Goal: Information Seeking & Learning: Learn about a topic

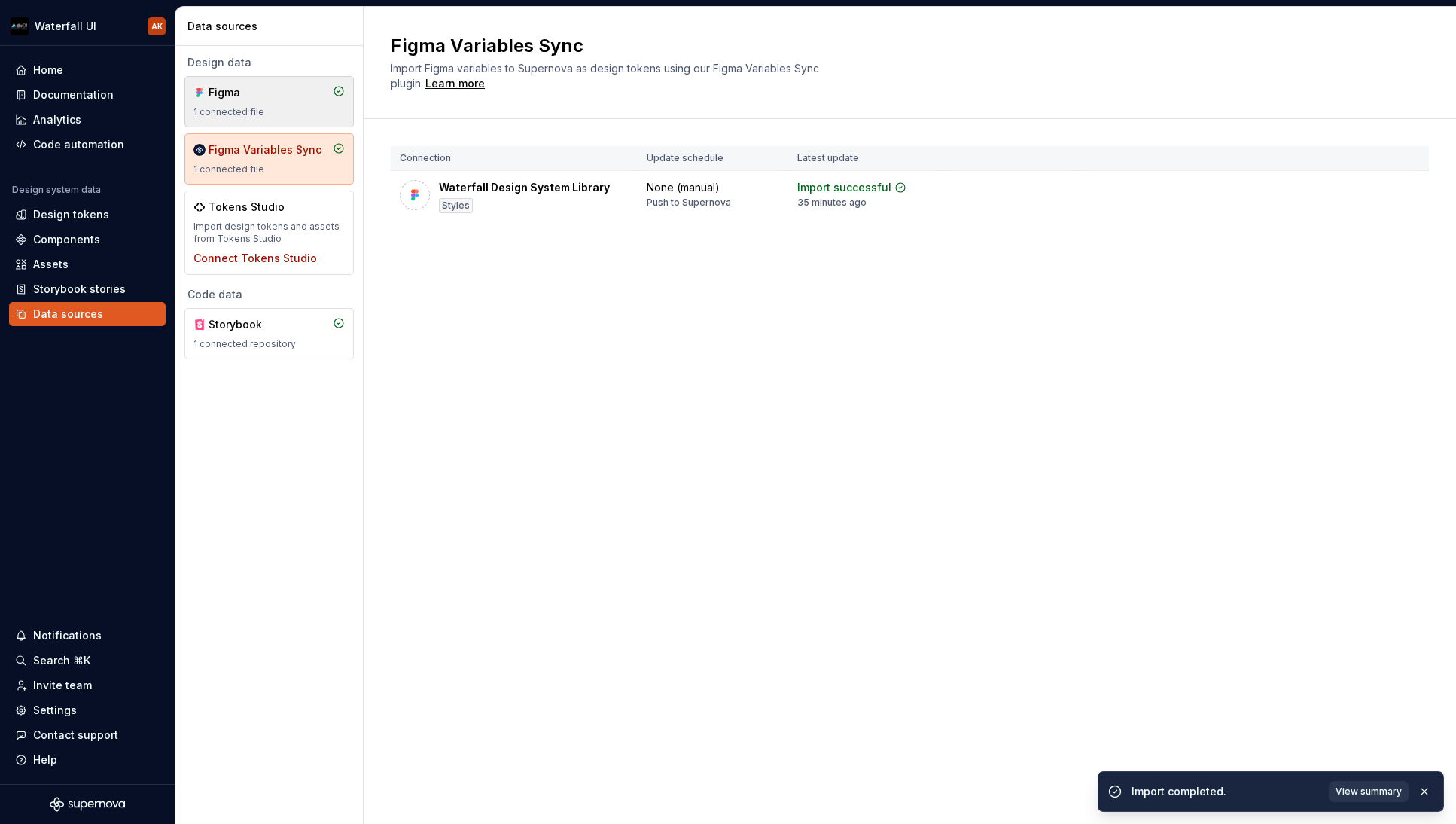
click at [279, 109] on div "1 connected file" at bounding box center [269, 112] width 151 height 12
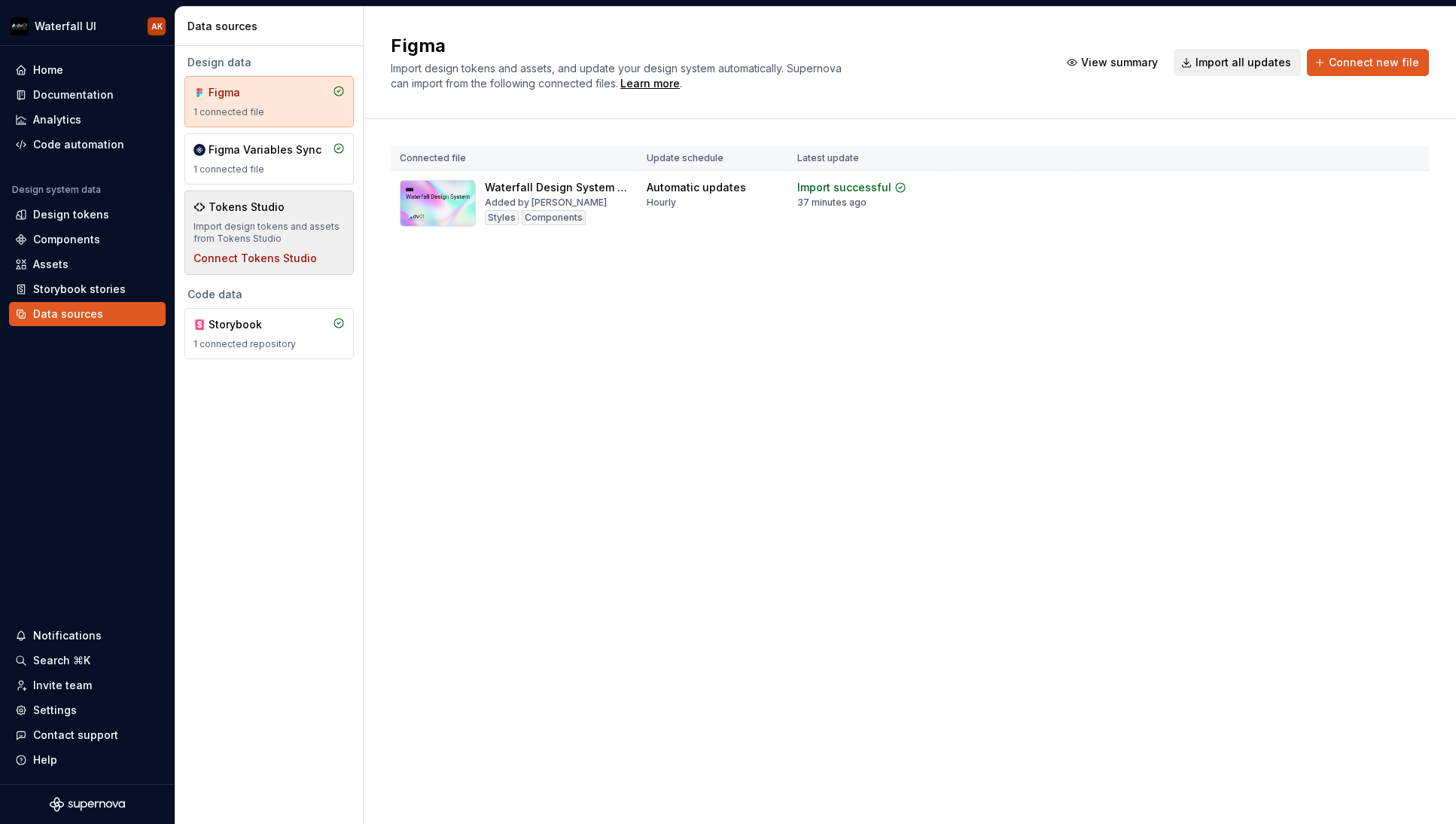
click at [247, 212] on div "Tokens Studio" at bounding box center [246, 206] width 76 height 15
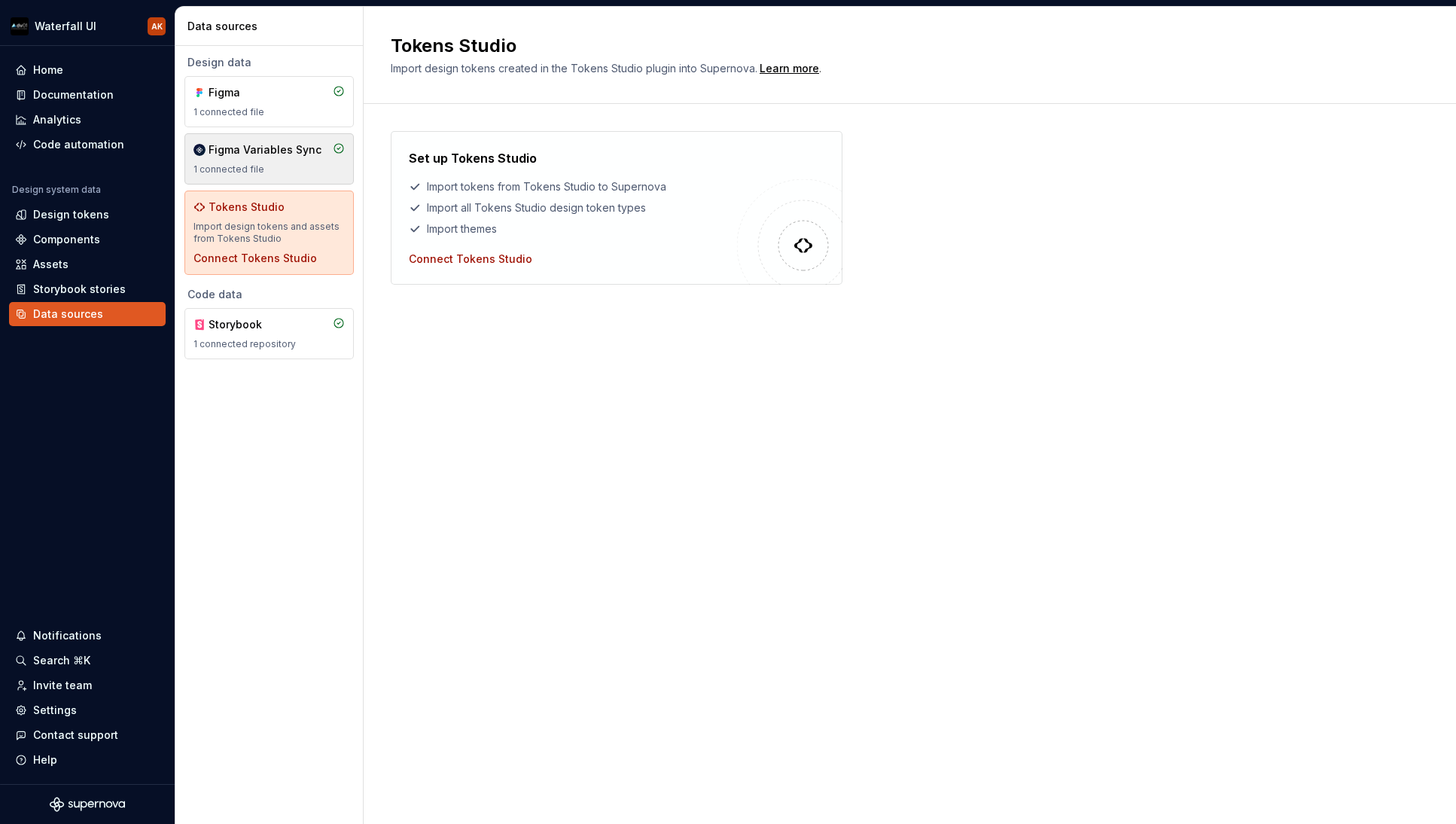
click at [262, 160] on div "Figma Variables Sync 1 connected file" at bounding box center [269, 159] width 151 height 33
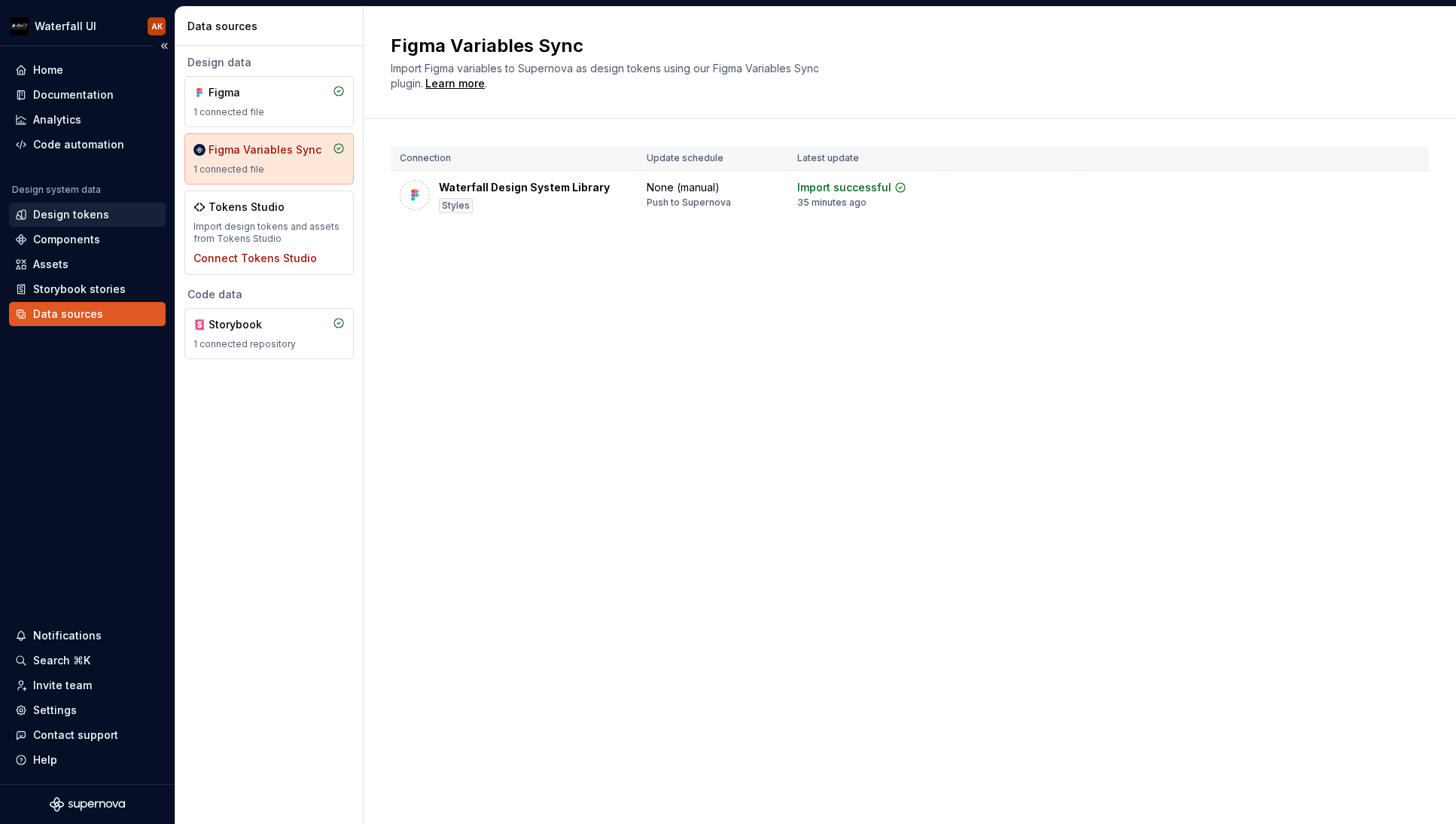
click at [61, 218] on div "Design tokens" at bounding box center [71, 215] width 76 height 15
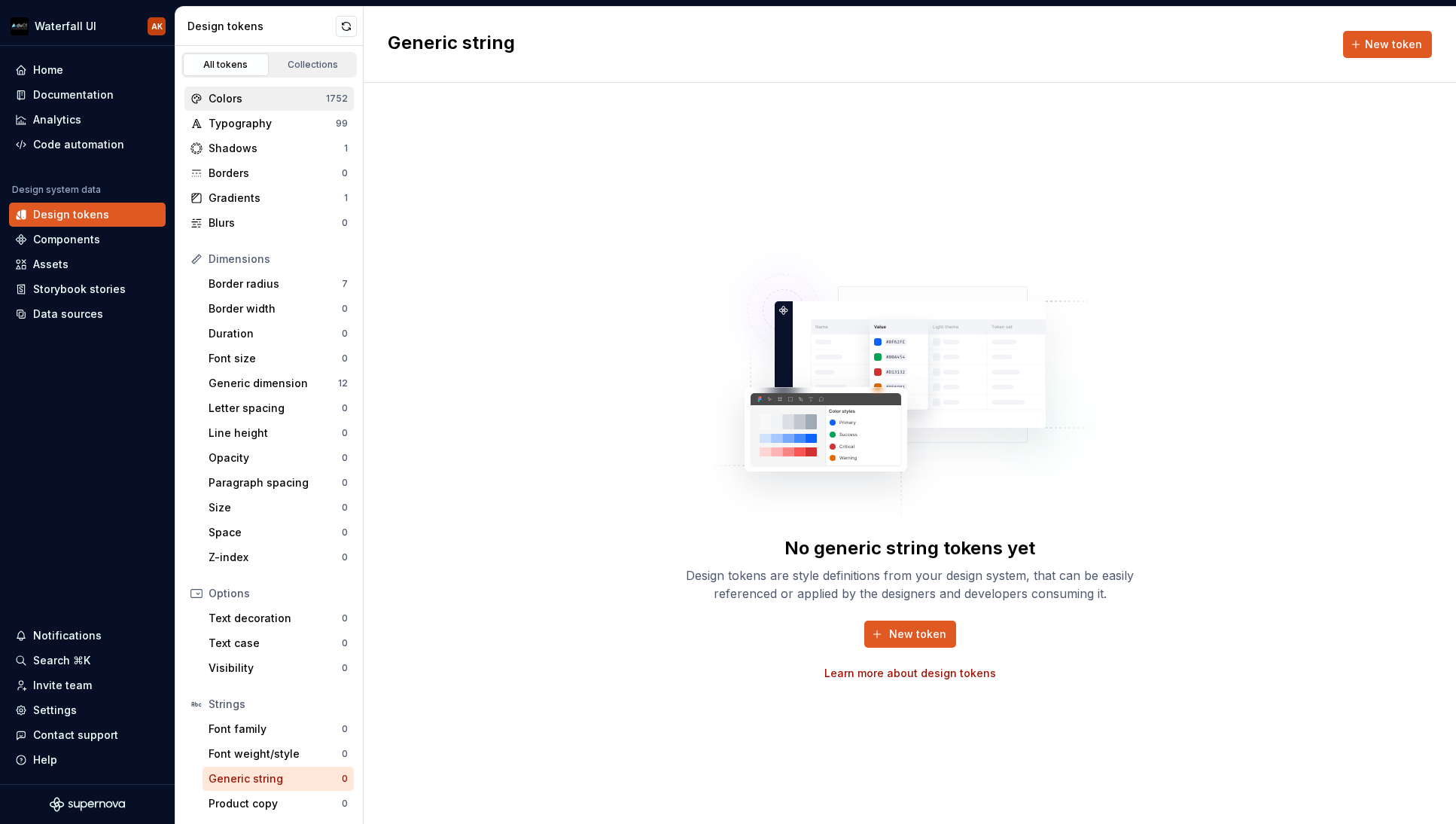
click at [230, 93] on div "Colors" at bounding box center [267, 98] width 117 height 15
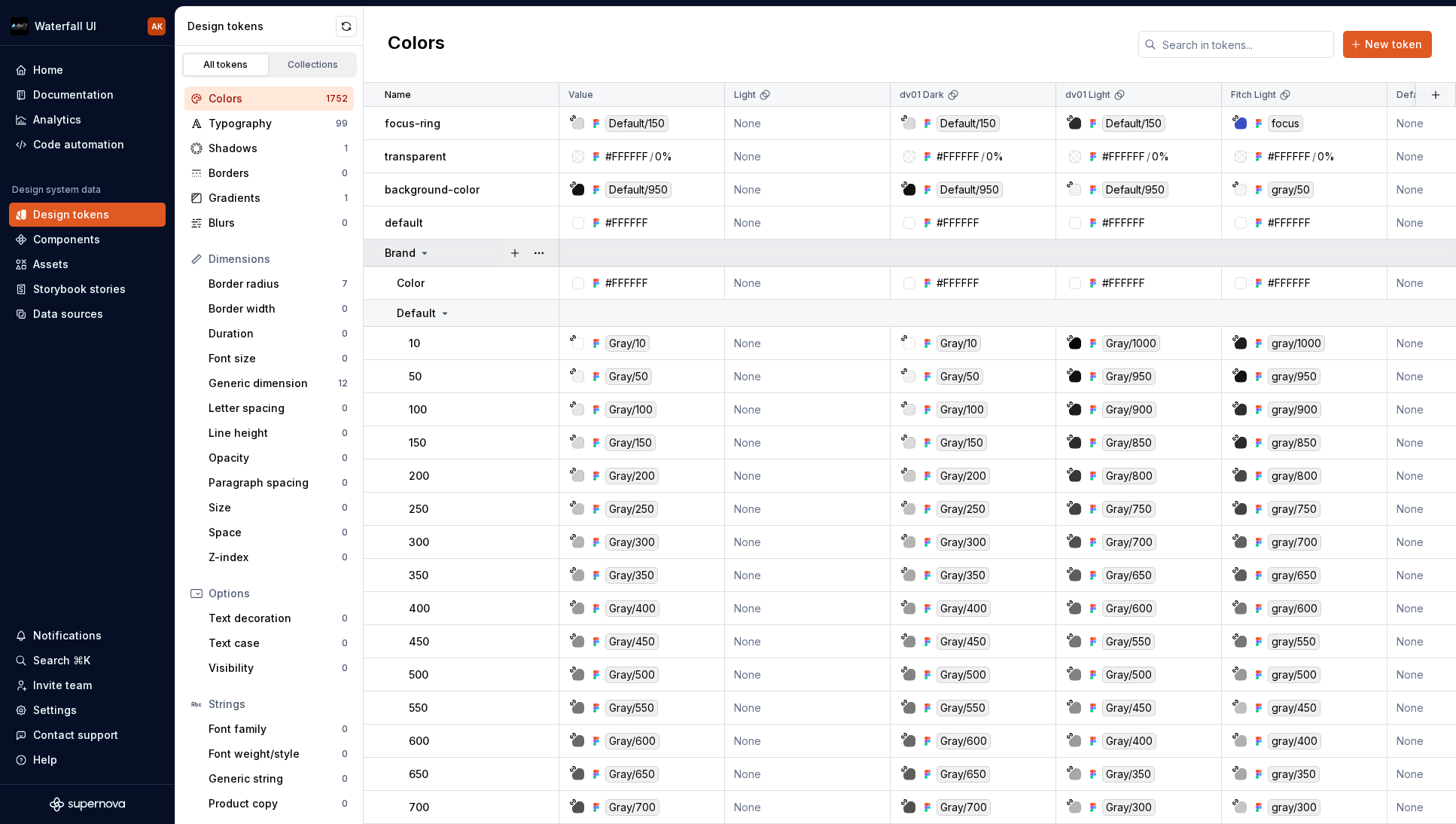
click at [426, 250] on icon at bounding box center [424, 252] width 12 height 12
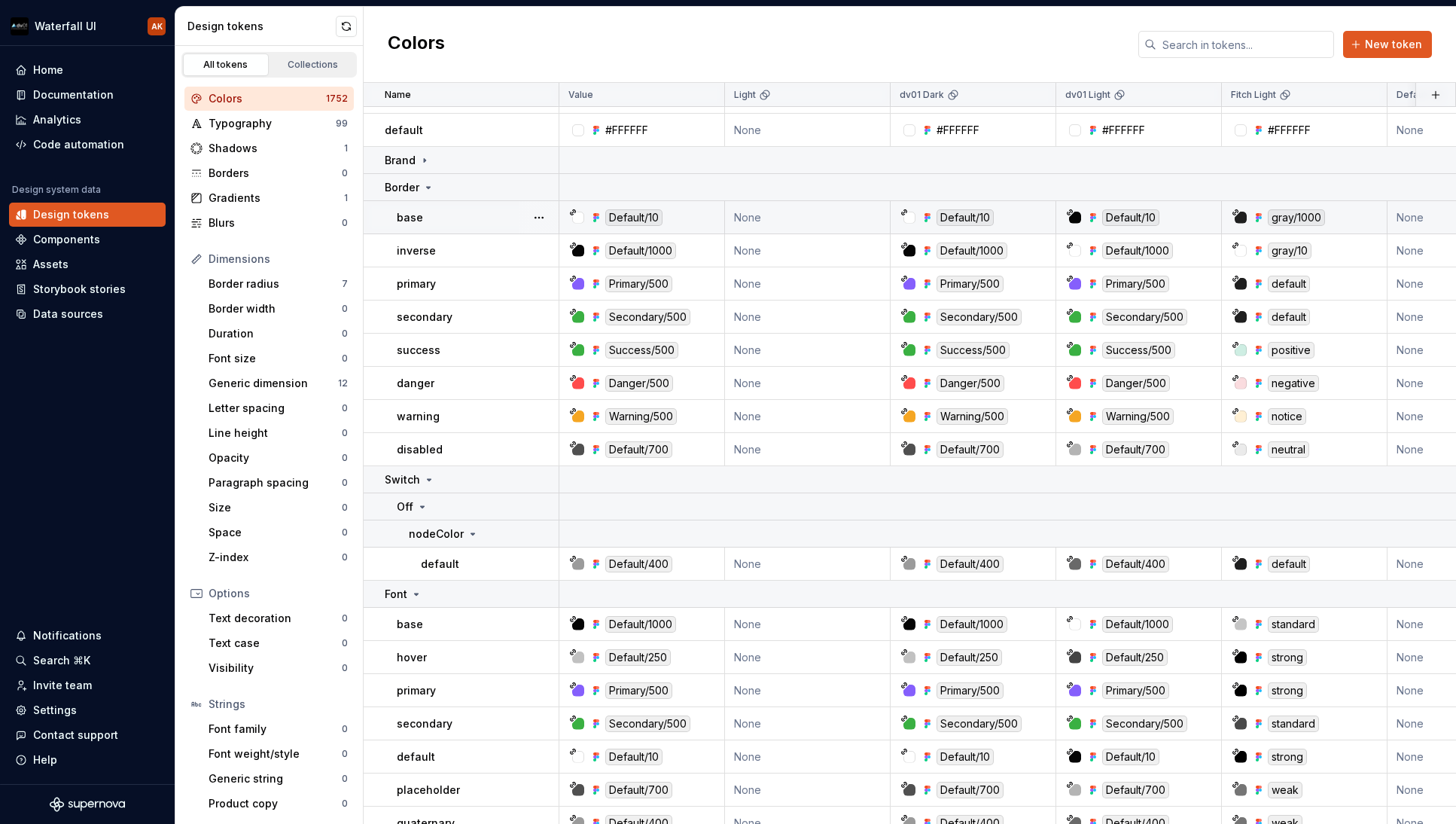
scroll to position [94, 0]
click at [297, 64] on div "Collections" at bounding box center [314, 64] width 76 height 12
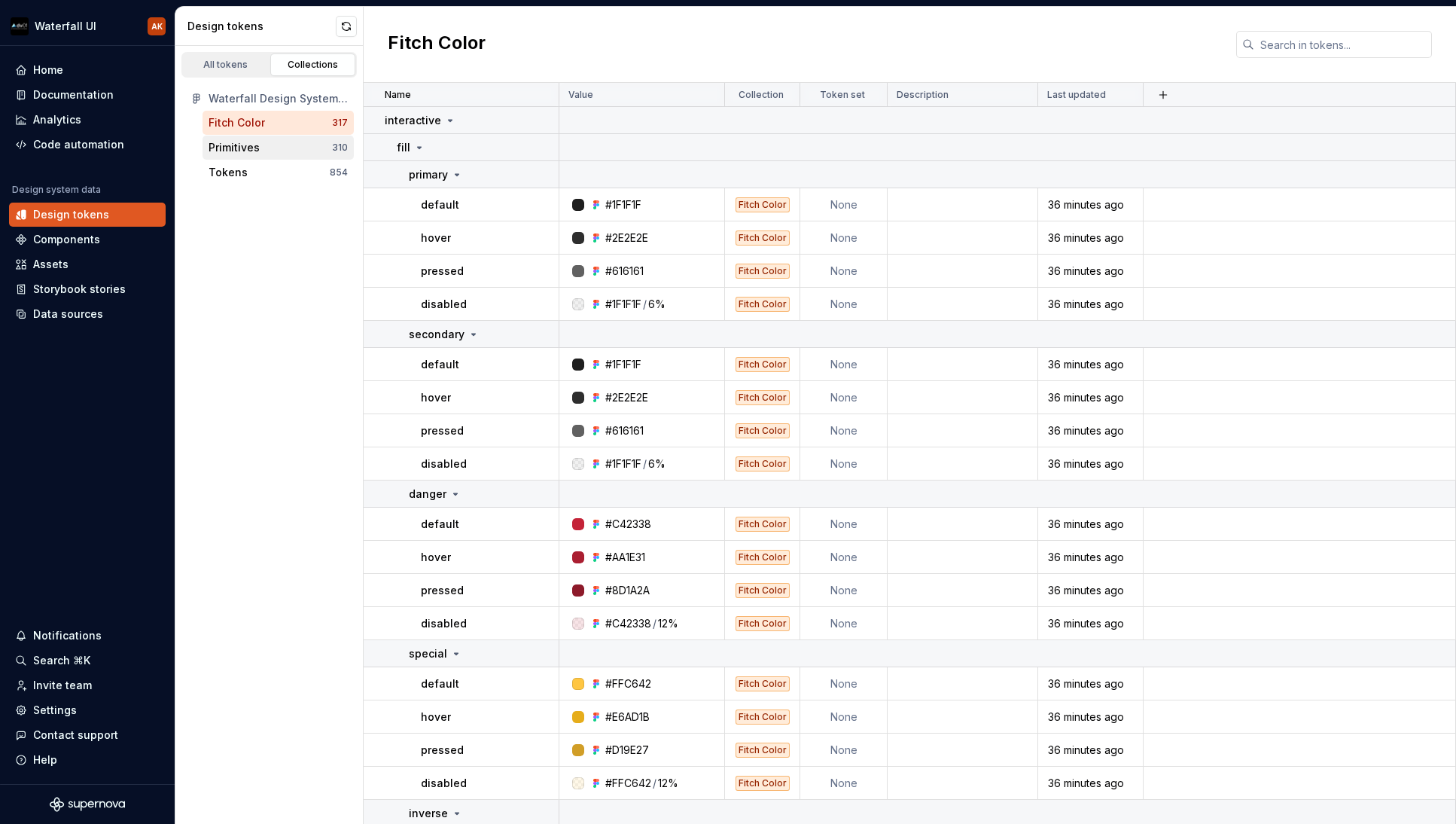
click at [239, 148] on div "Primitives" at bounding box center [233, 147] width 51 height 15
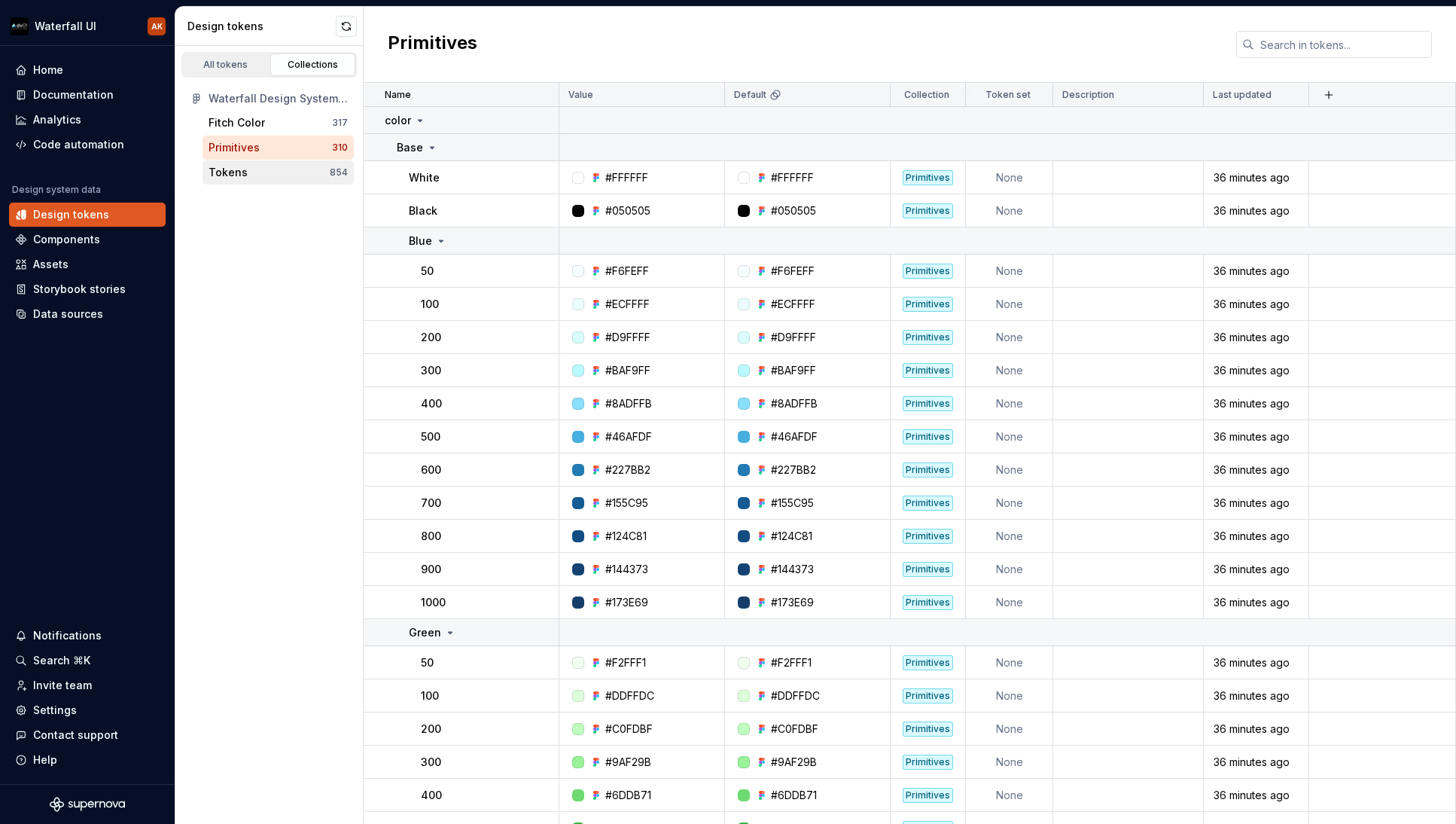
click at [239, 168] on div "Tokens" at bounding box center [227, 172] width 39 height 15
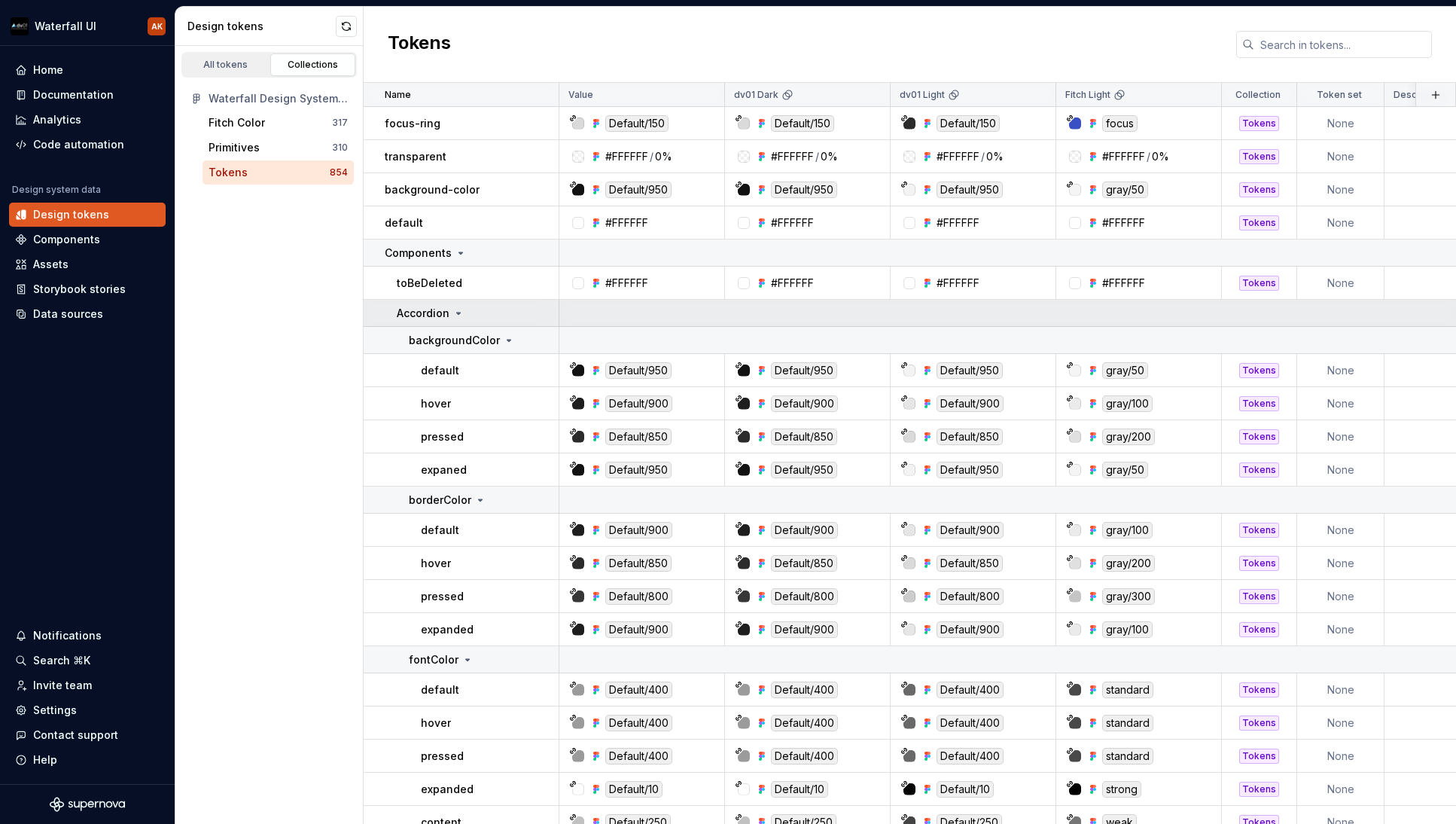
click at [515, 315] on div "Accordion" at bounding box center [477, 313] width 161 height 15
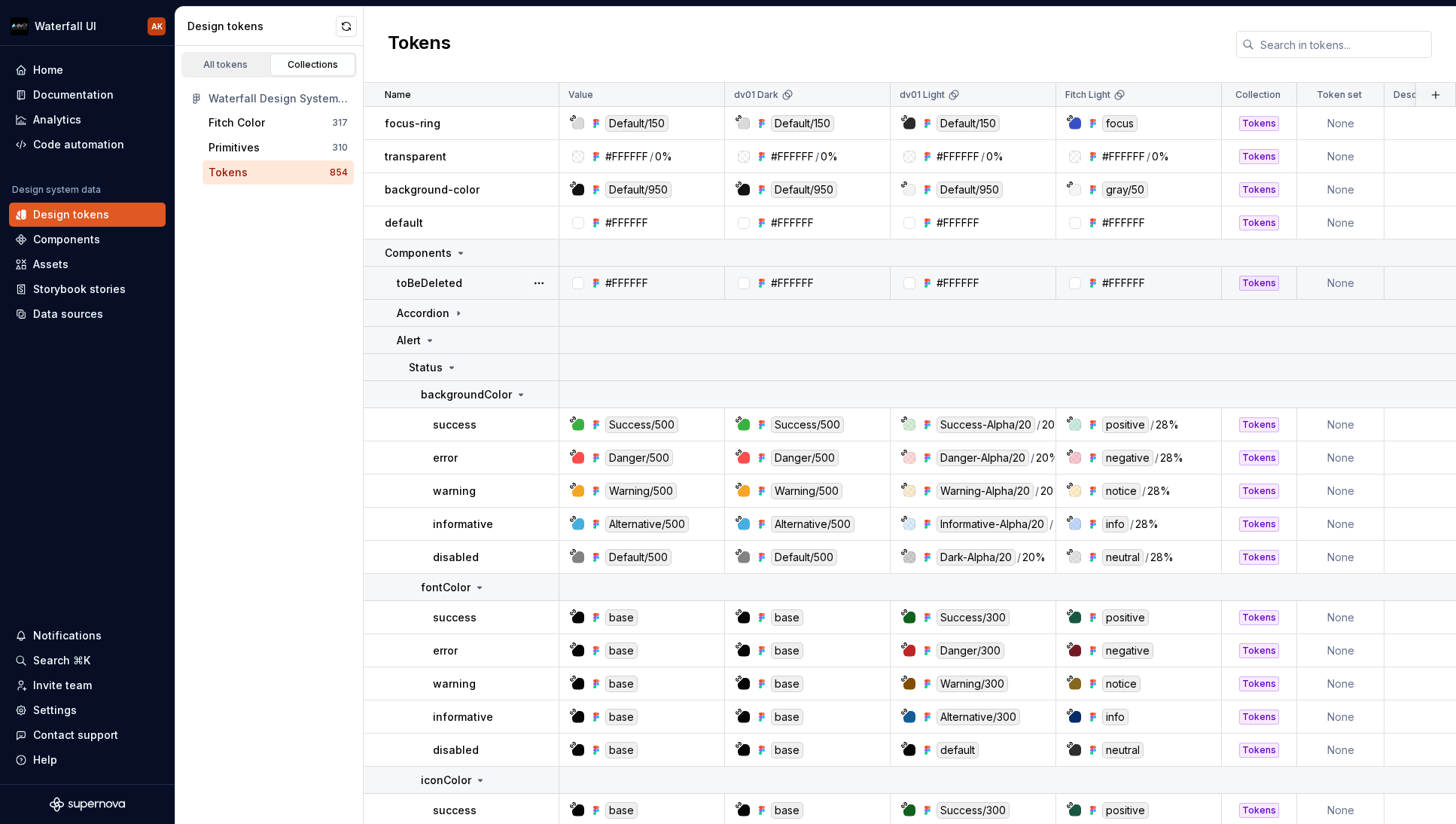
click at [496, 282] on div "toBeDeleted" at bounding box center [477, 283] width 161 height 15
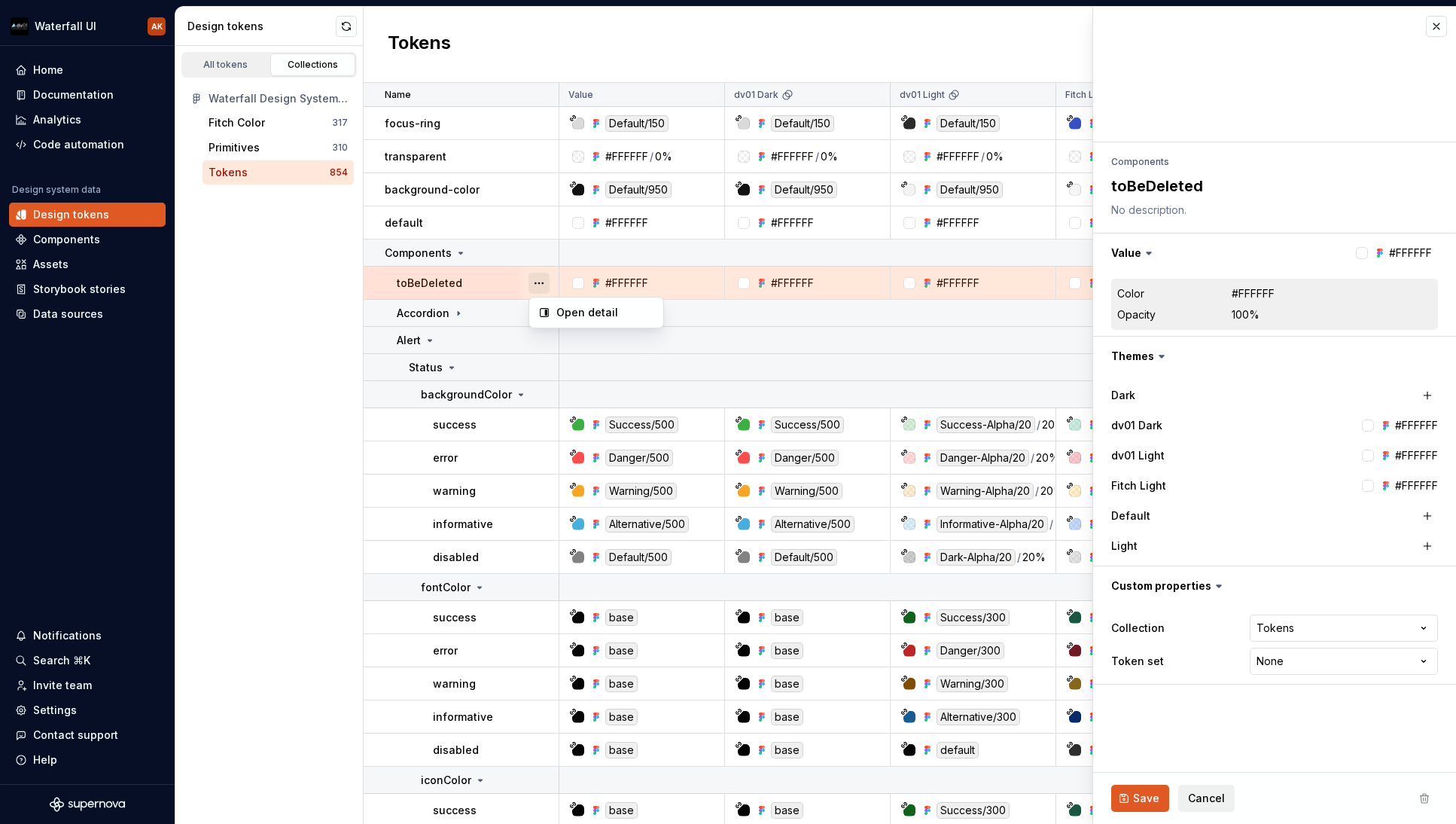
click at [540, 283] on button "button" at bounding box center [539, 283] width 21 height 21
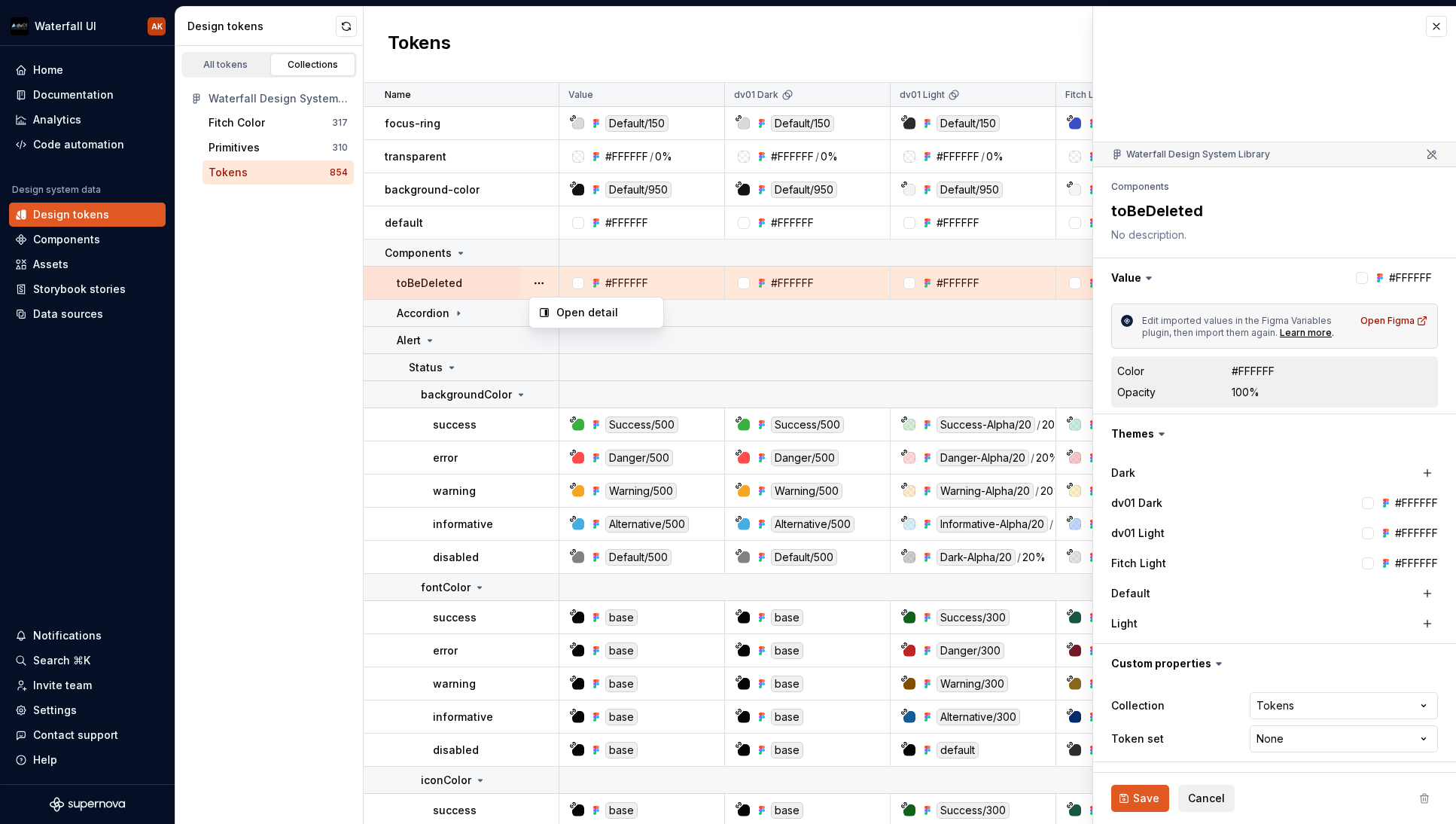
click at [232, 62] on html "Waterfall UI AK Home Documentation Analytics Code automation Design system data…" at bounding box center [728, 412] width 1456 height 824
click at [215, 61] on div "All tokens" at bounding box center [226, 64] width 76 height 12
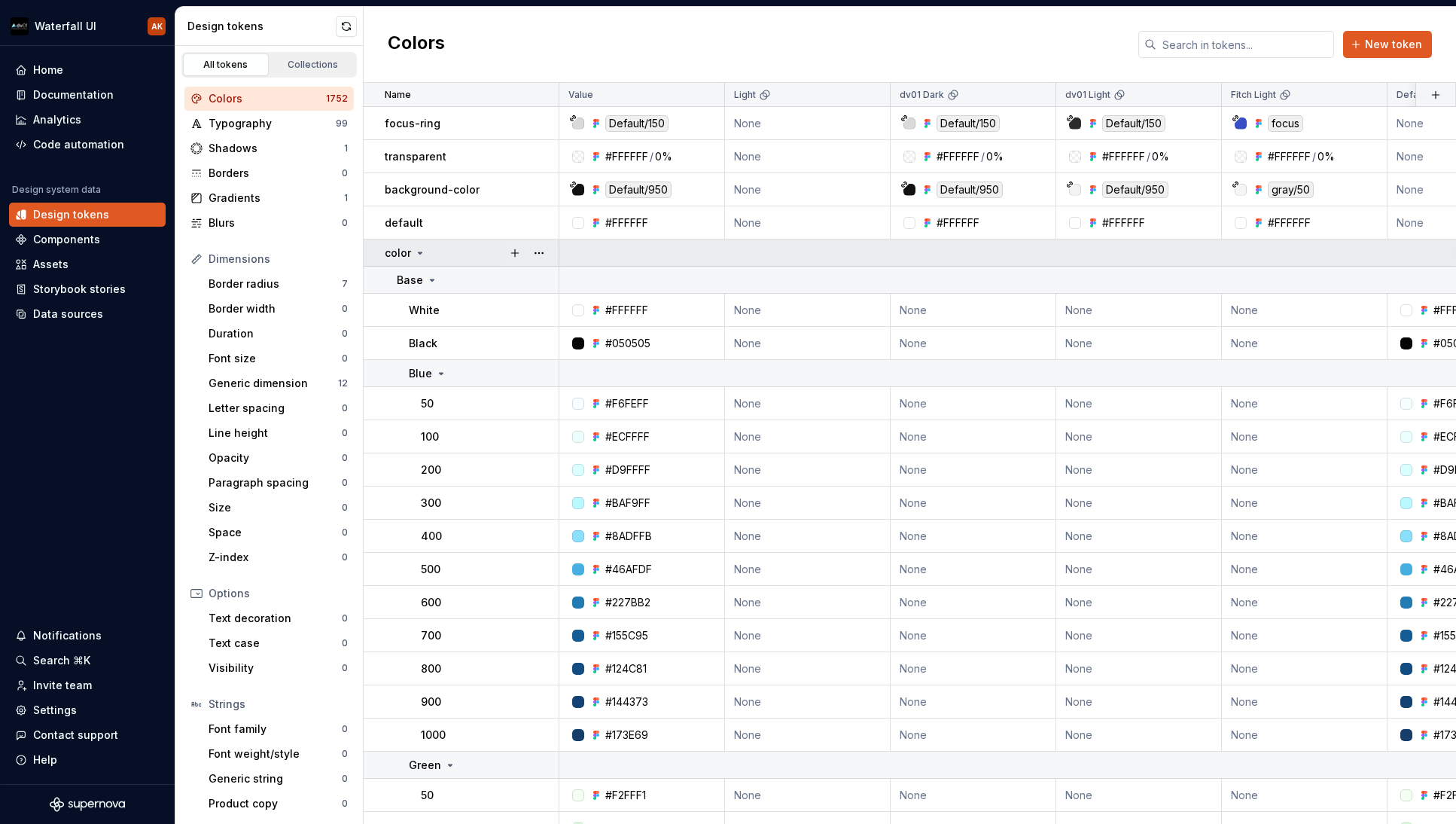
click at [420, 250] on icon at bounding box center [420, 252] width 12 height 12
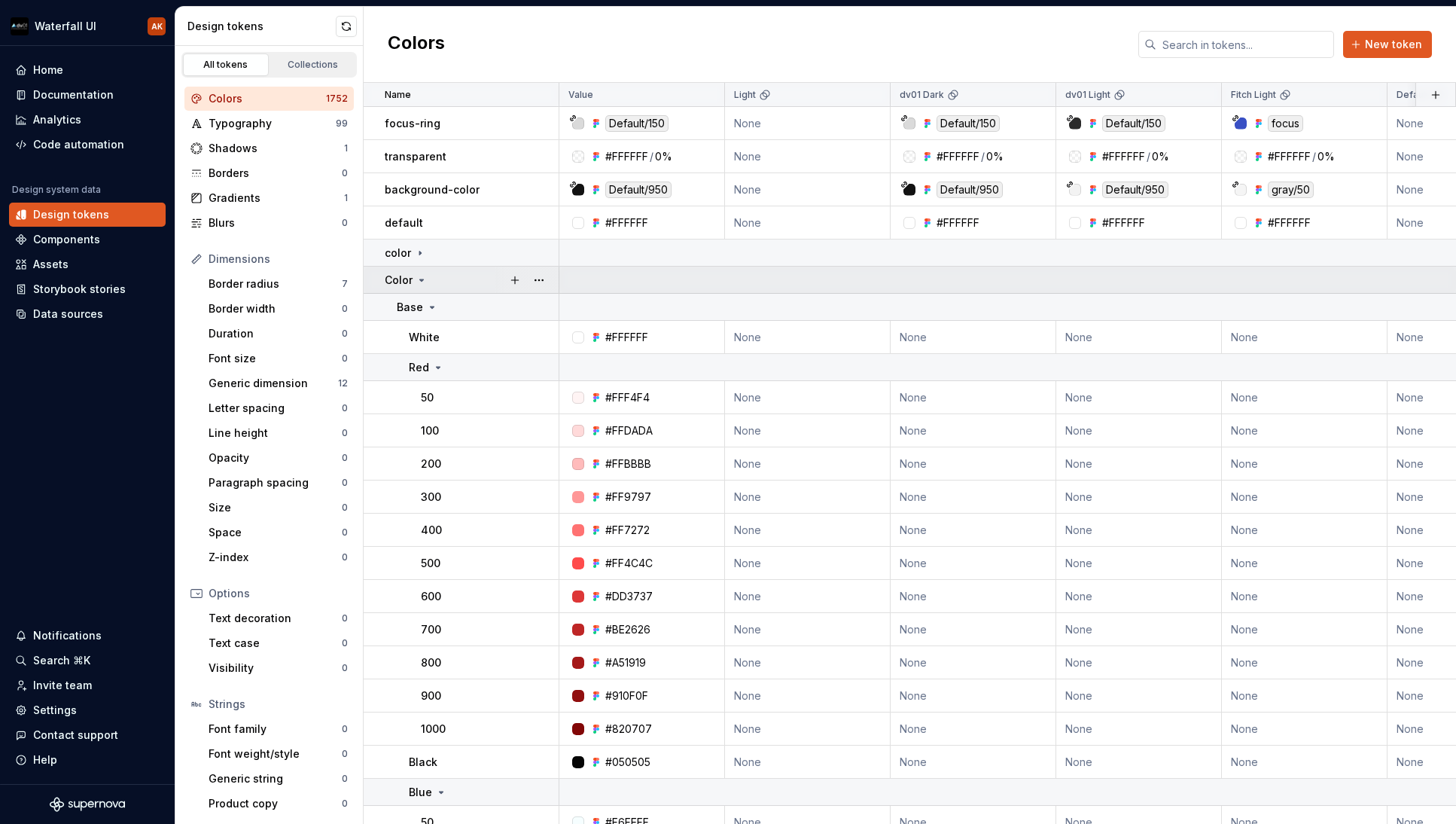
click at [428, 279] on div "Color" at bounding box center [471, 280] width 173 height 15
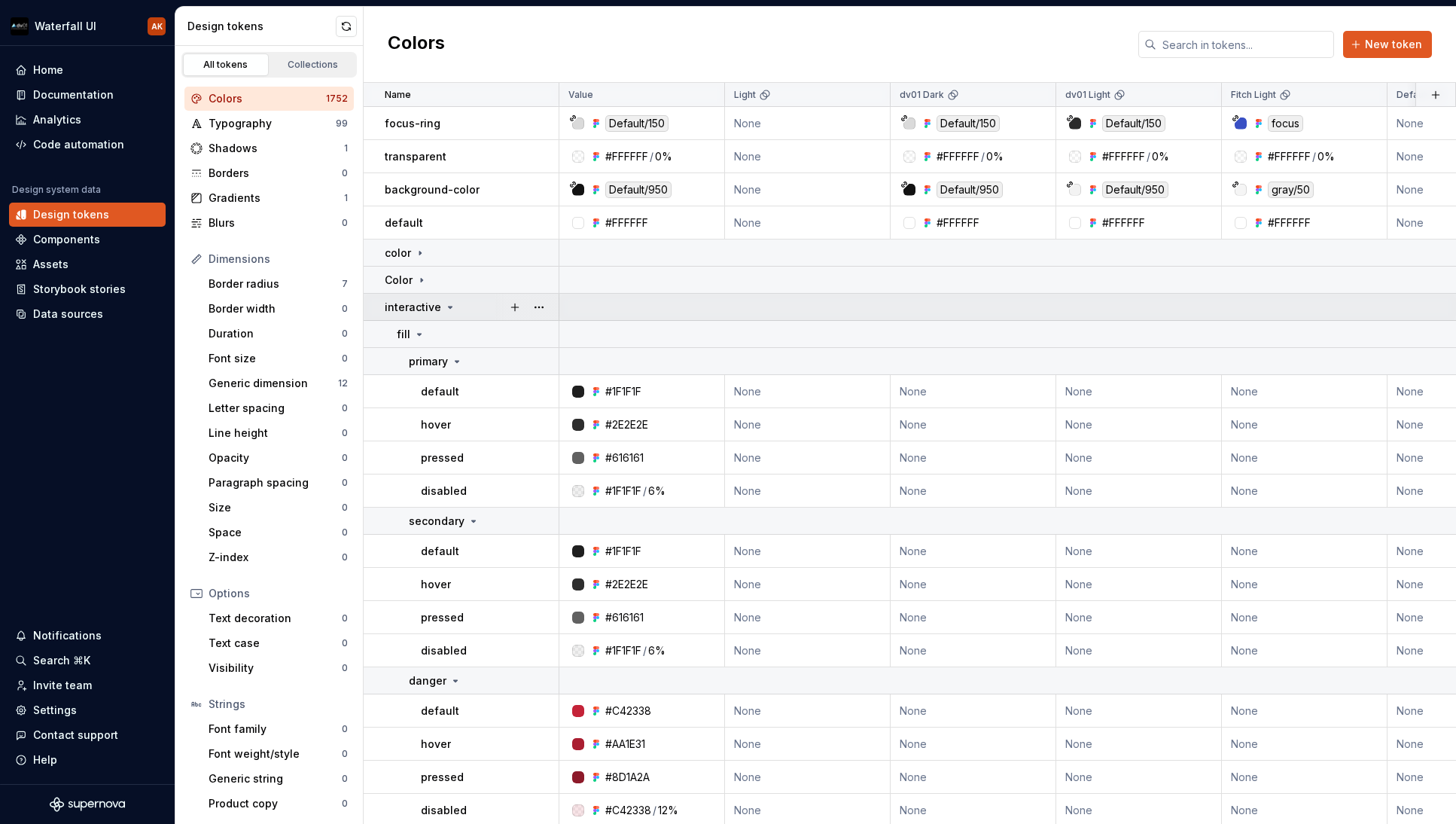
click at [444, 305] on icon at bounding box center [450, 307] width 12 height 12
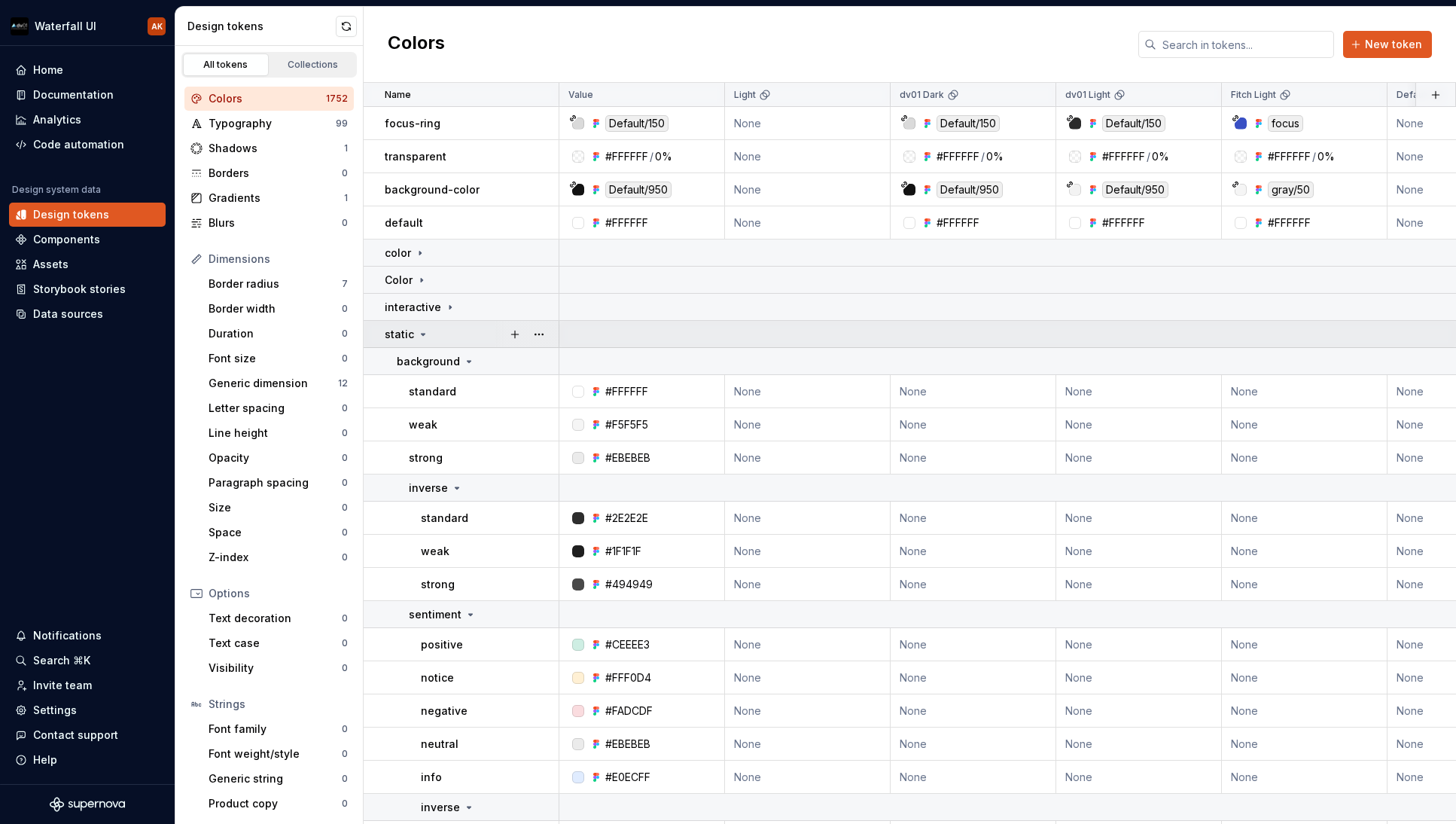
click at [424, 337] on icon at bounding box center [423, 334] width 12 height 12
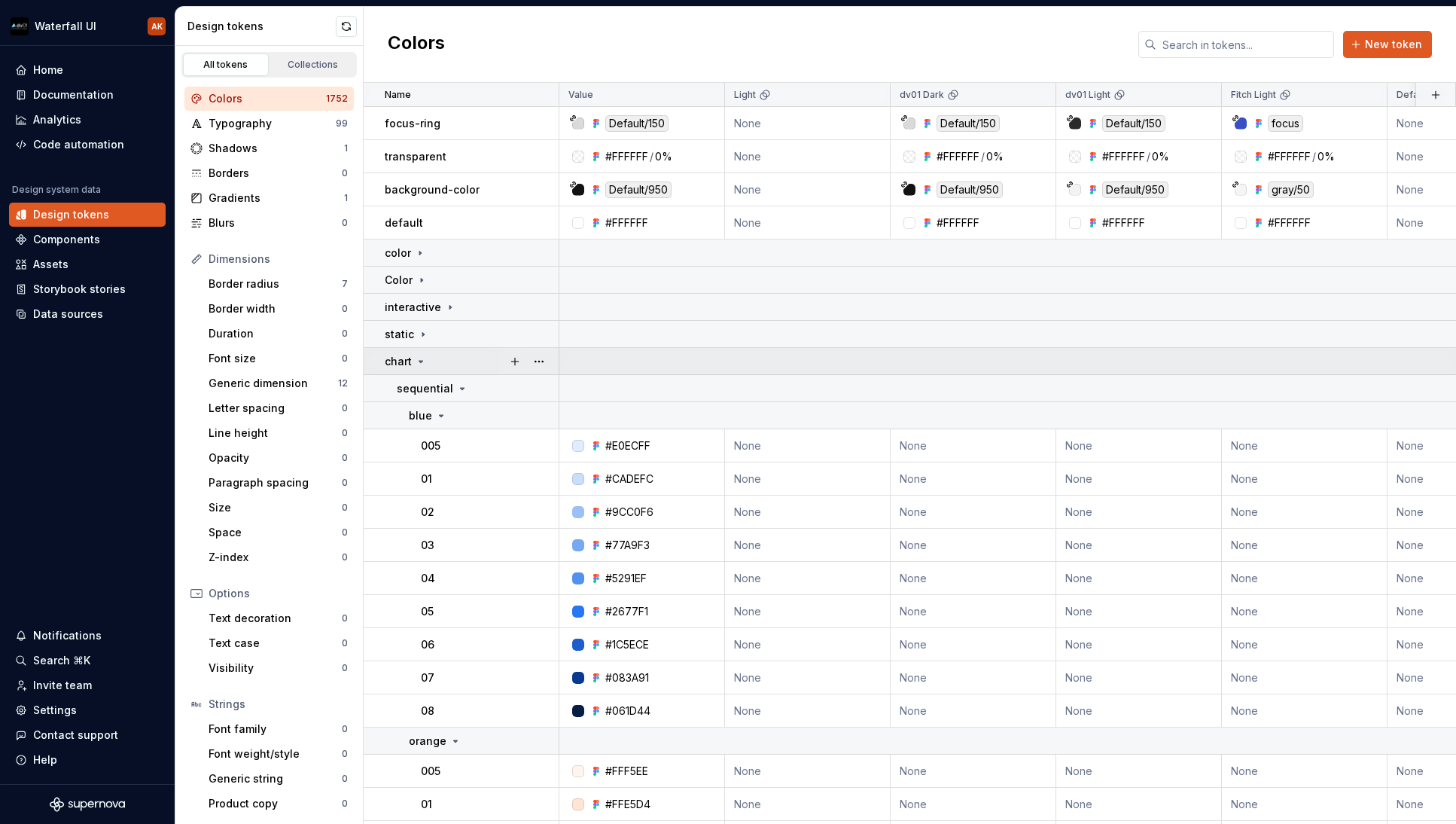
click at [423, 362] on icon at bounding box center [420, 361] width 12 height 12
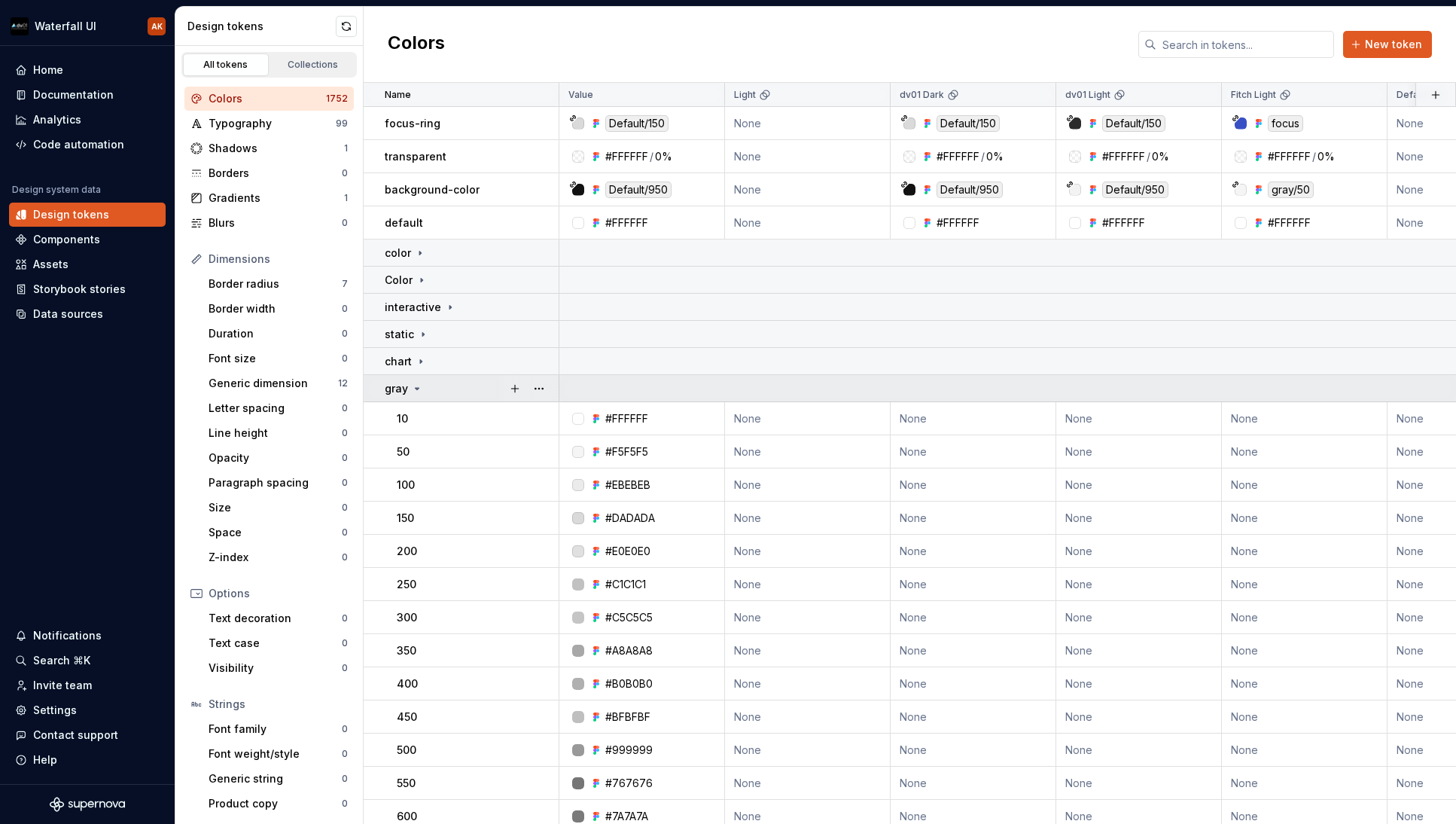
click at [415, 397] on td "gray" at bounding box center [461, 389] width 196 height 27
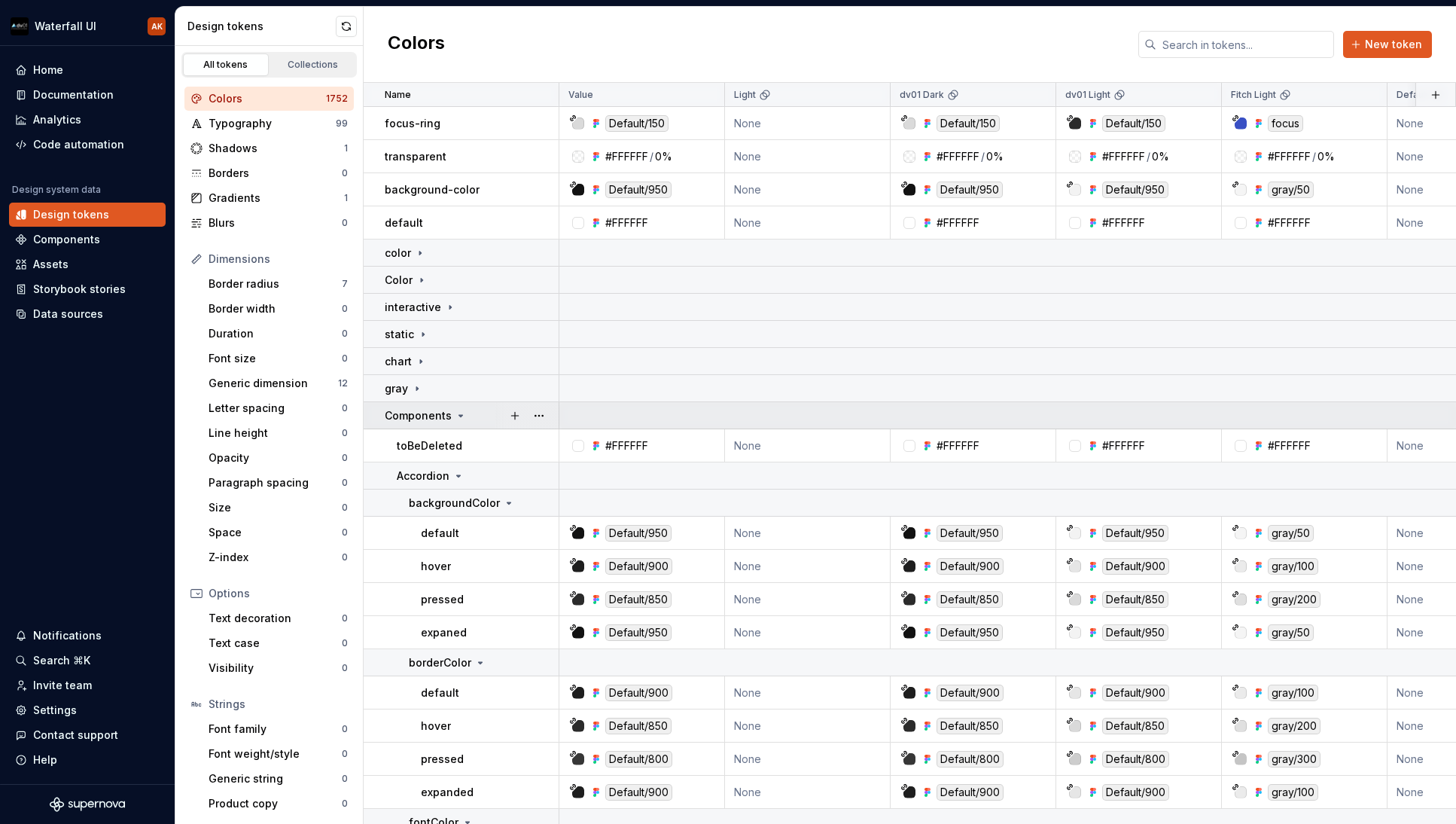
click at [456, 415] on icon at bounding box center [460, 416] width 12 height 12
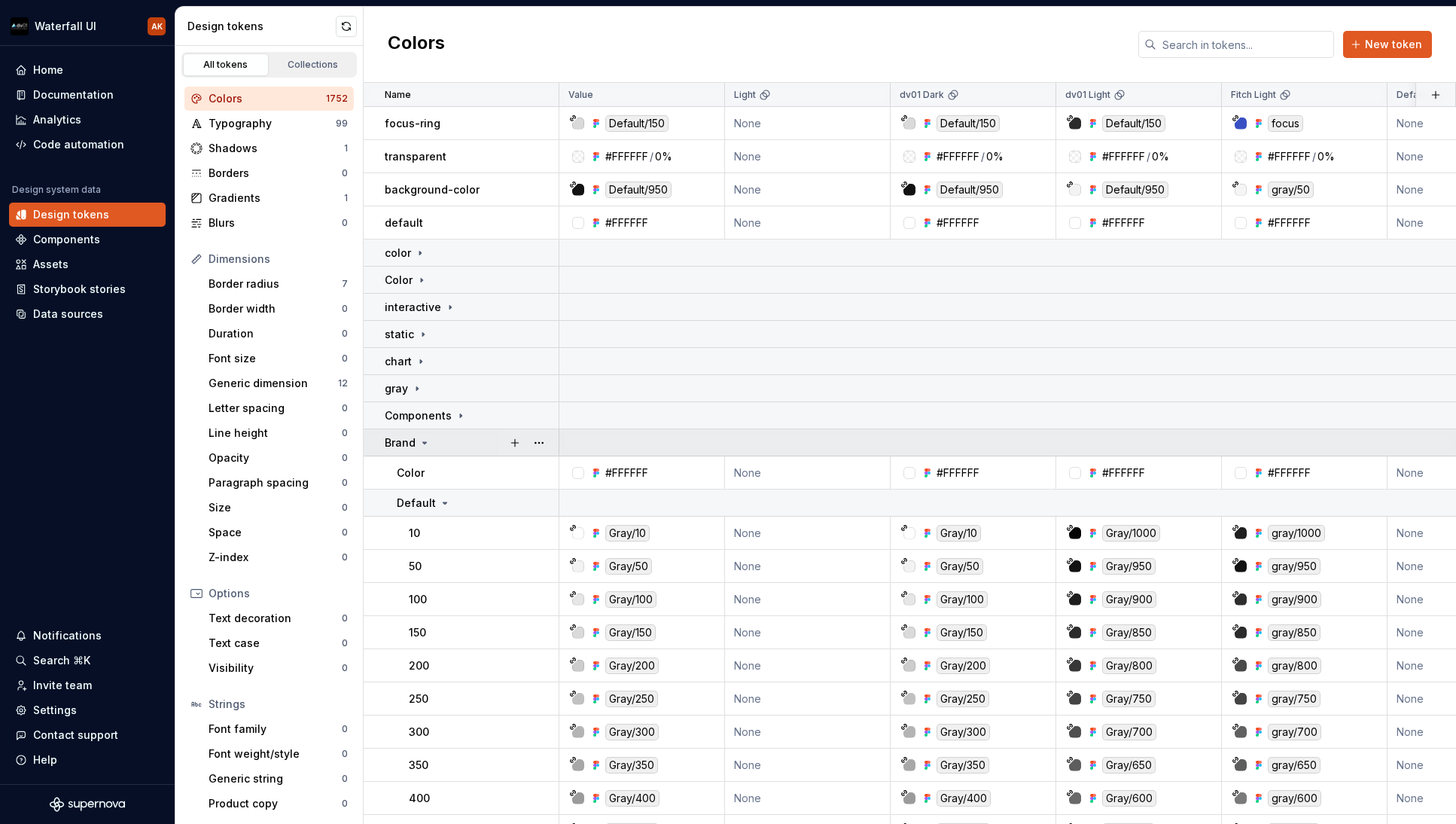
click at [426, 443] on icon at bounding box center [424, 443] width 12 height 12
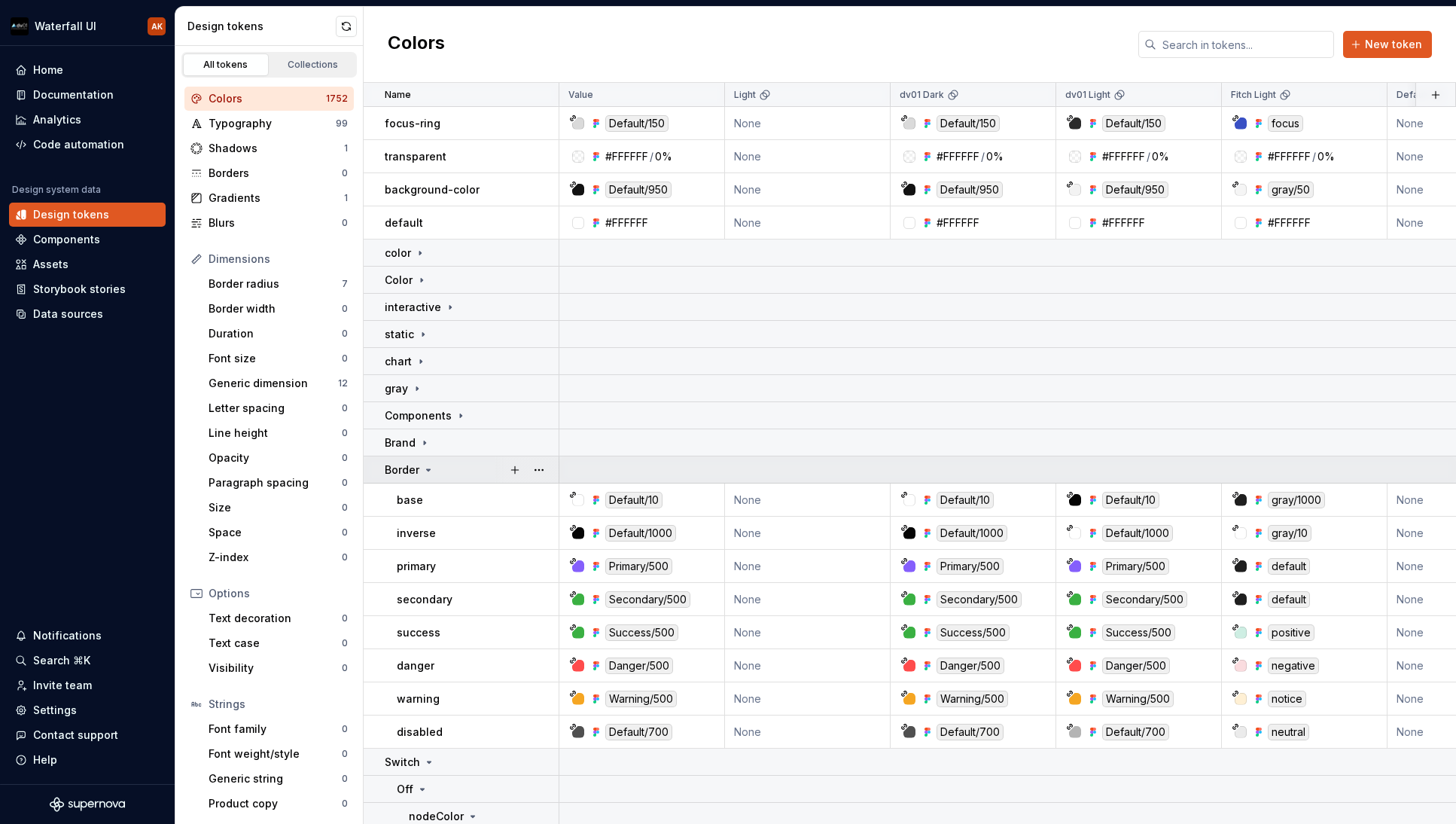
click at [429, 468] on icon at bounding box center [428, 470] width 12 height 12
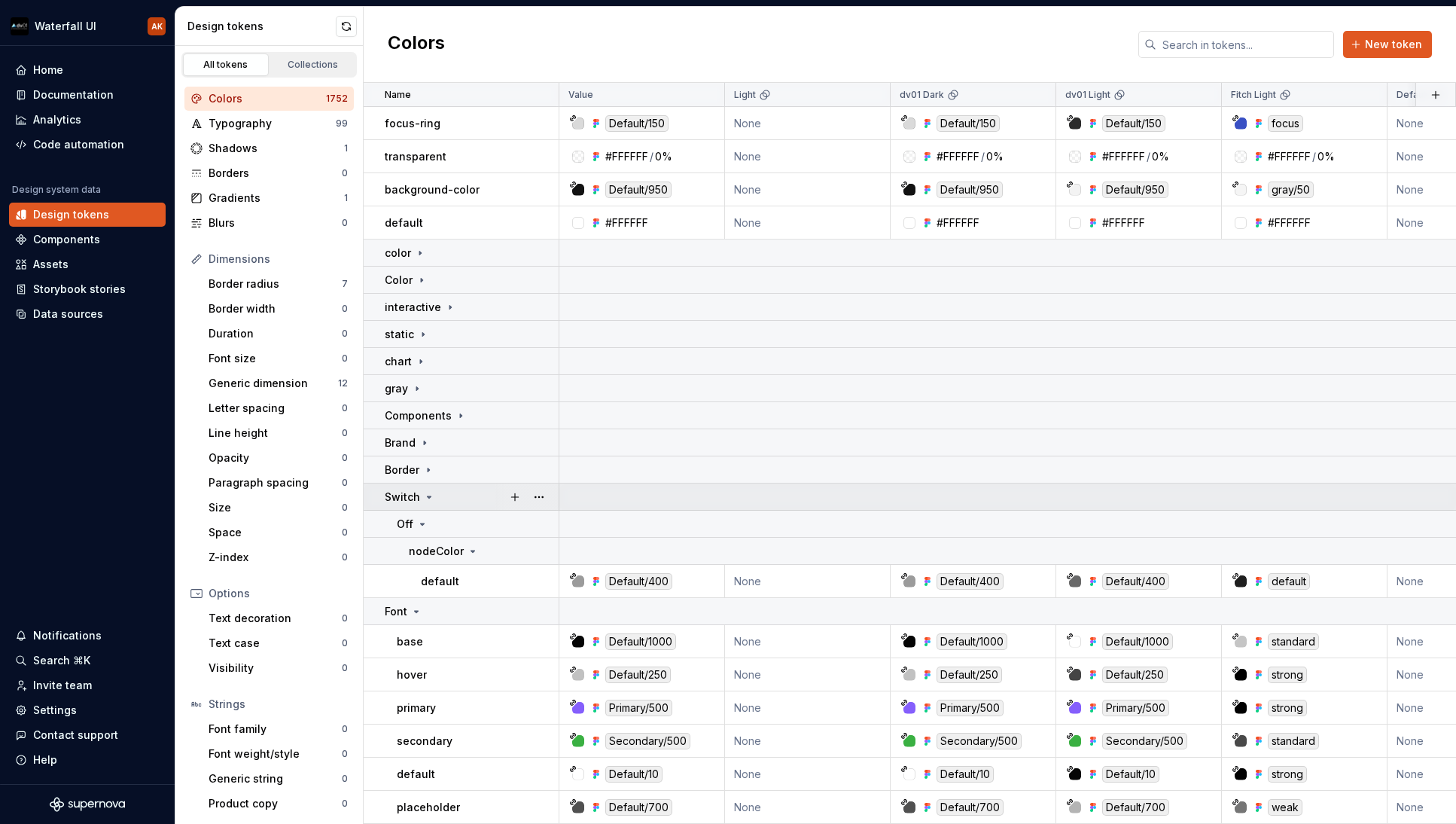
click at [425, 492] on icon at bounding box center [429, 497] width 12 height 12
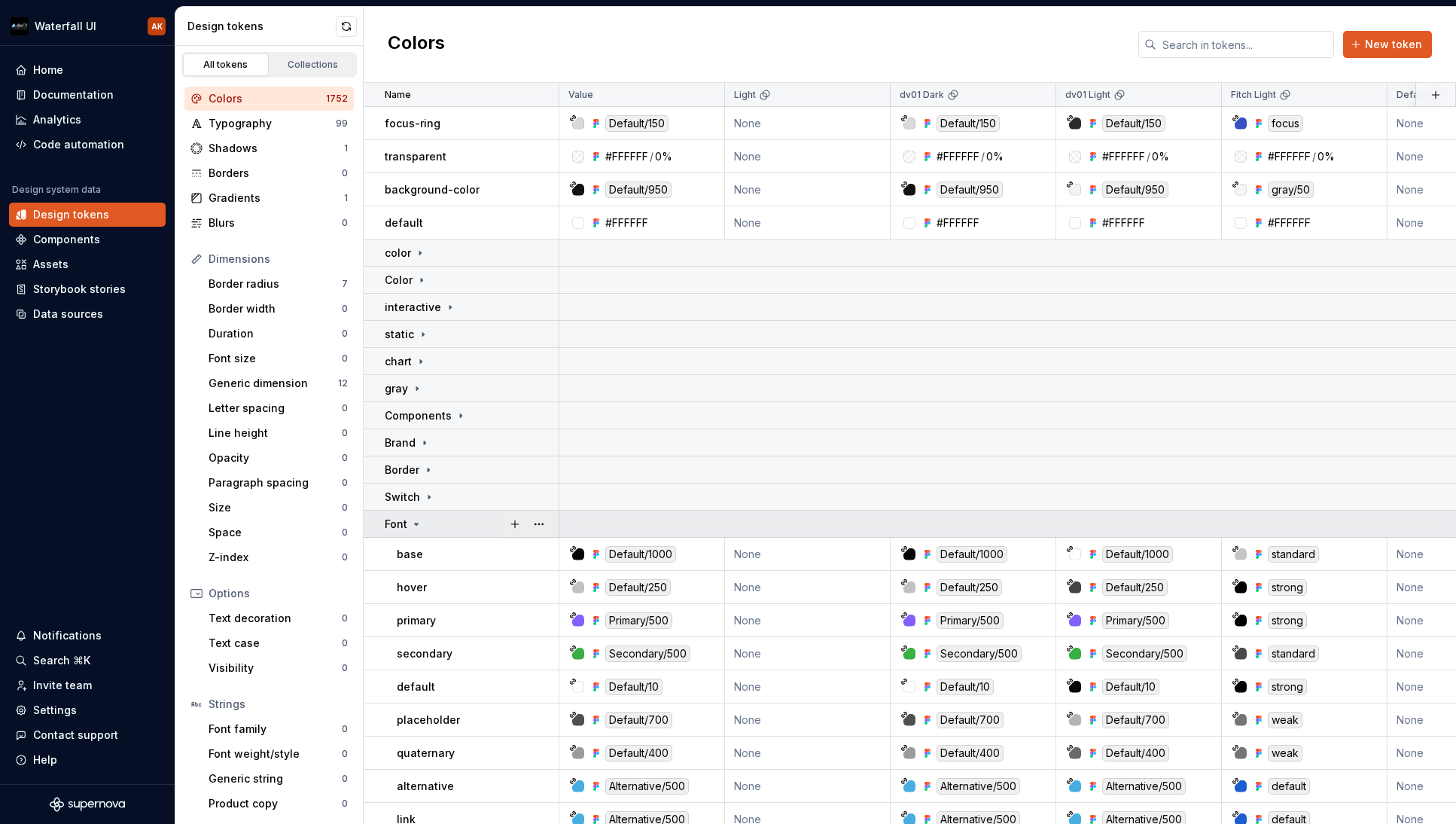
click at [415, 525] on icon at bounding box center [416, 525] width 4 height 2
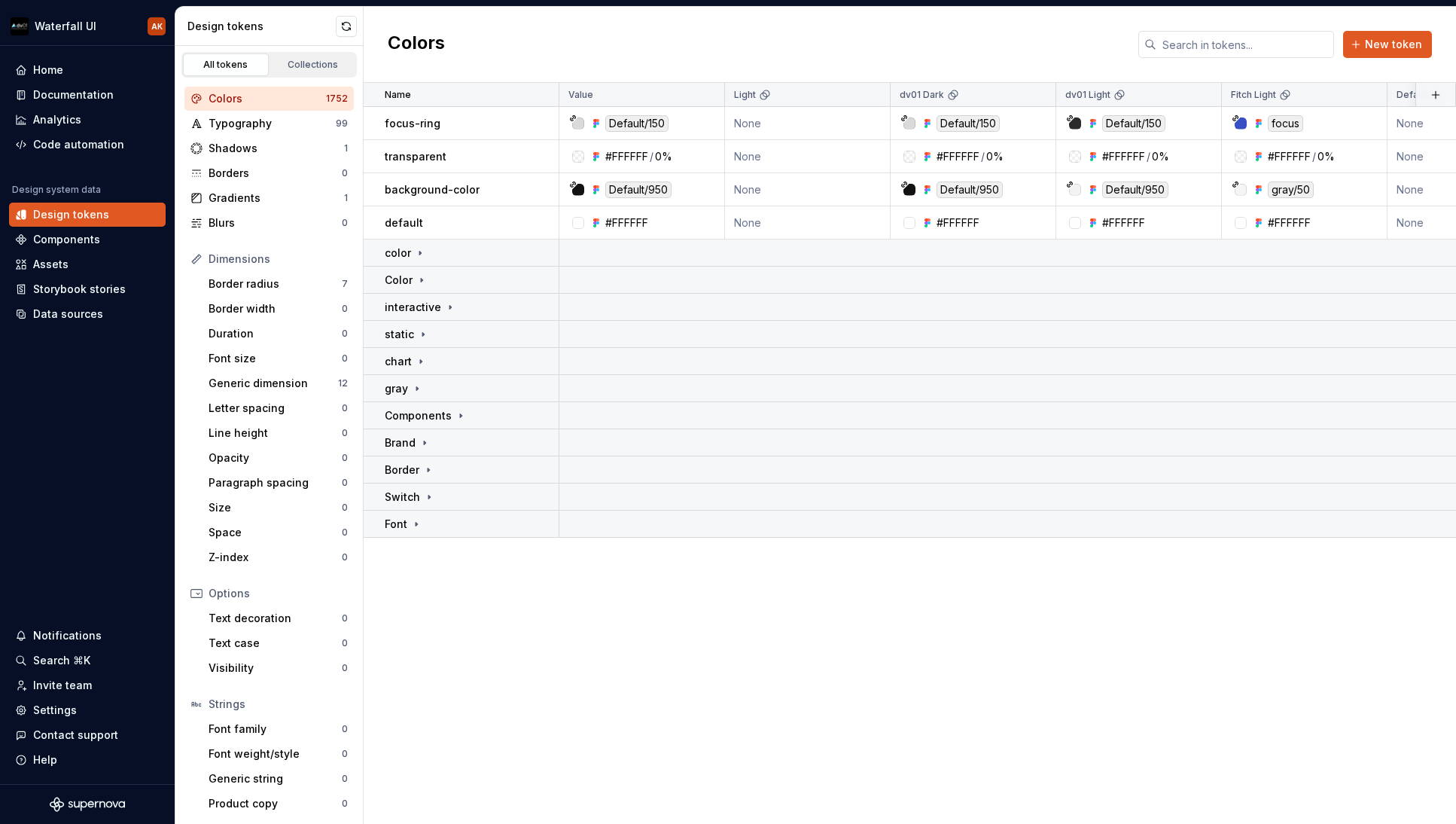
click at [407, 577] on div "Name Value Light dv01 Dark dv01 Light Fitch Light Default Collection Dark Token…" at bounding box center [910, 453] width 1093 height 741
click at [423, 253] on icon at bounding box center [420, 252] width 12 height 12
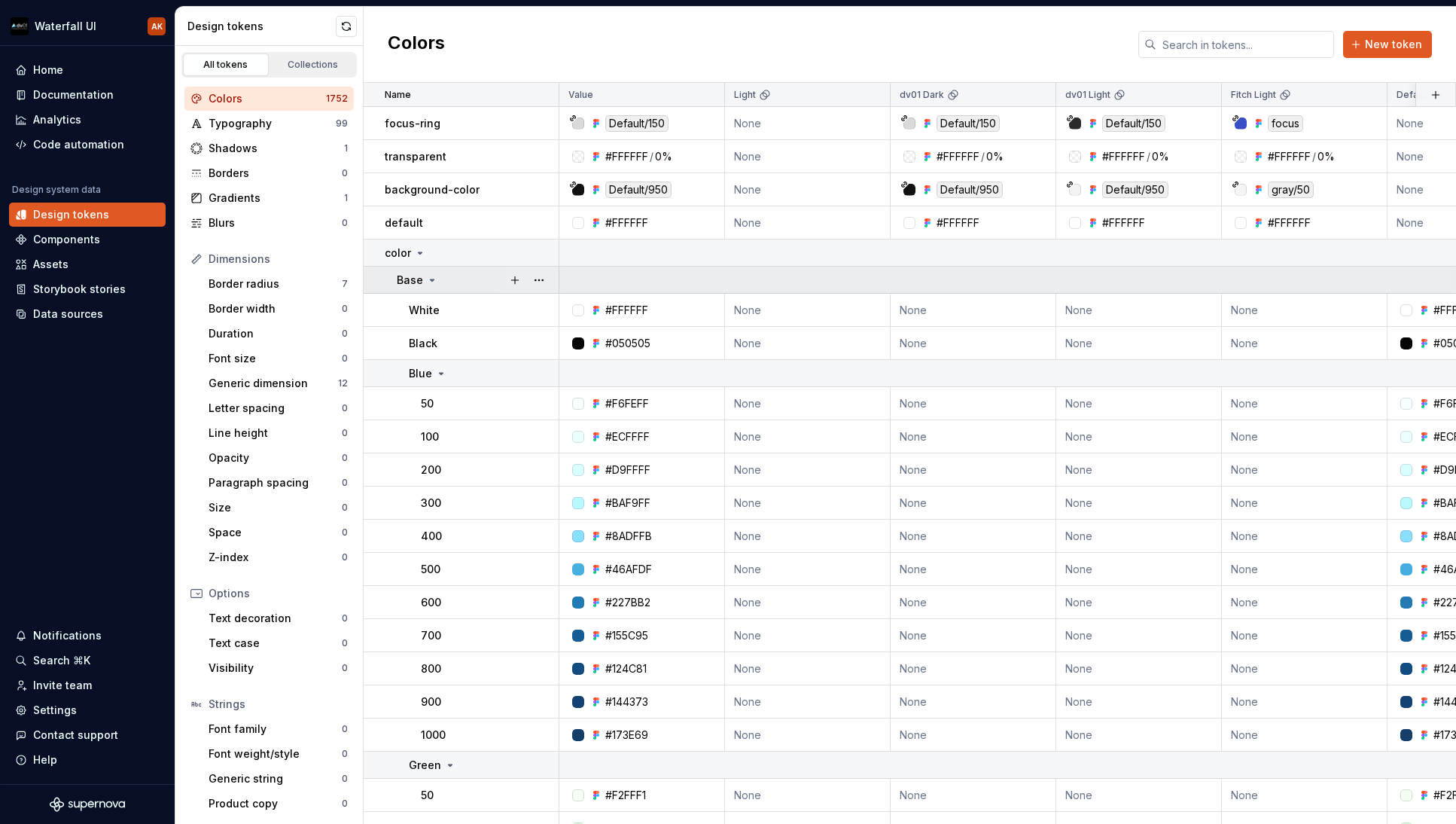
click at [430, 273] on div "Base" at bounding box center [417, 280] width 41 height 15
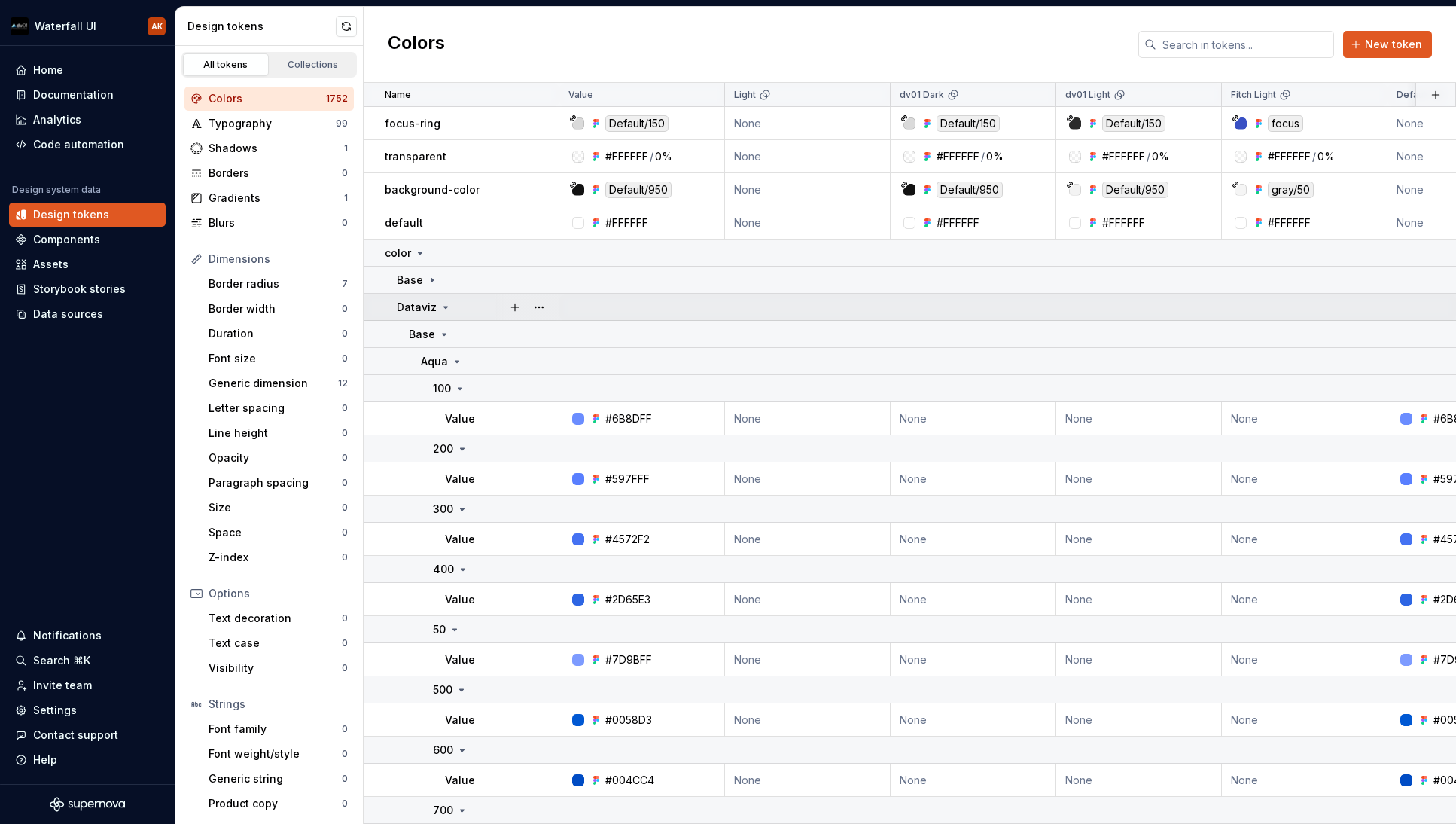
click at [440, 306] on icon at bounding box center [445, 307] width 12 height 12
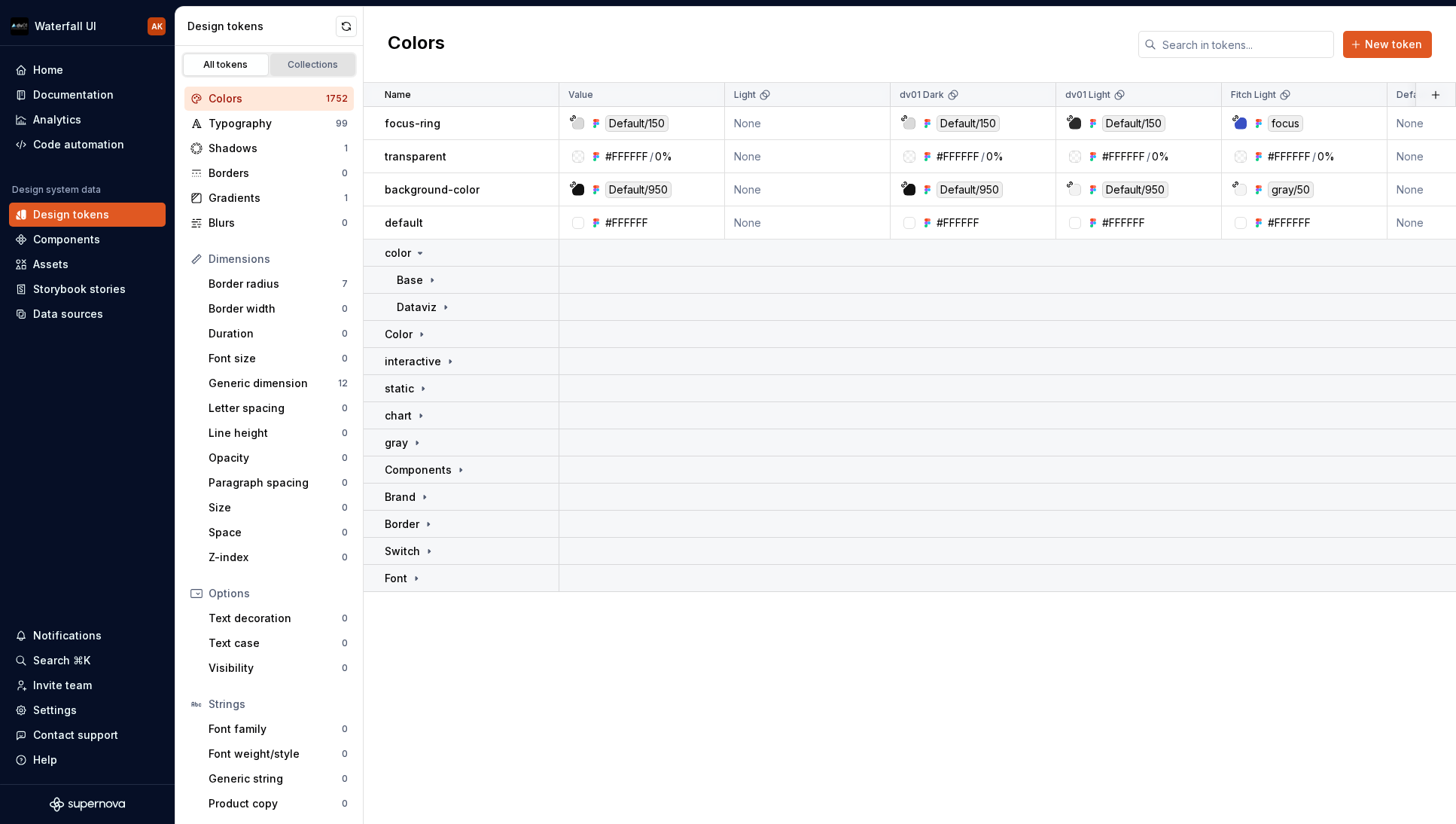
click at [295, 62] on div "Collections" at bounding box center [314, 64] width 76 height 12
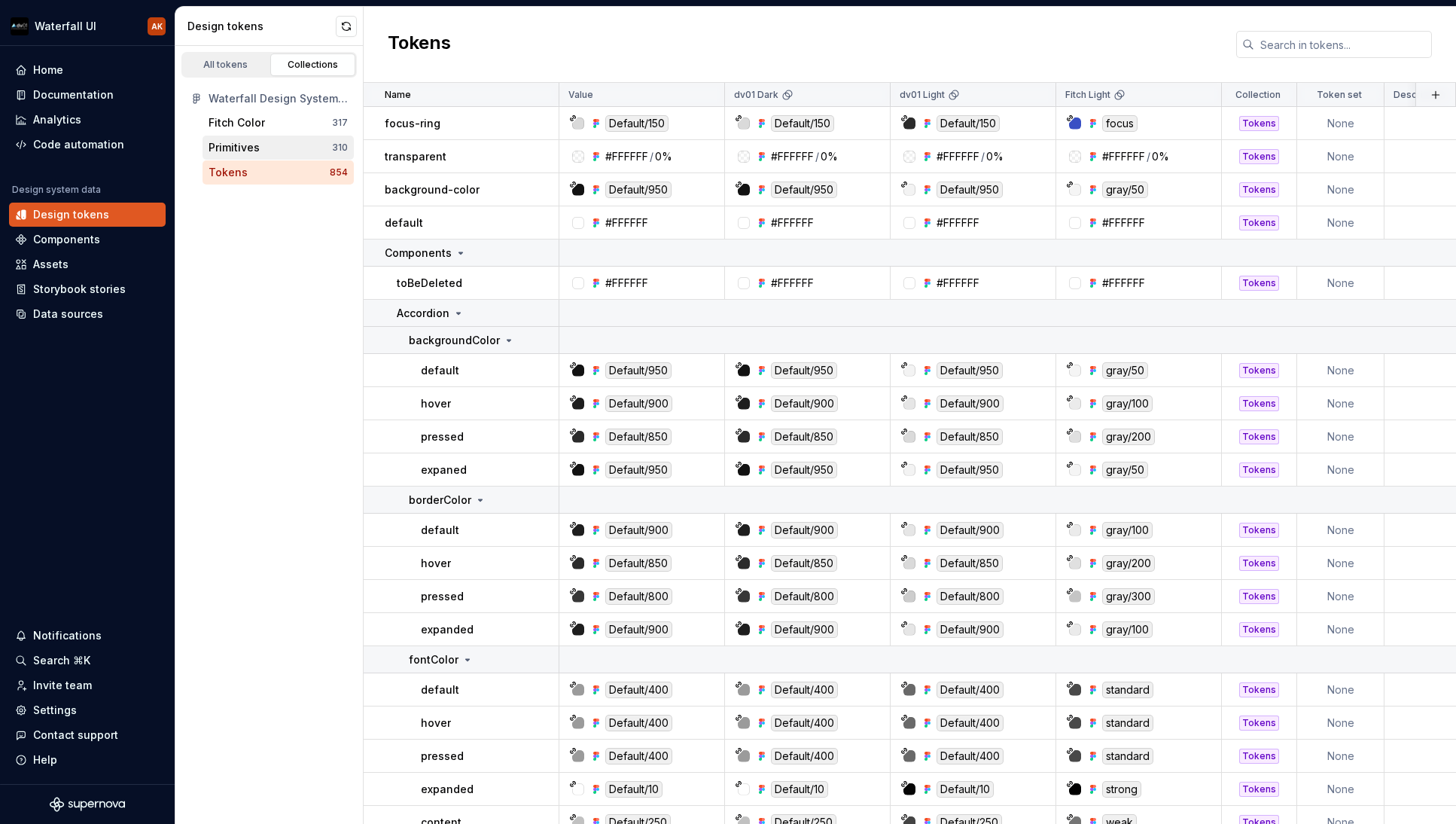
click at [251, 152] on div "Primitives" at bounding box center [233, 147] width 51 height 15
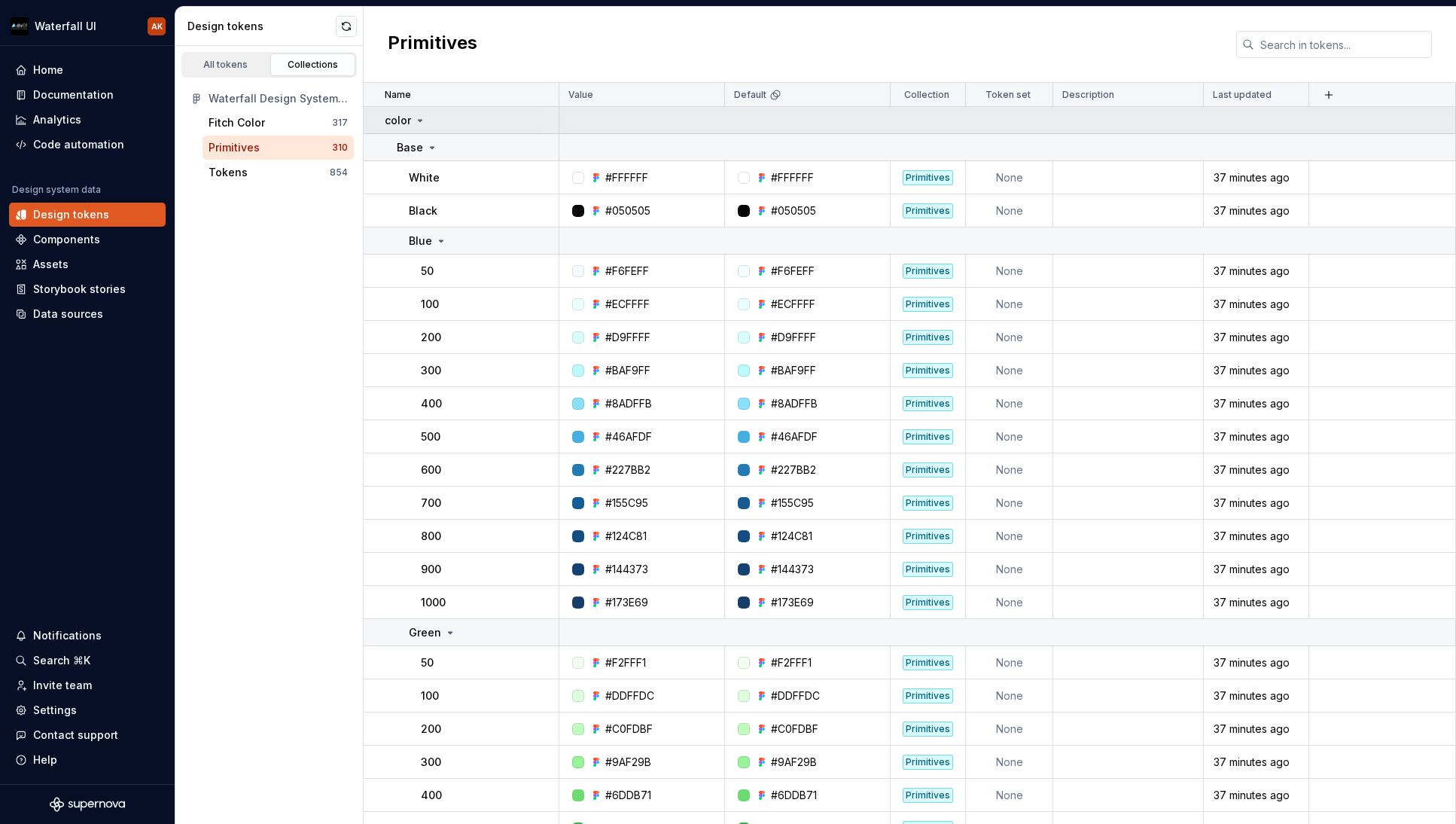
click at [425, 117] on div "color" at bounding box center [471, 120] width 173 height 15
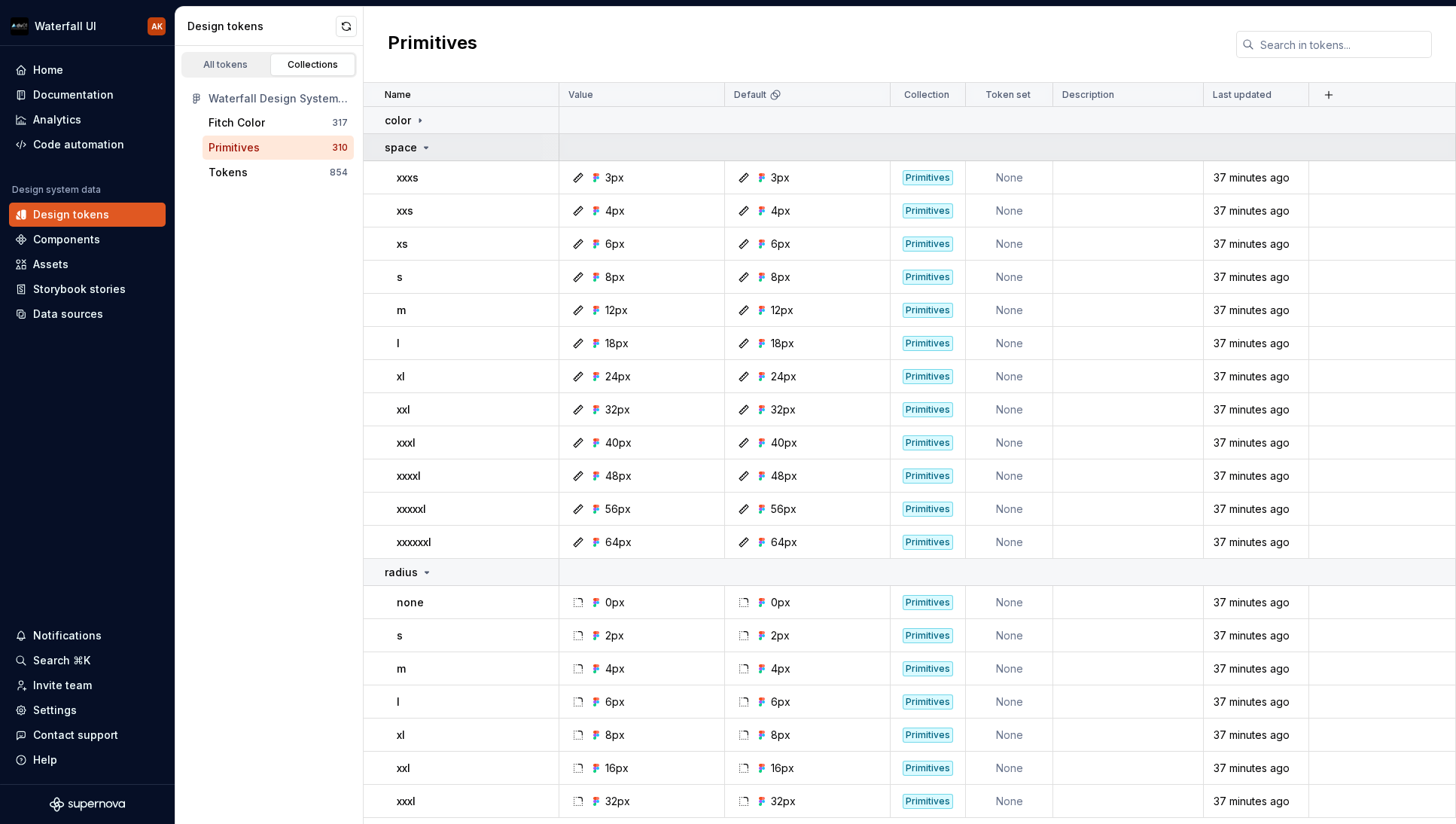
click at [428, 148] on icon at bounding box center [425, 147] width 12 height 12
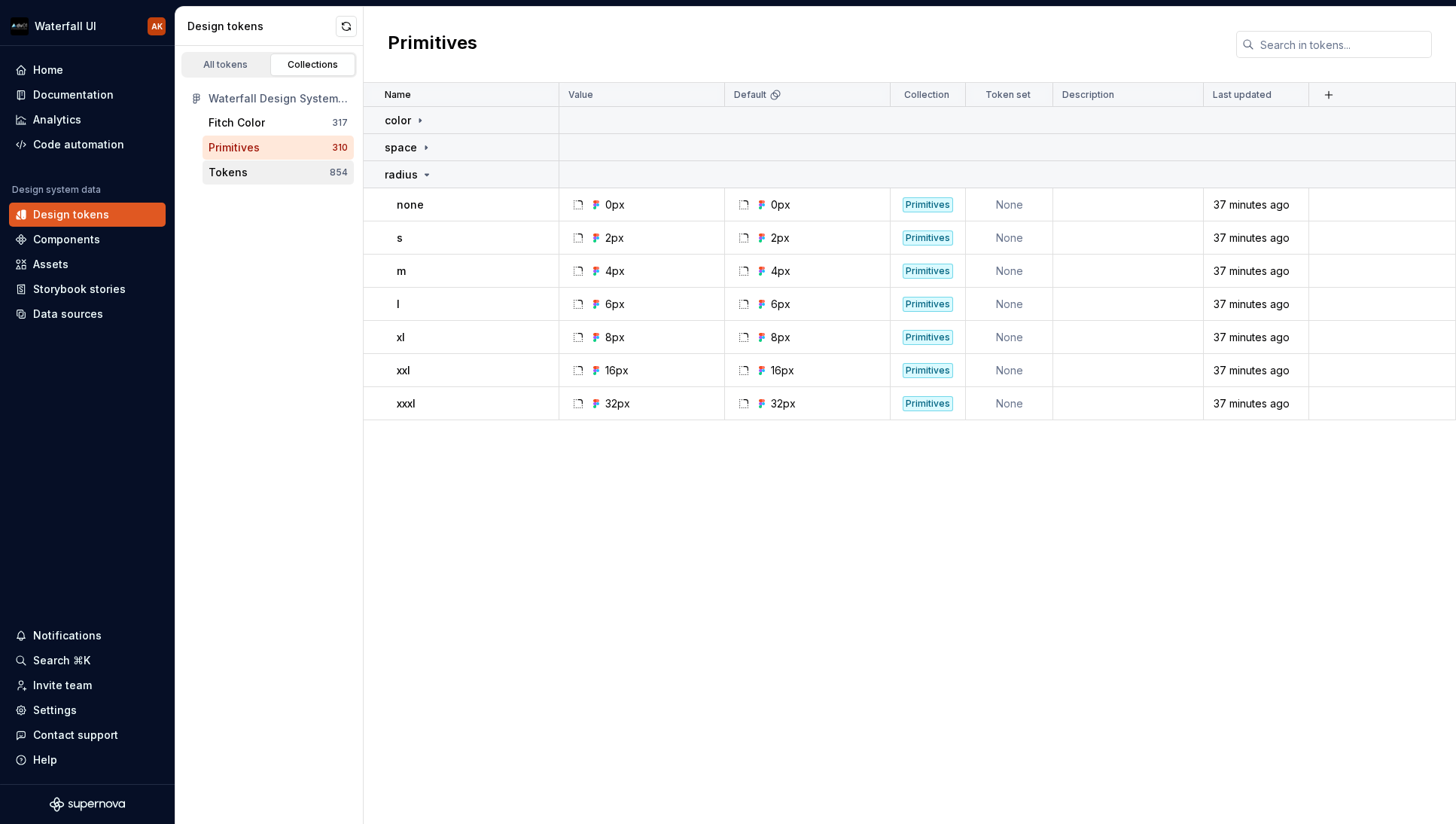
click at [287, 183] on div "Tokens 854" at bounding box center [278, 172] width 151 height 24
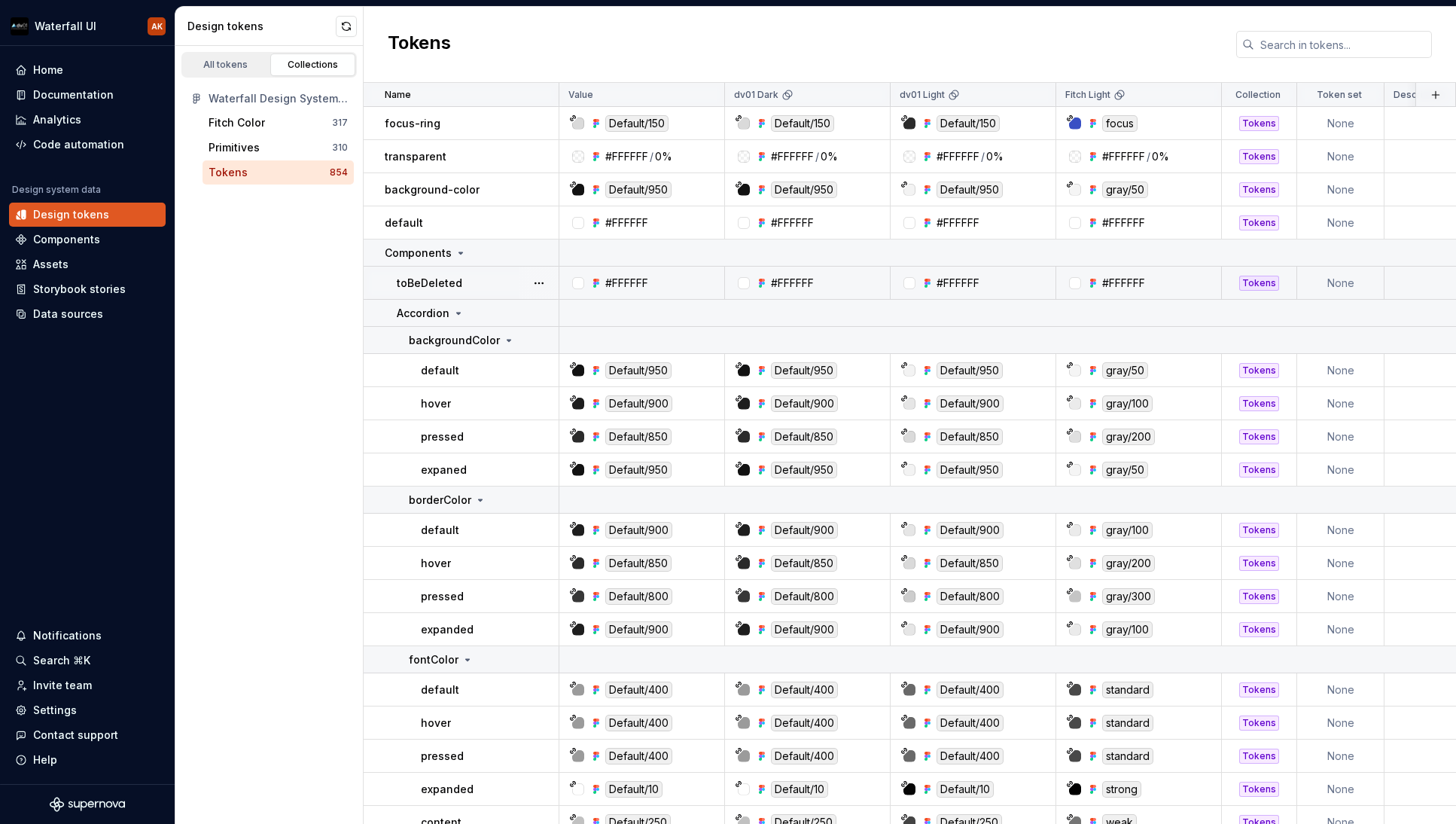
click at [432, 283] on p "toBeDeleted" at bounding box center [429, 283] width 66 height 15
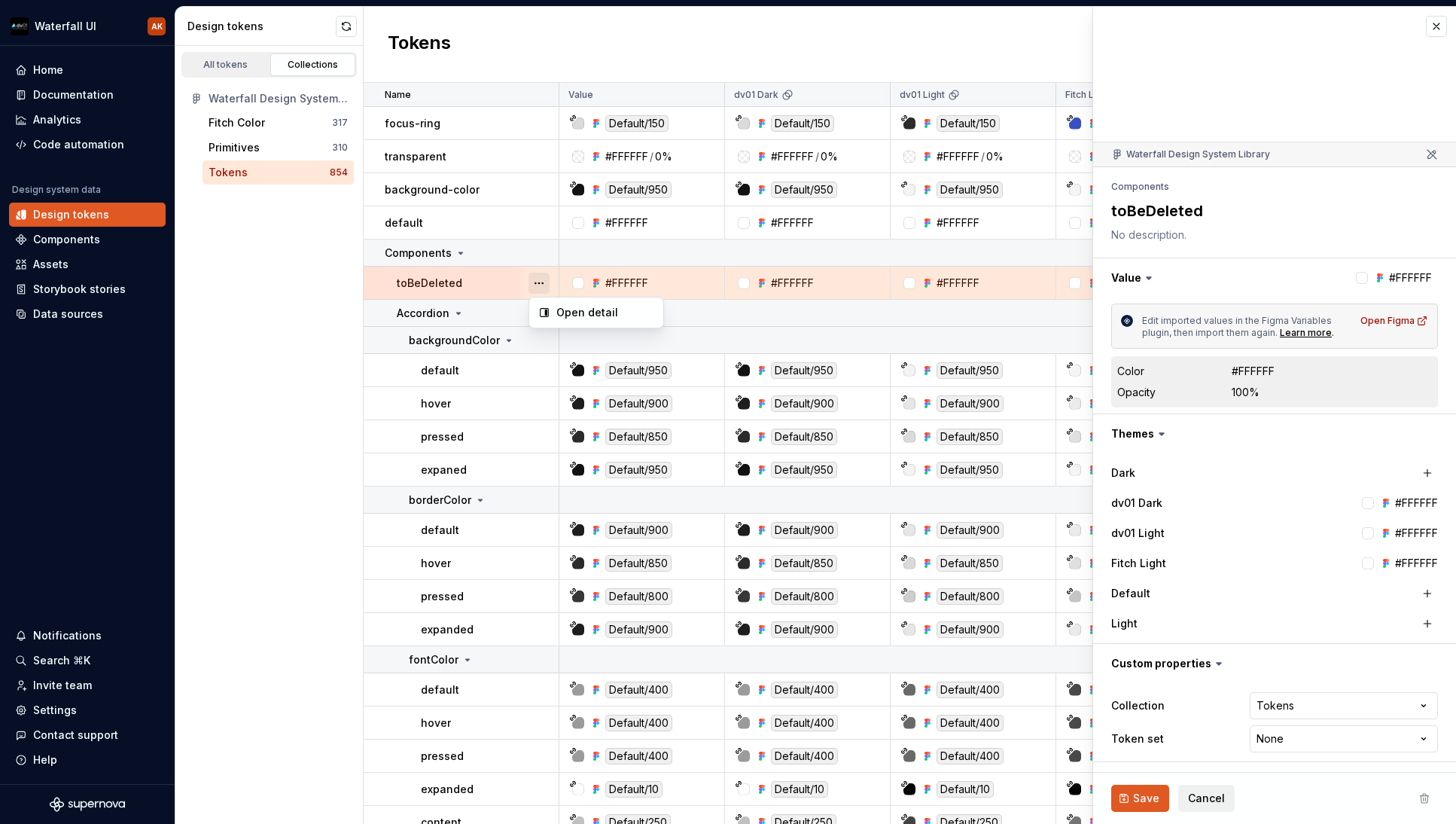
click at [539, 285] on button "button" at bounding box center [539, 283] width 21 height 21
click at [278, 312] on html "Waterfall UI AK Home Documentation Analytics Code automation Design system data…" at bounding box center [728, 412] width 1456 height 824
click at [458, 313] on icon at bounding box center [459, 314] width 4 height 2
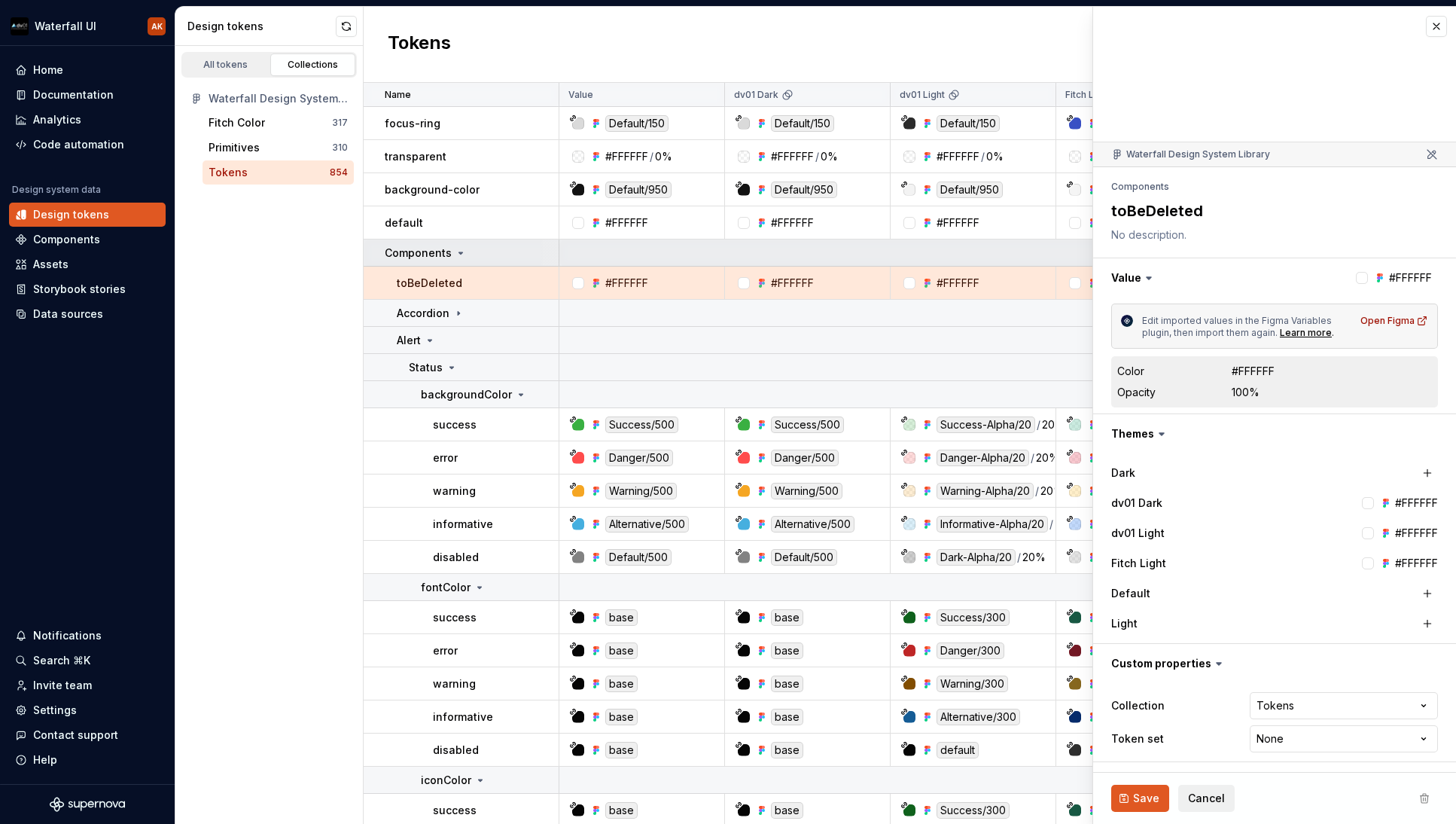
click at [456, 251] on icon at bounding box center [460, 252] width 12 height 12
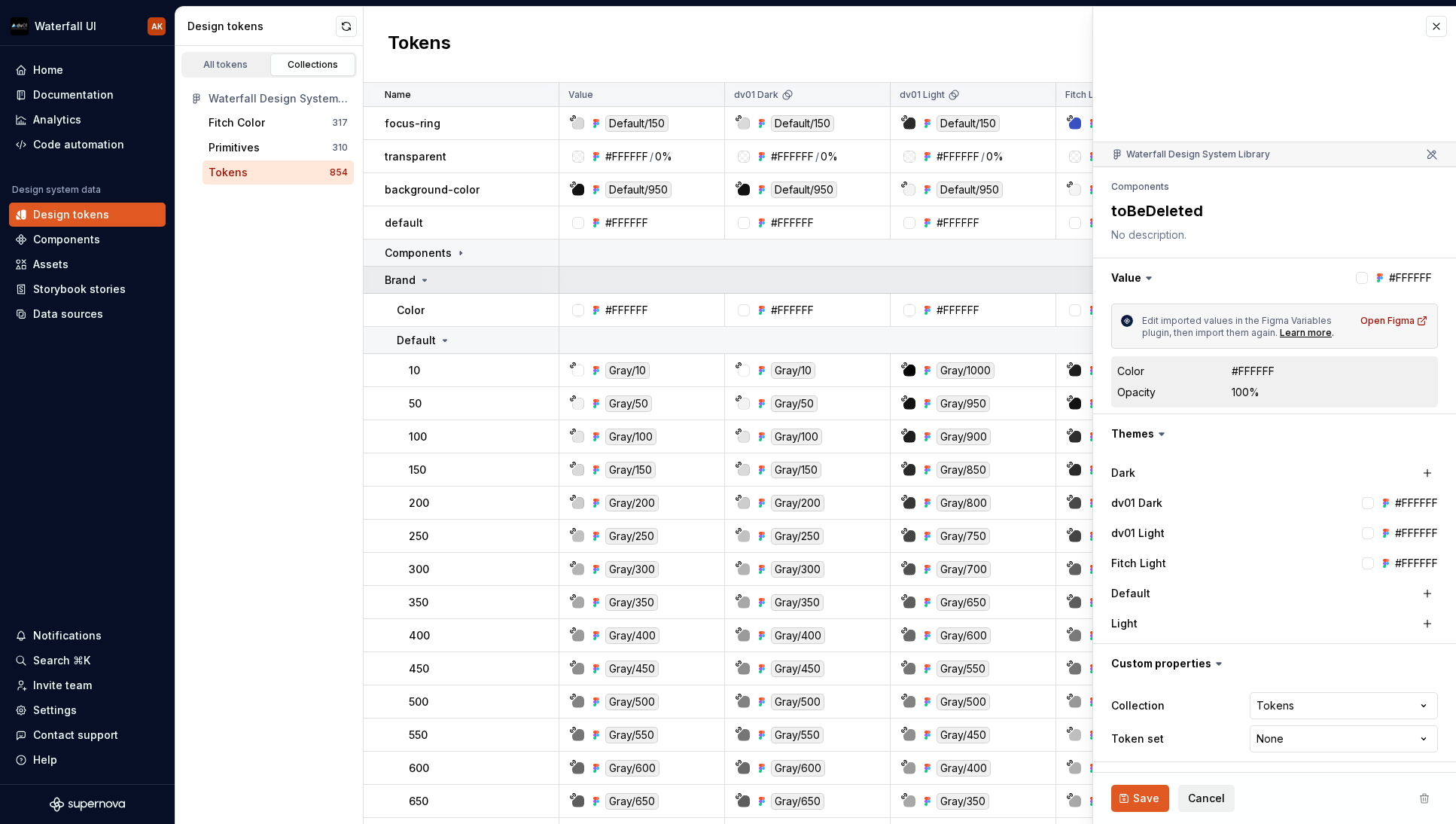
click at [425, 281] on icon at bounding box center [424, 279] width 12 height 12
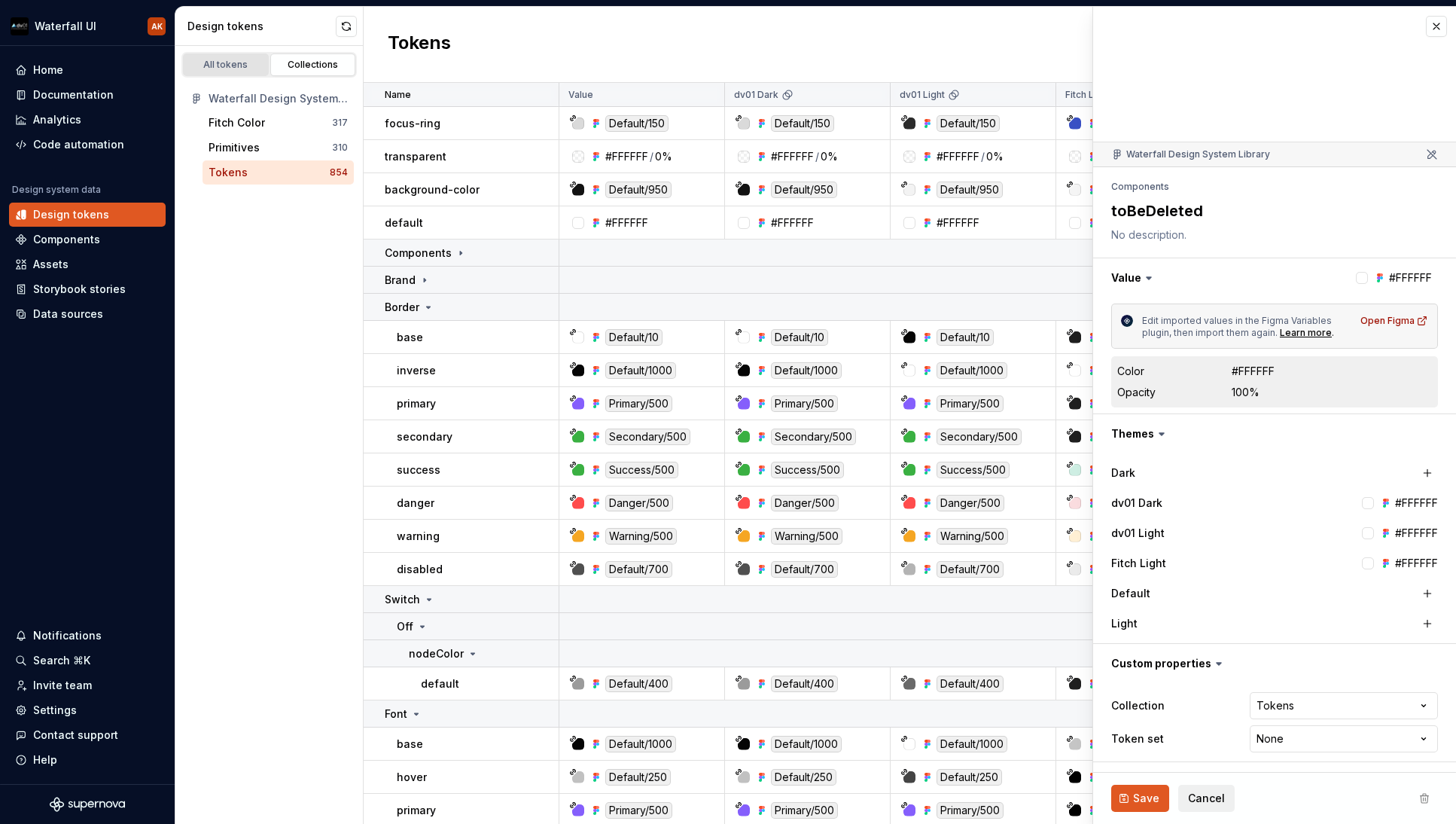
click at [238, 63] on div "All tokens" at bounding box center [226, 64] width 76 height 12
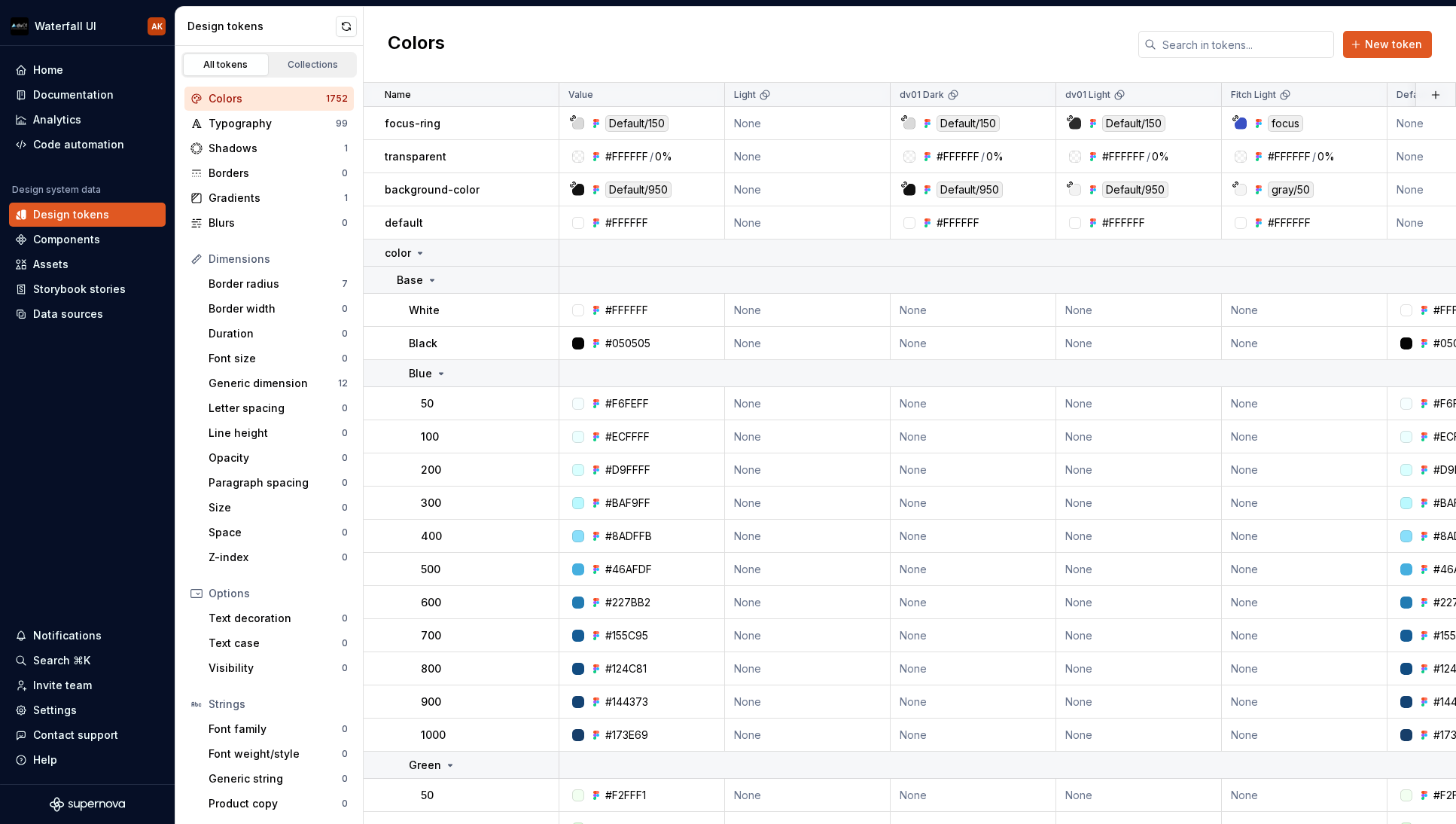
click at [268, 98] on div "Colors" at bounding box center [267, 98] width 117 height 15
click at [421, 250] on icon at bounding box center [420, 252] width 12 height 12
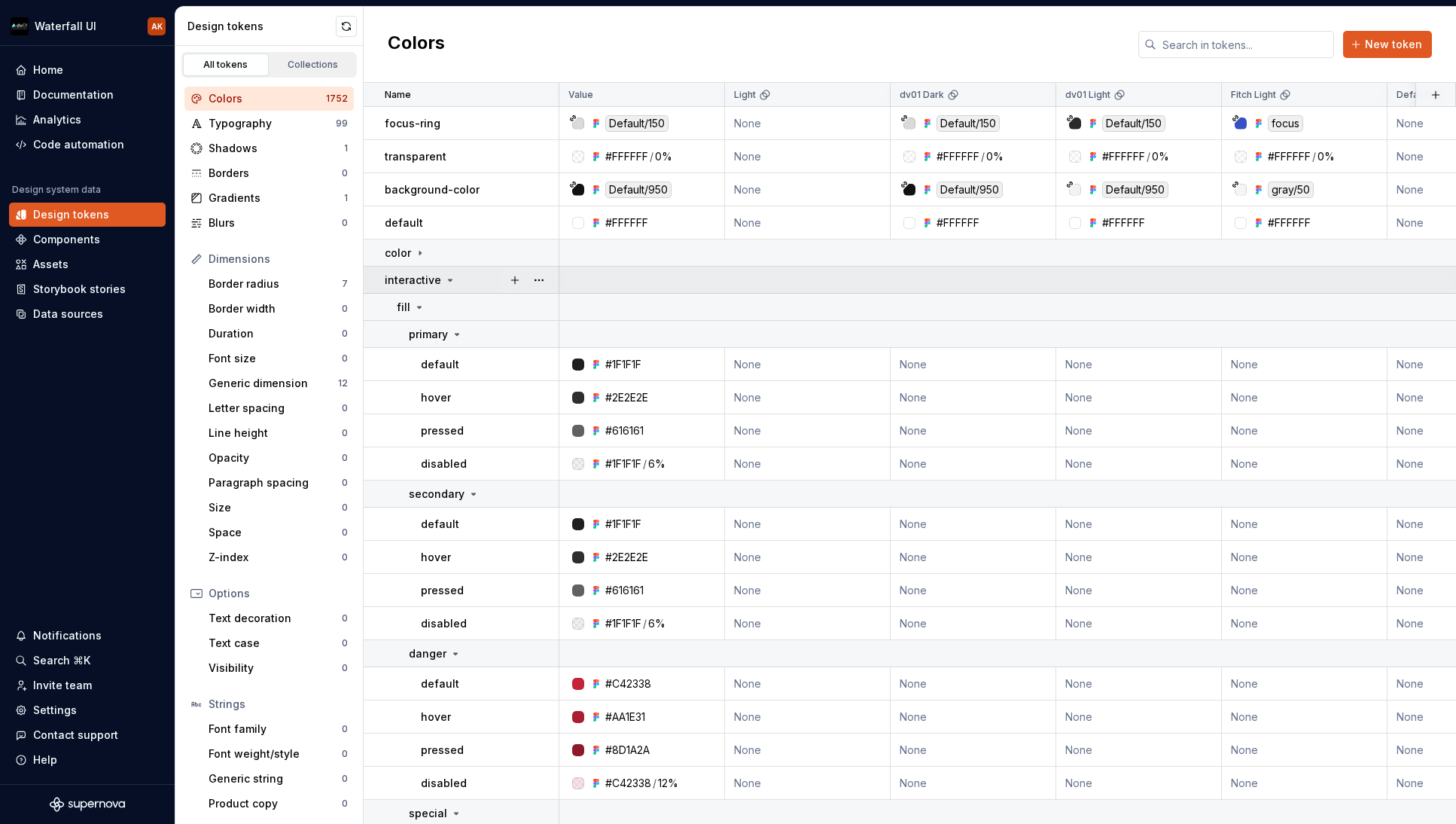
click at [444, 284] on icon at bounding box center [450, 279] width 12 height 12
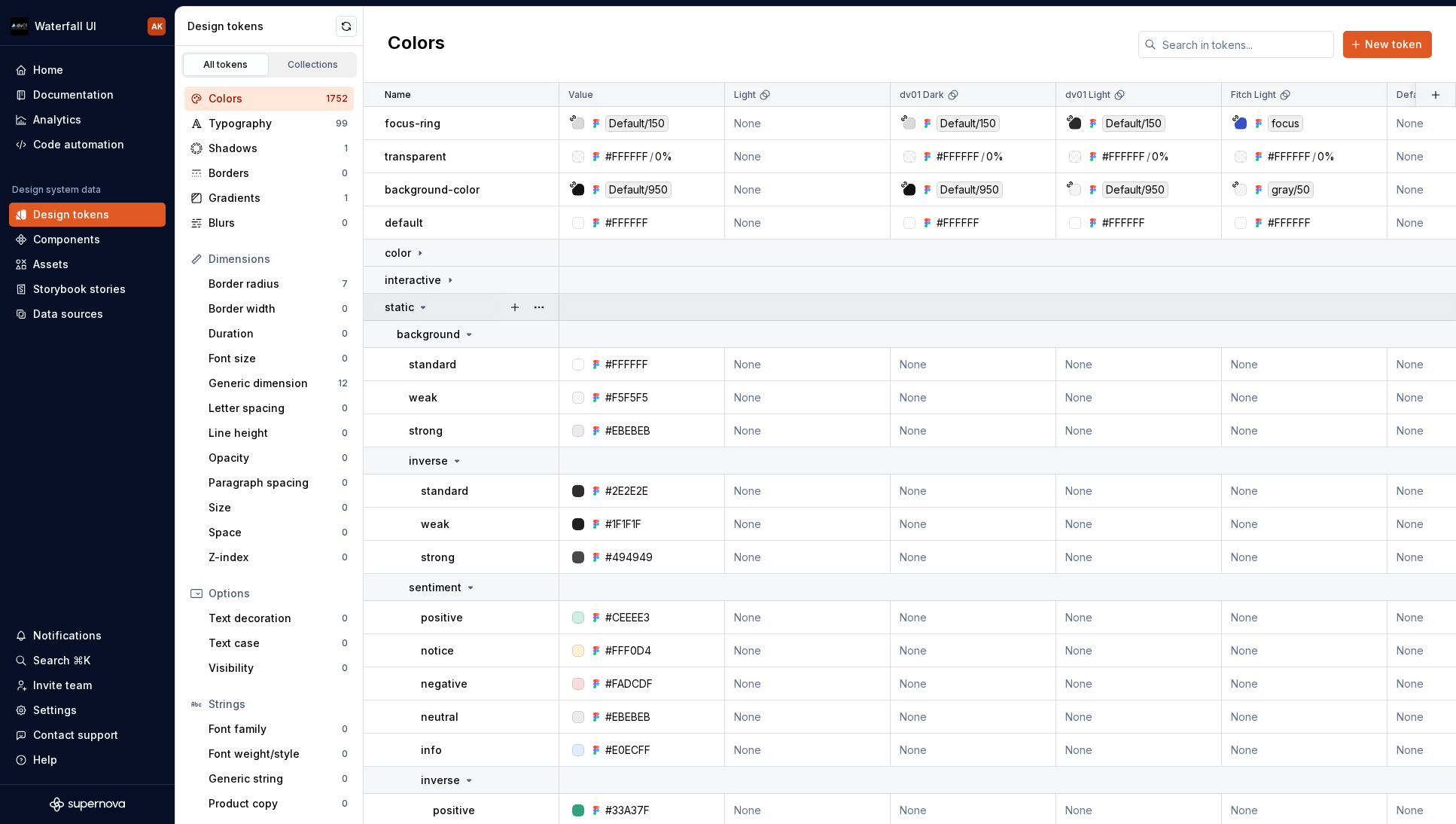
click at [428, 304] on div "static" at bounding box center [471, 307] width 173 height 15
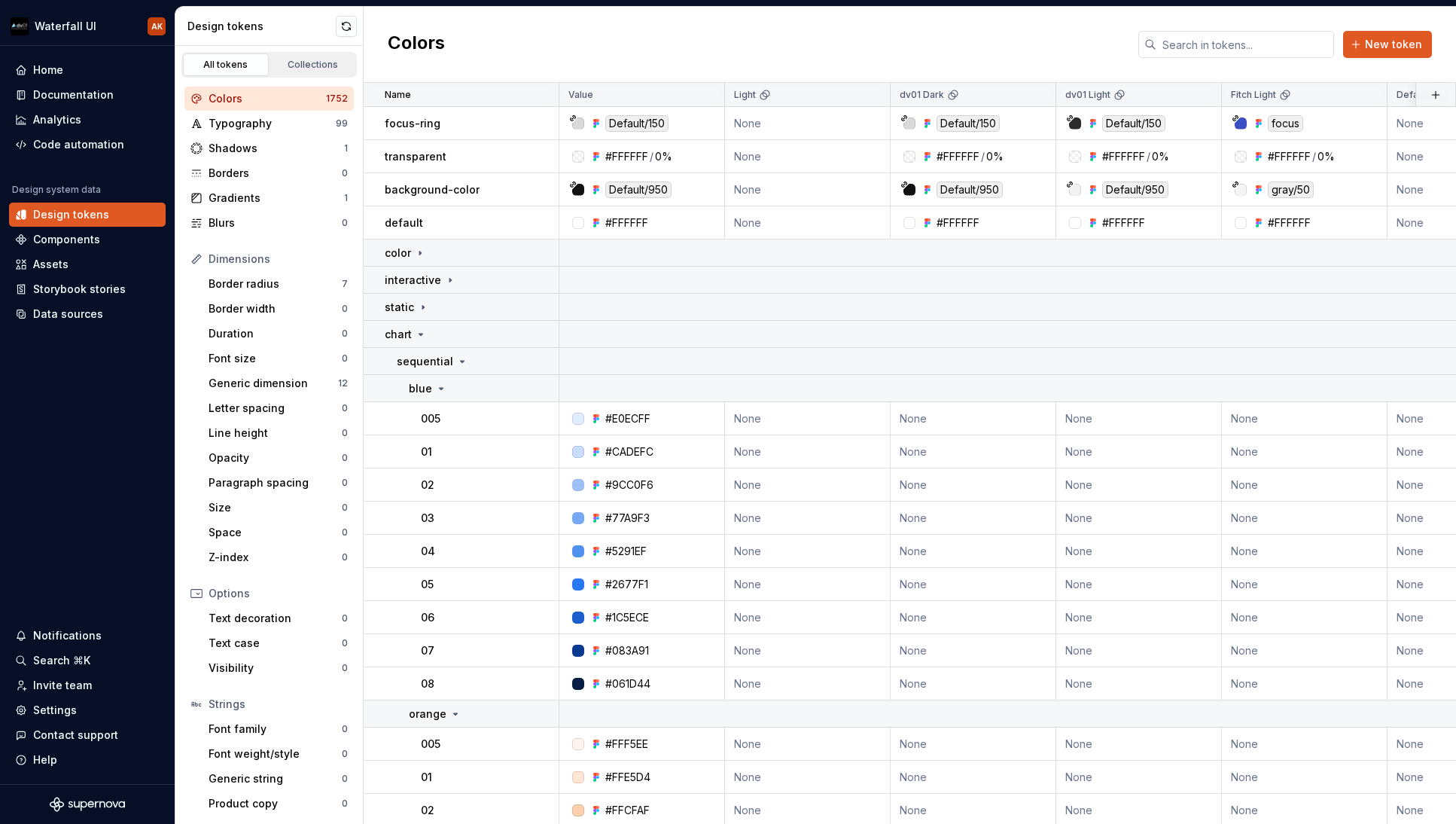
drag, startPoint x: 528, startPoint y: 21, endPoint x: 379, endPoint y: 21, distance: 149.0
click at [378, 20] on div "Colors New token" at bounding box center [910, 45] width 1093 height 76
click at [419, 334] on icon at bounding box center [421, 334] width 4 height 2
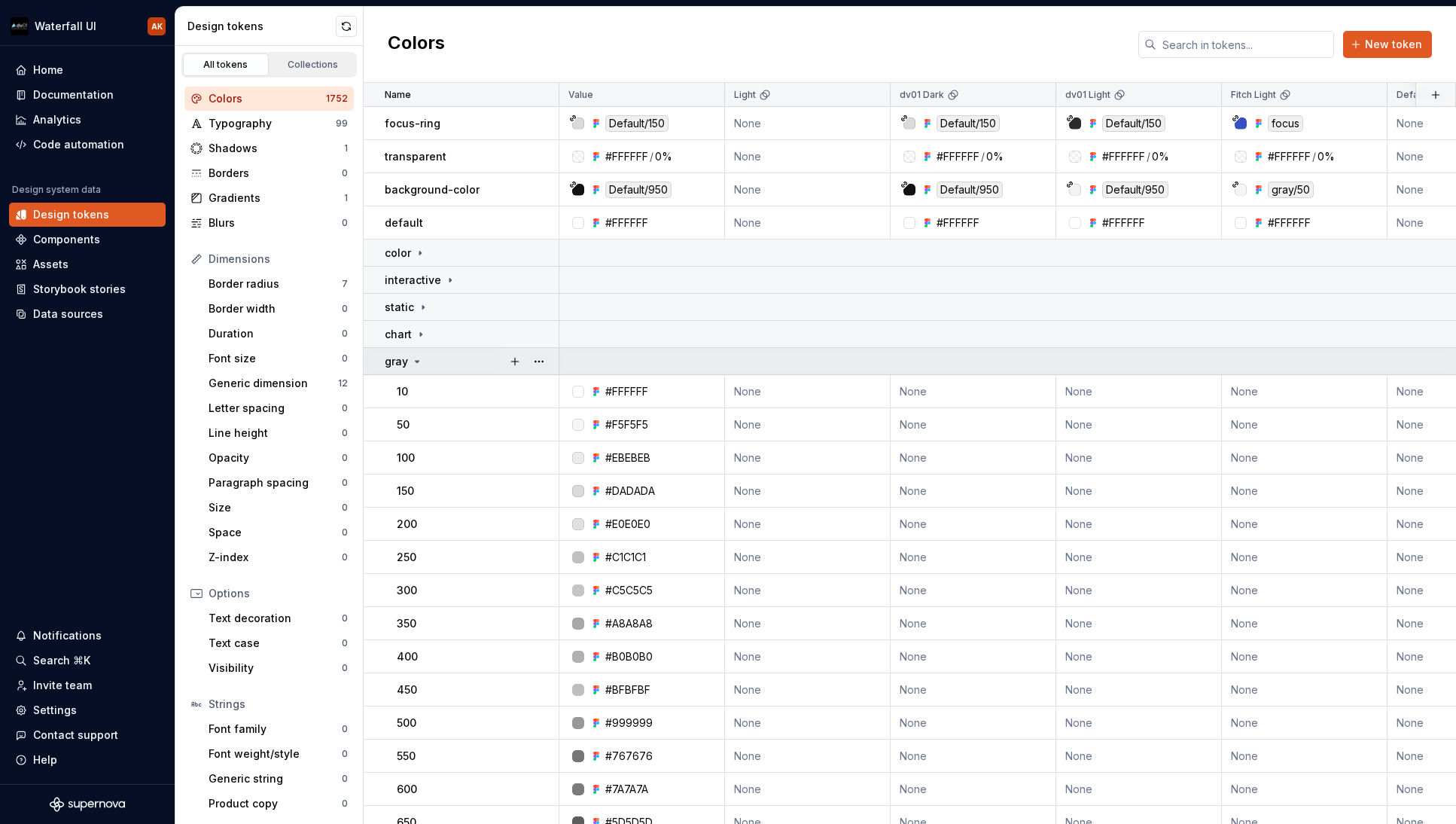
click at [417, 359] on icon at bounding box center [416, 361] width 12 height 12
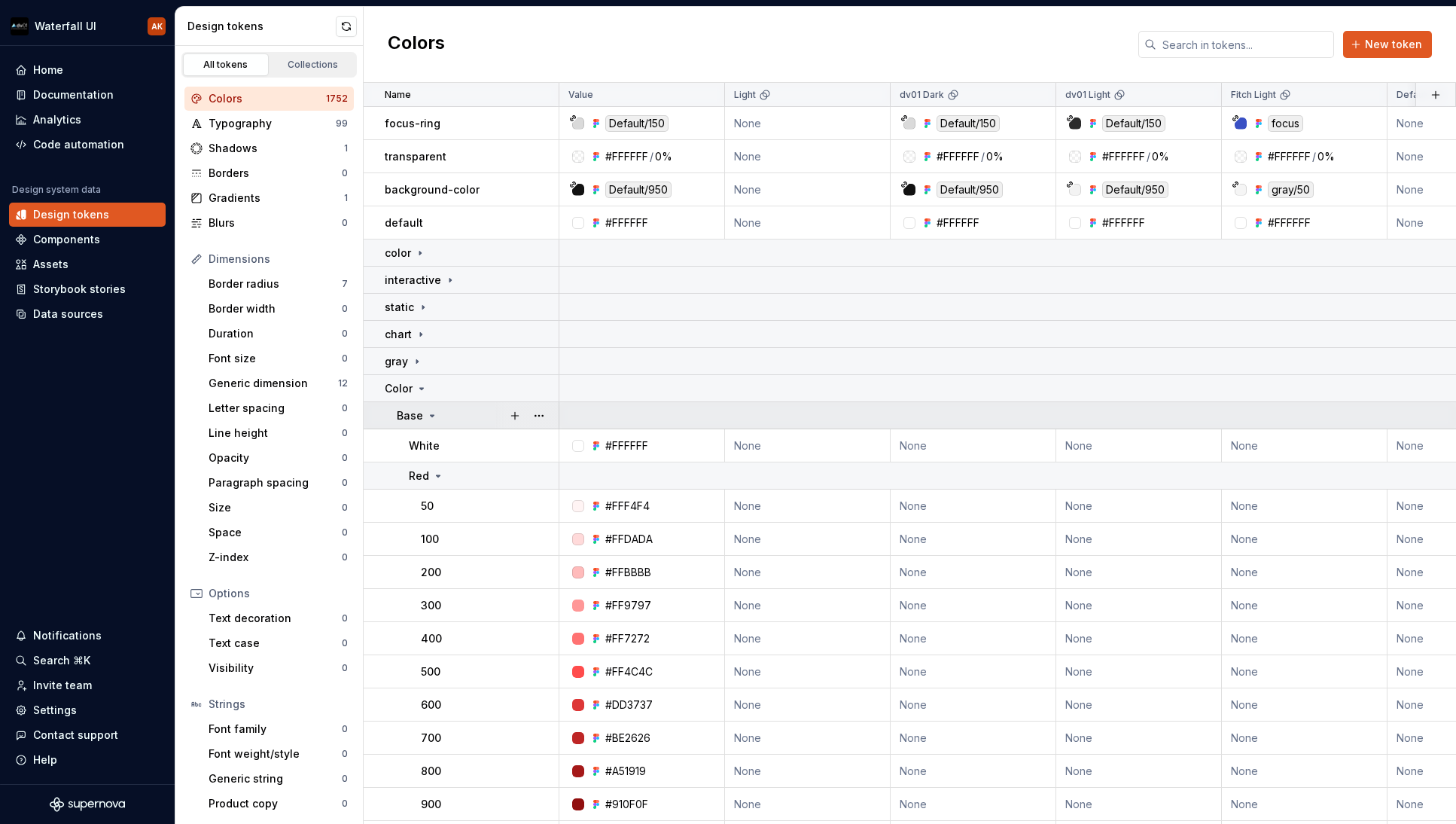
click at [422, 402] on td "Base" at bounding box center [461, 416] width 196 height 27
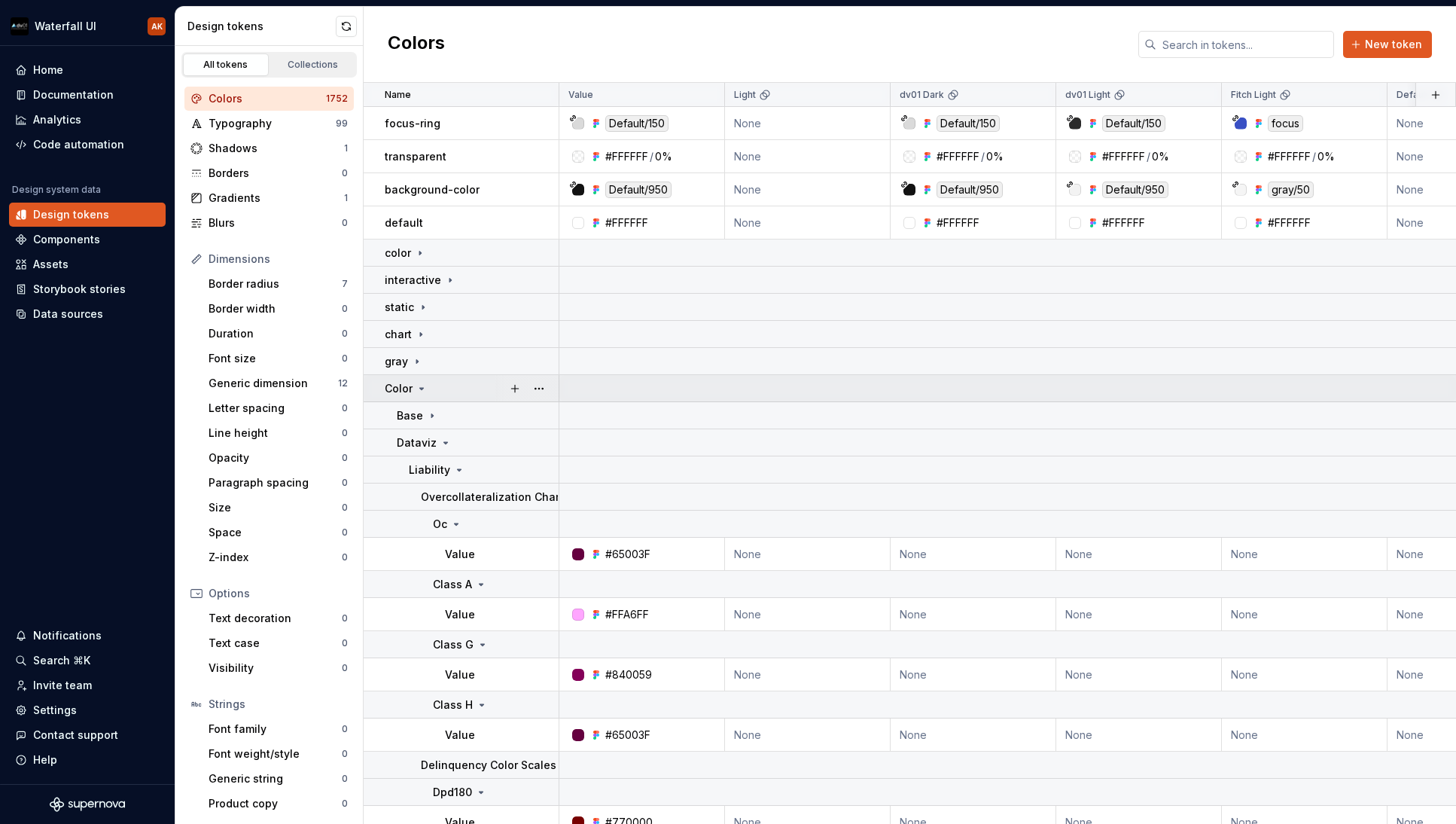
click at [416, 388] on icon at bounding box center [421, 389] width 12 height 12
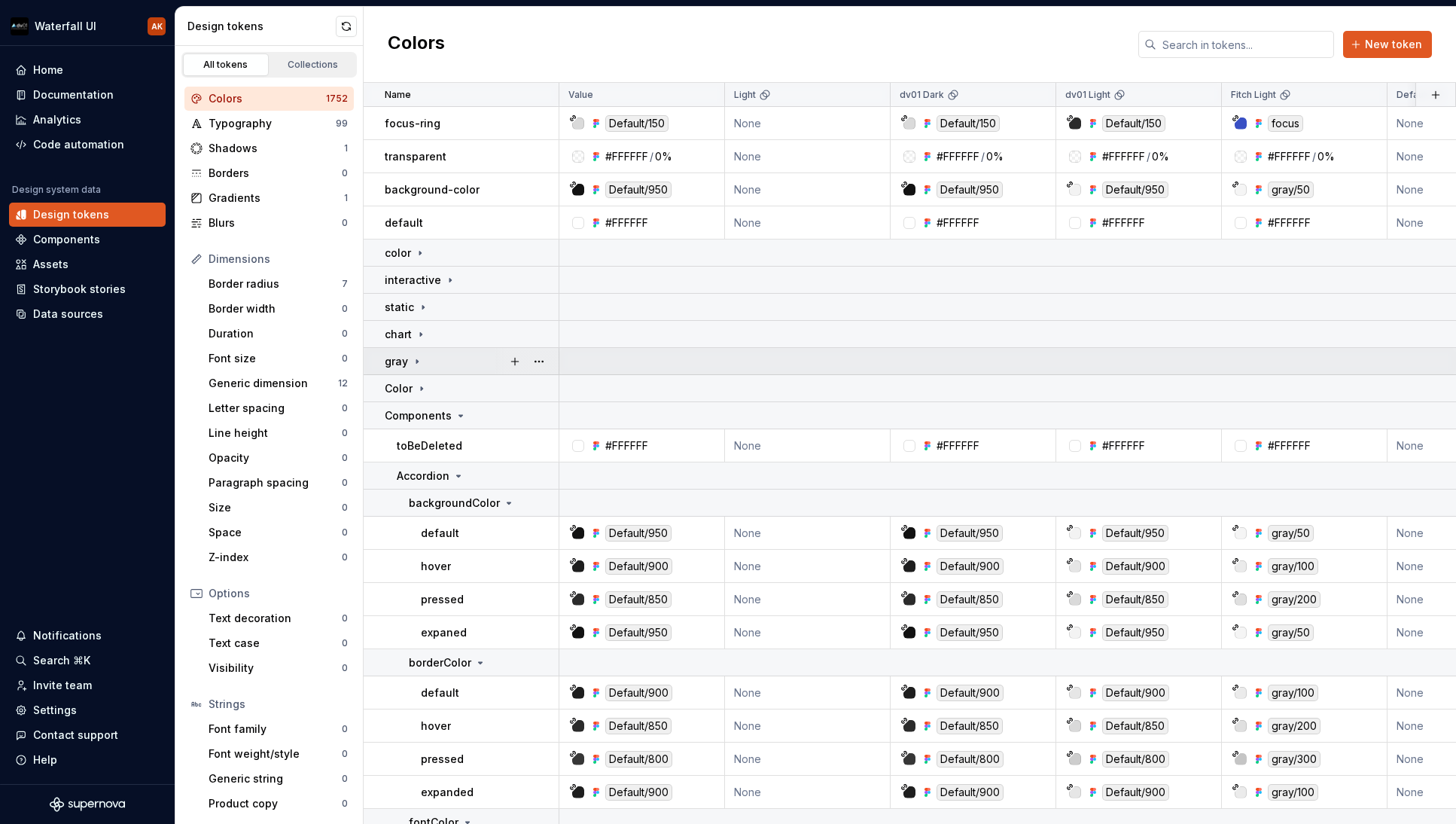
click at [419, 363] on icon at bounding box center [416, 361] width 12 height 12
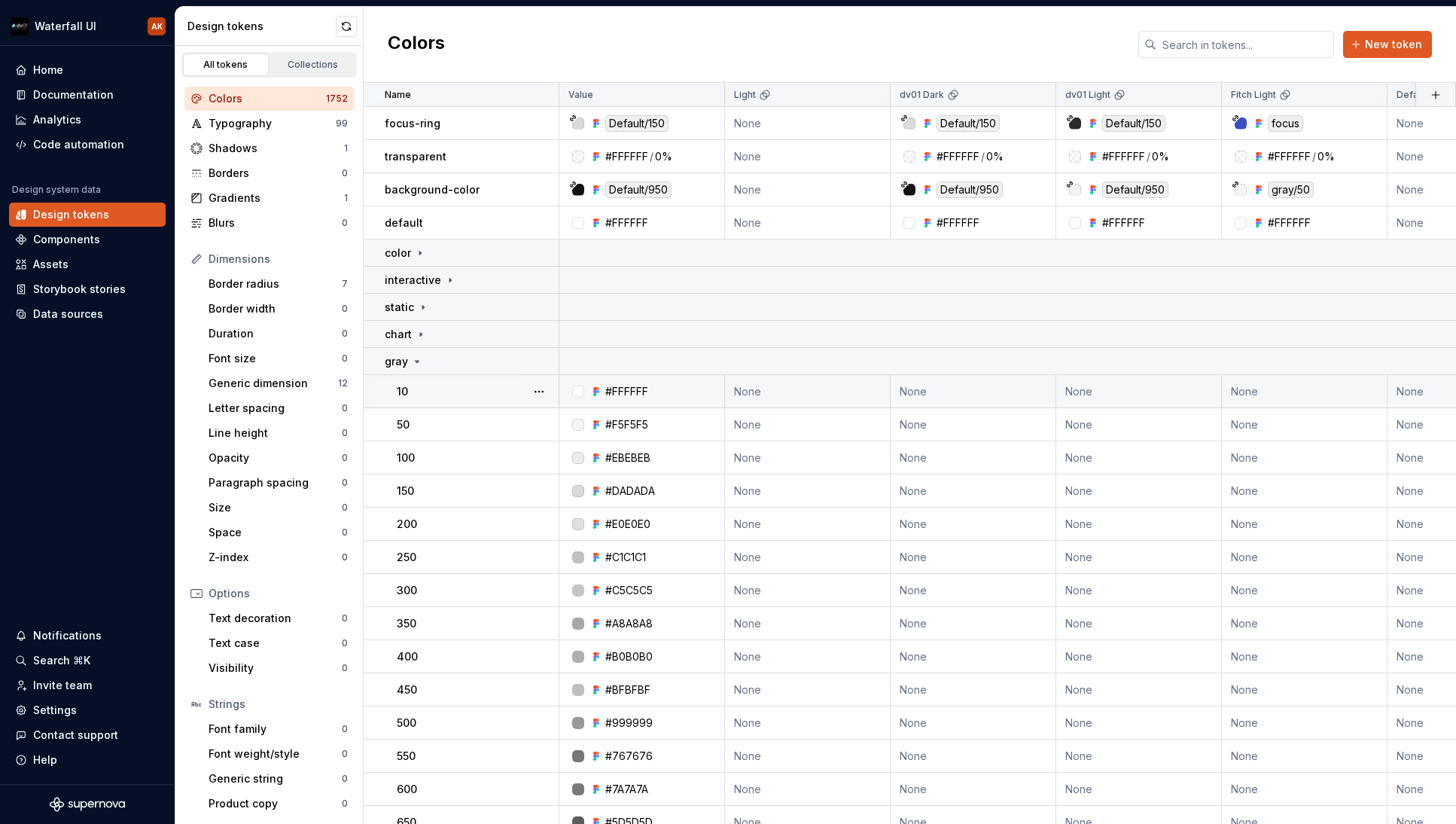
click at [432, 387] on div "10" at bounding box center [477, 391] width 161 height 15
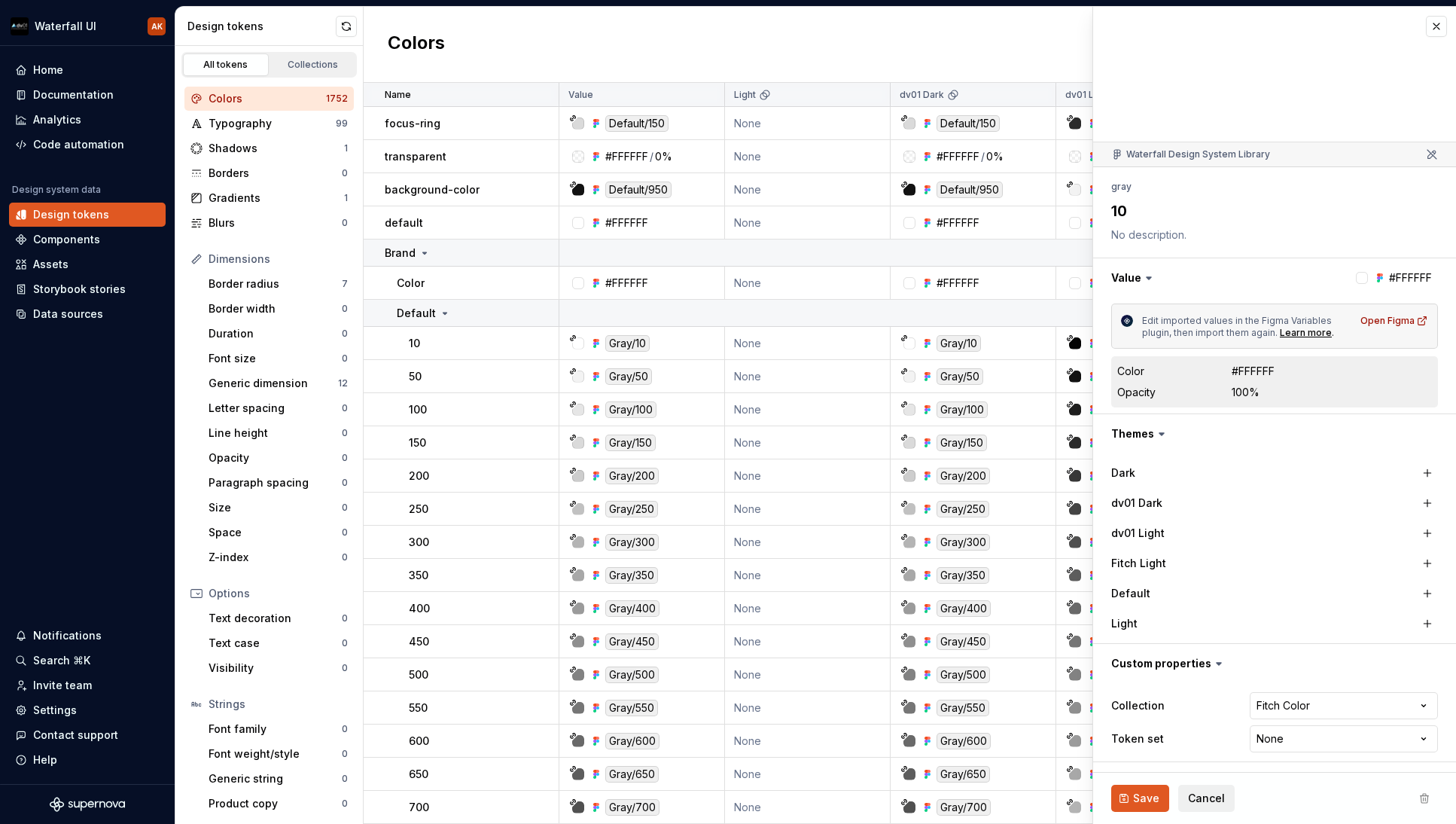
click at [482, 399] on td "100" at bounding box center [461, 409] width 196 height 33
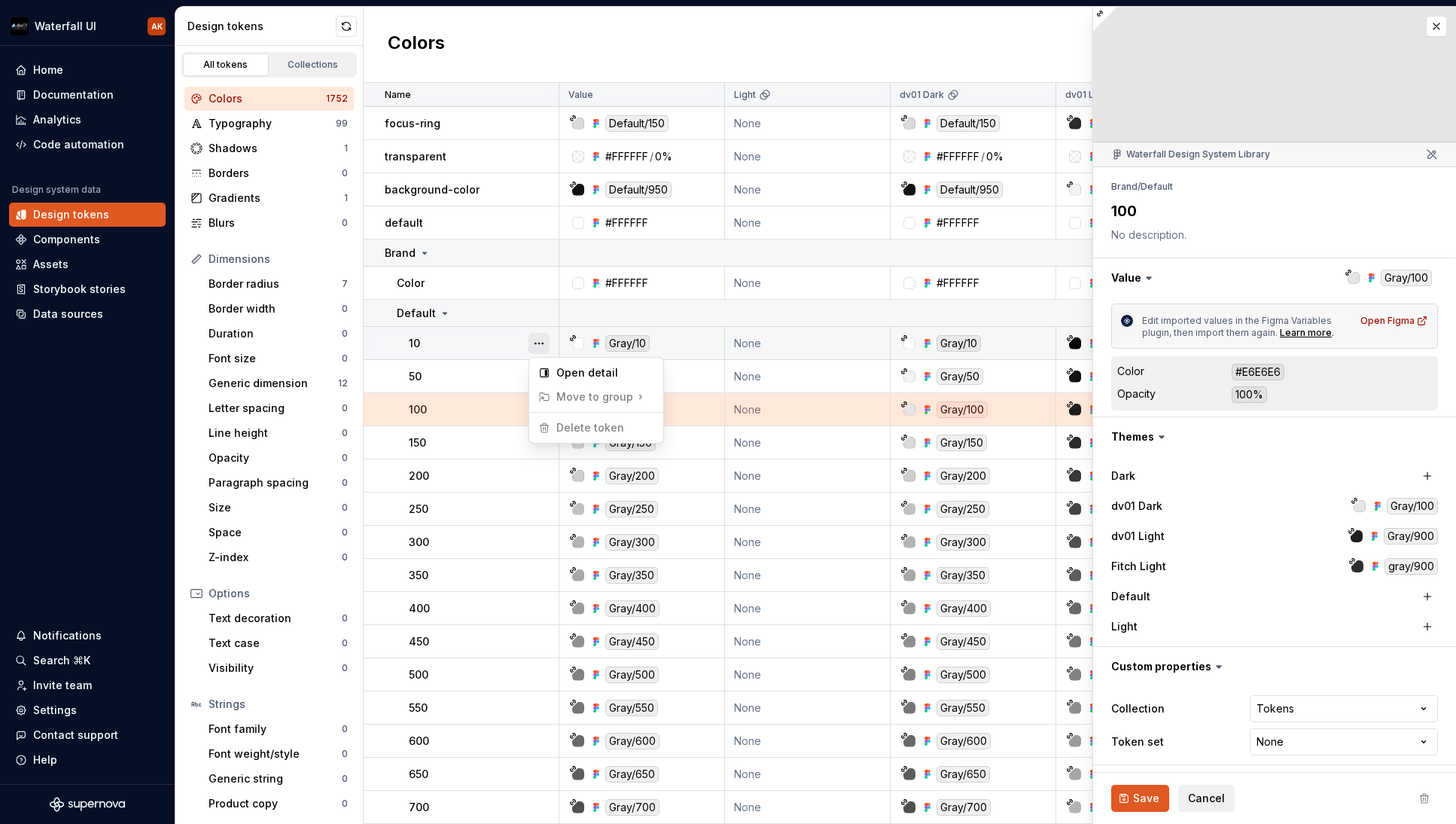
click at [541, 347] on button "button" at bounding box center [539, 343] width 21 height 21
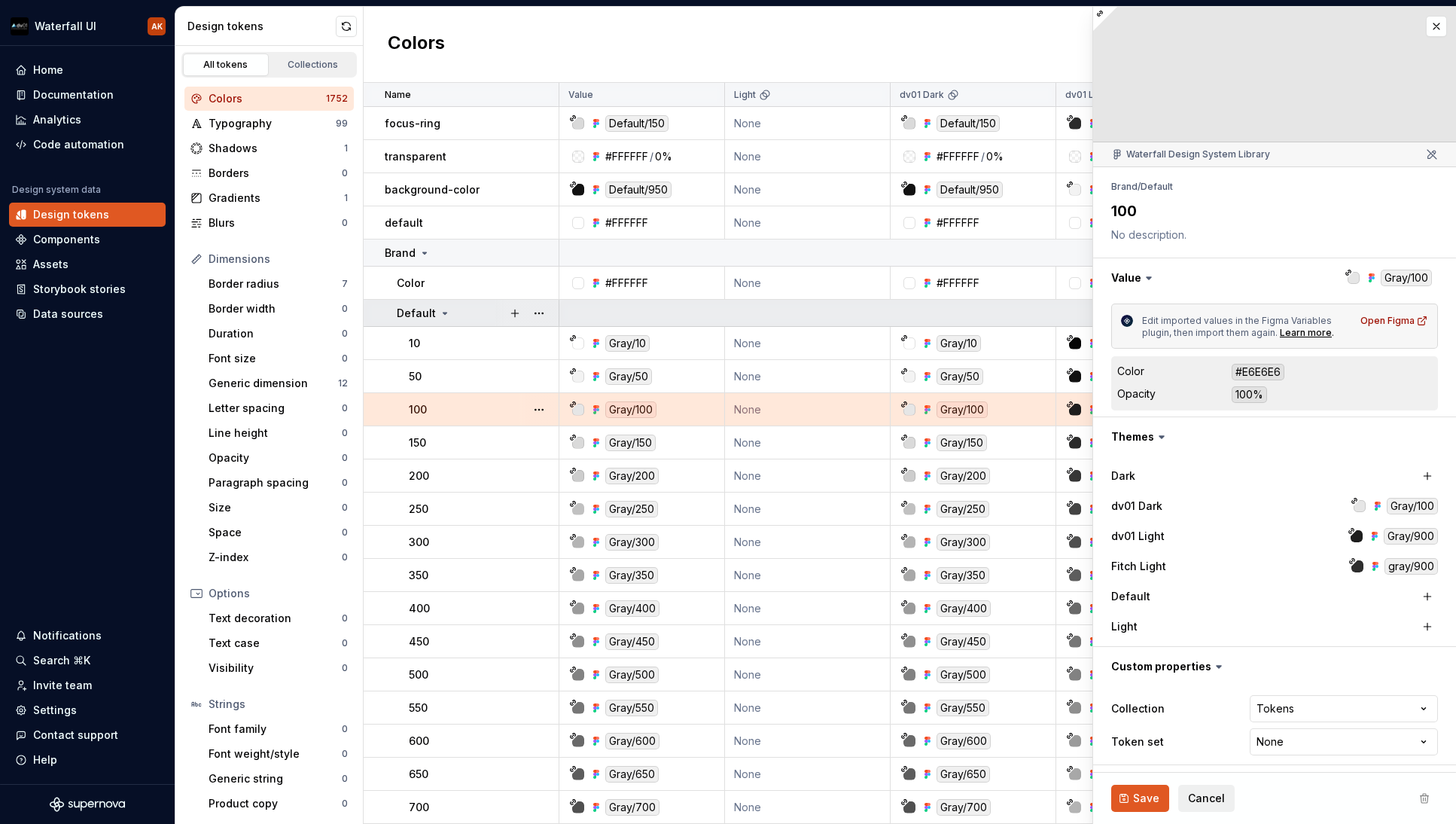
click at [447, 310] on html "Waterfall UI AK Home Documentation Analytics Code automation Design system data…" at bounding box center [728, 412] width 1456 height 824
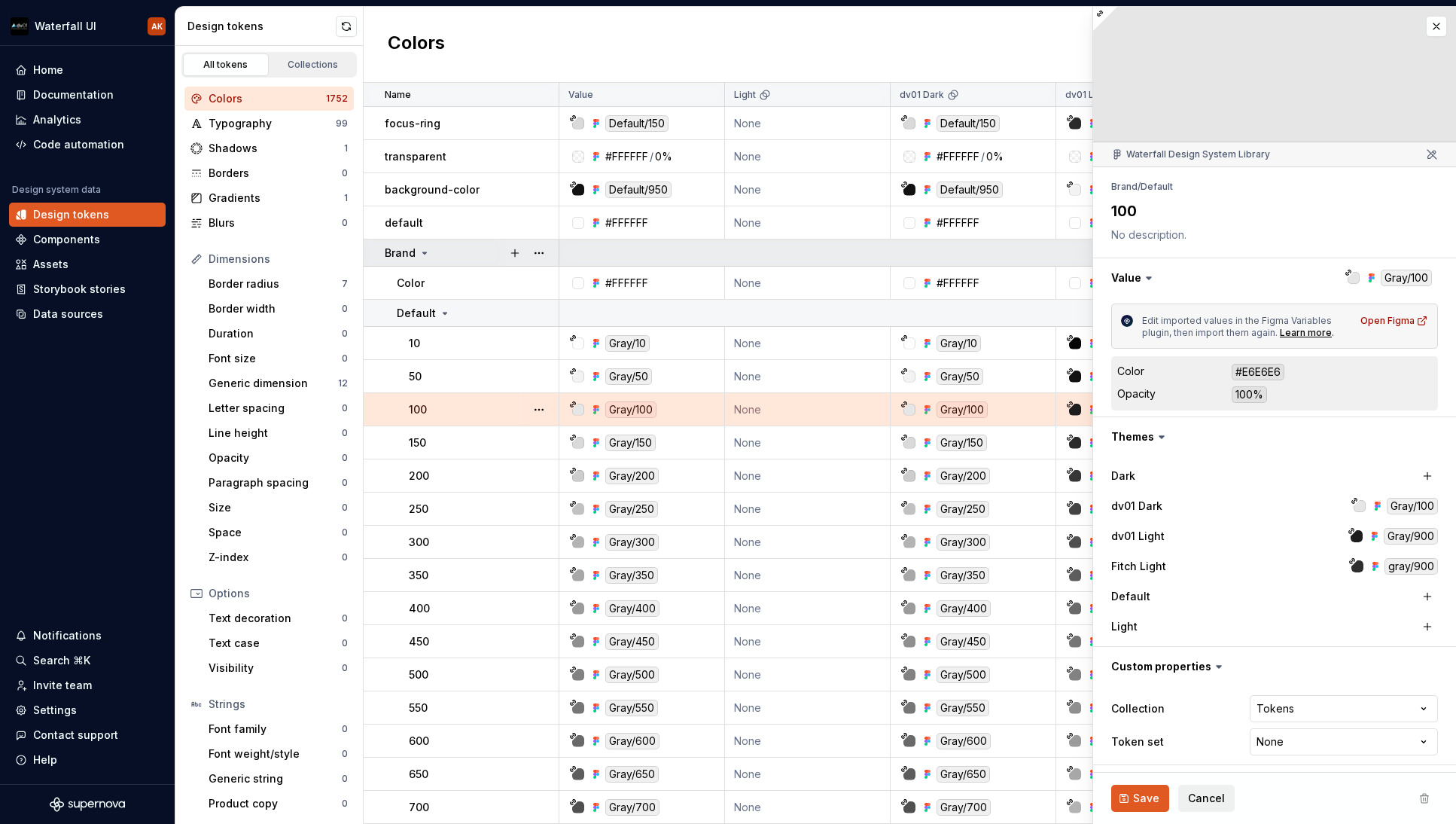
click at [427, 246] on div "Brand" at bounding box center [407, 252] width 46 height 15
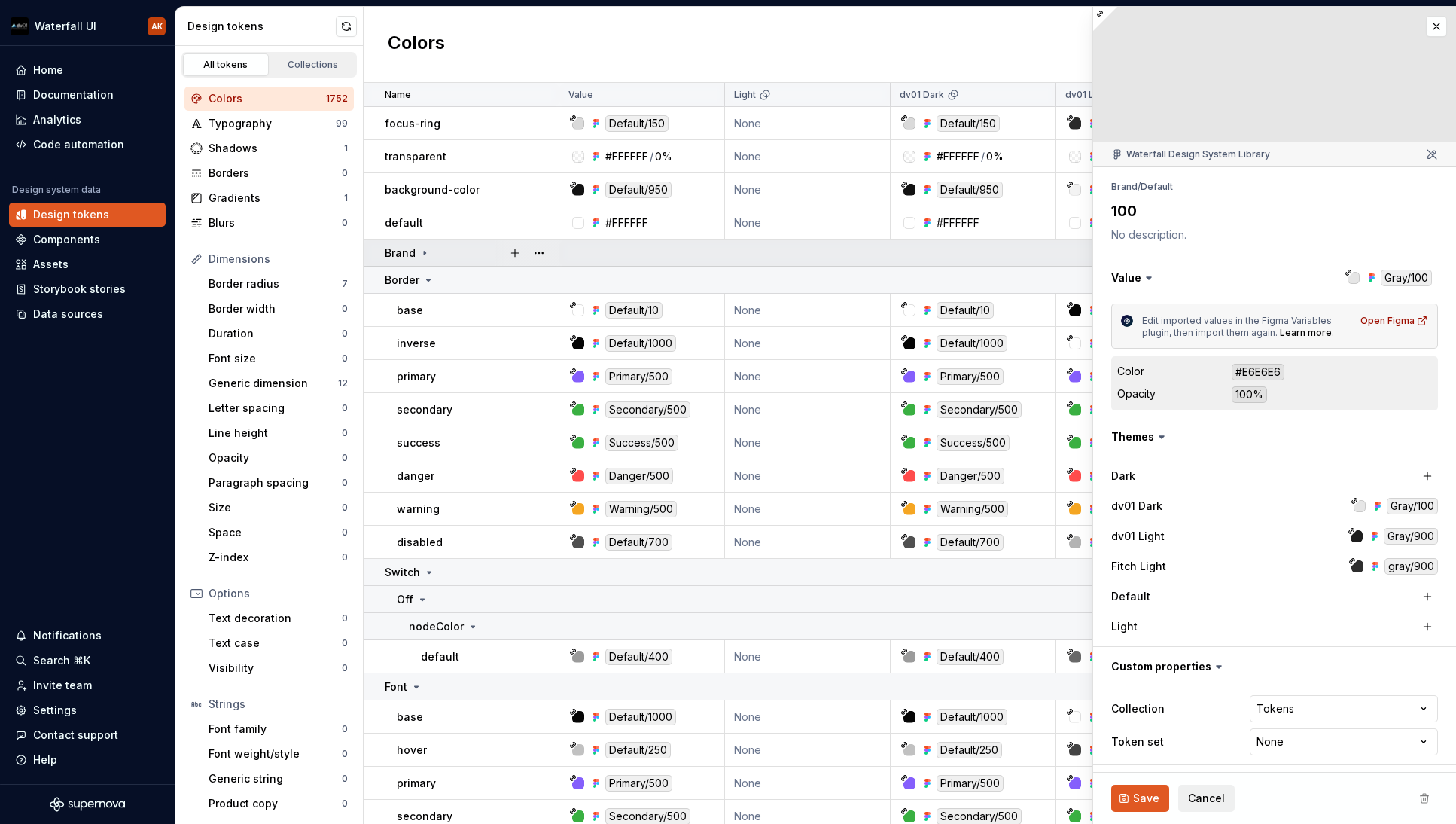
click at [424, 256] on icon at bounding box center [424, 252] width 12 height 12
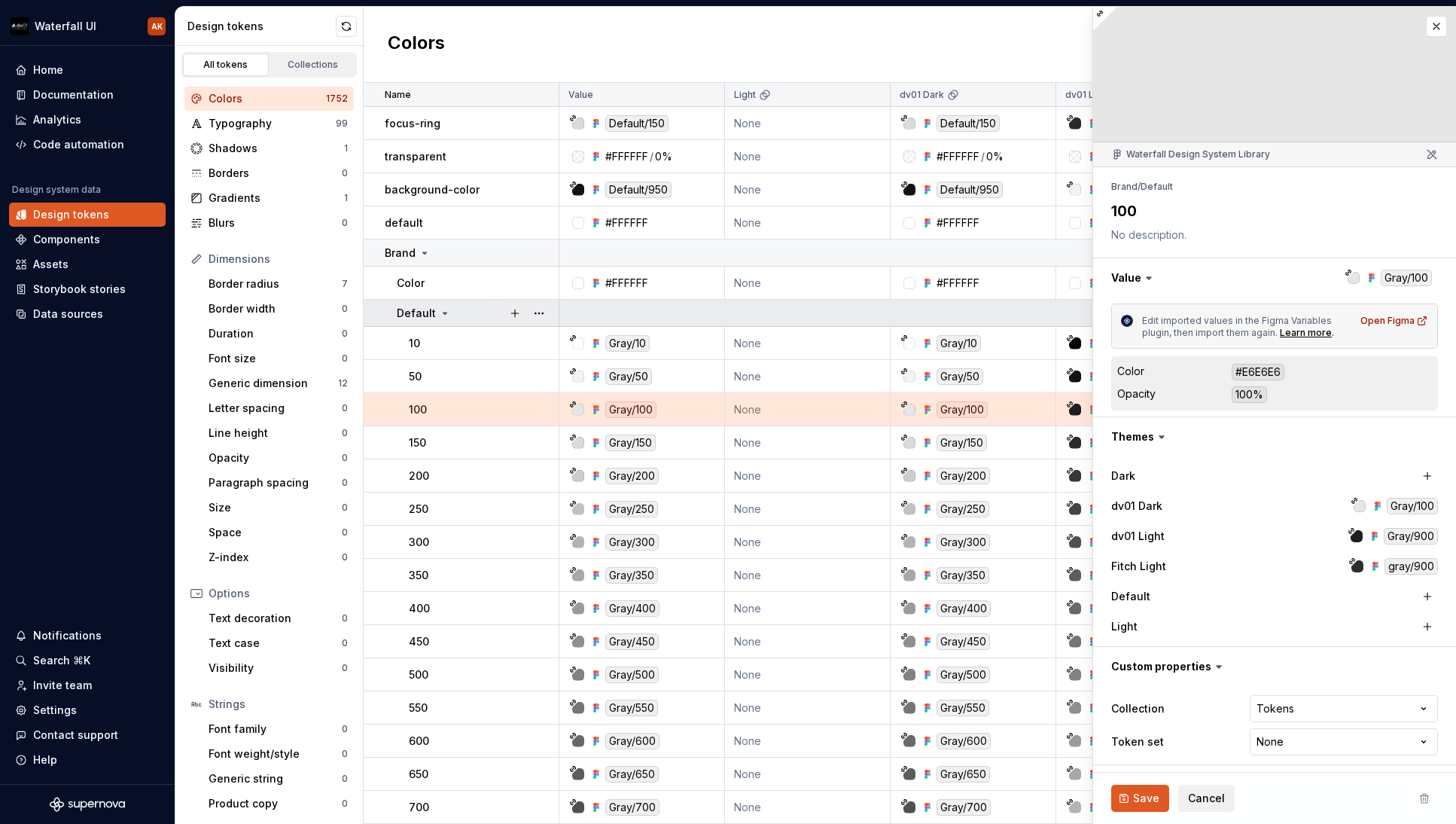
click at [441, 311] on icon at bounding box center [444, 313] width 12 height 12
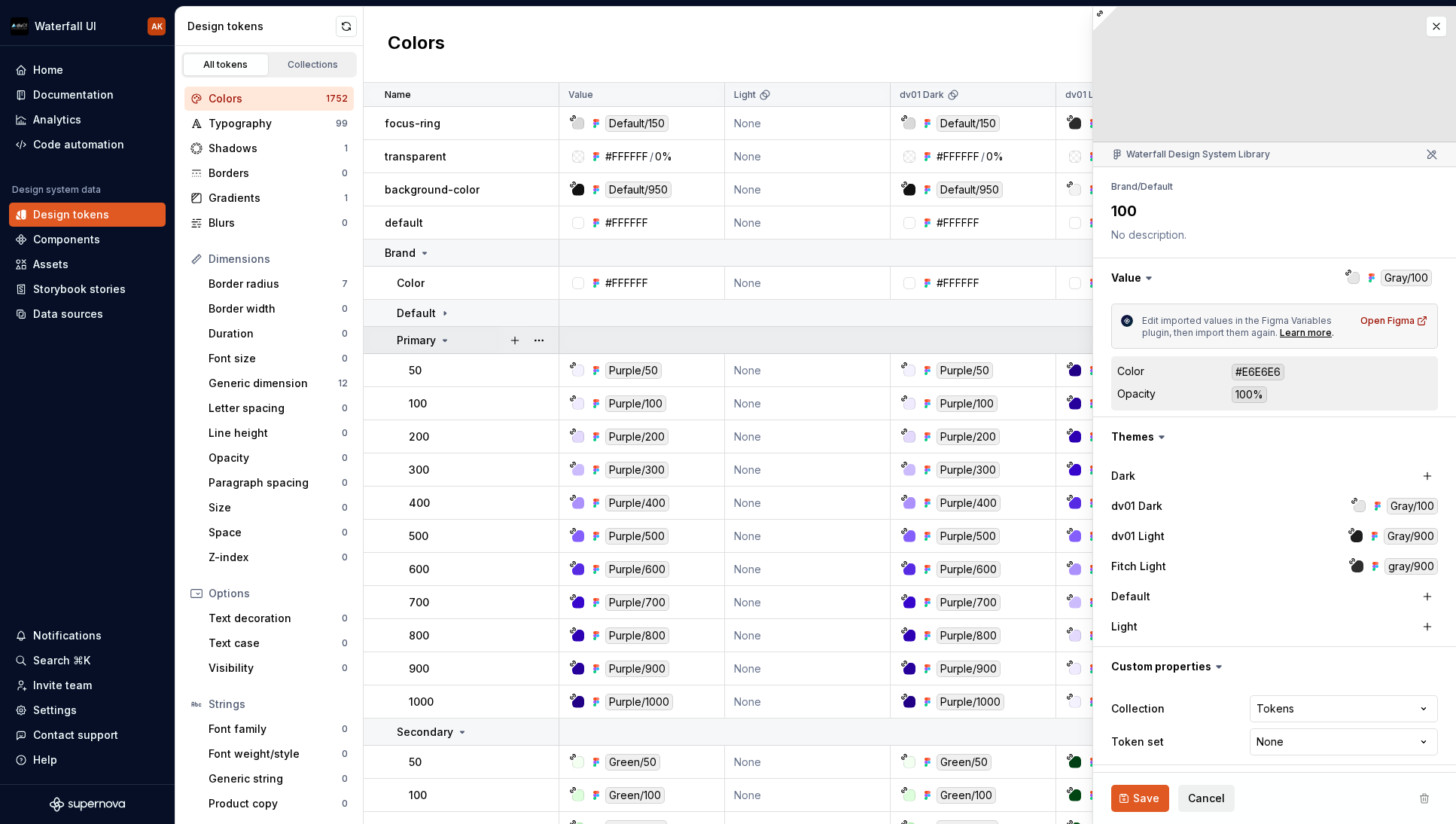
click at [443, 340] on icon at bounding box center [445, 341] width 4 height 2
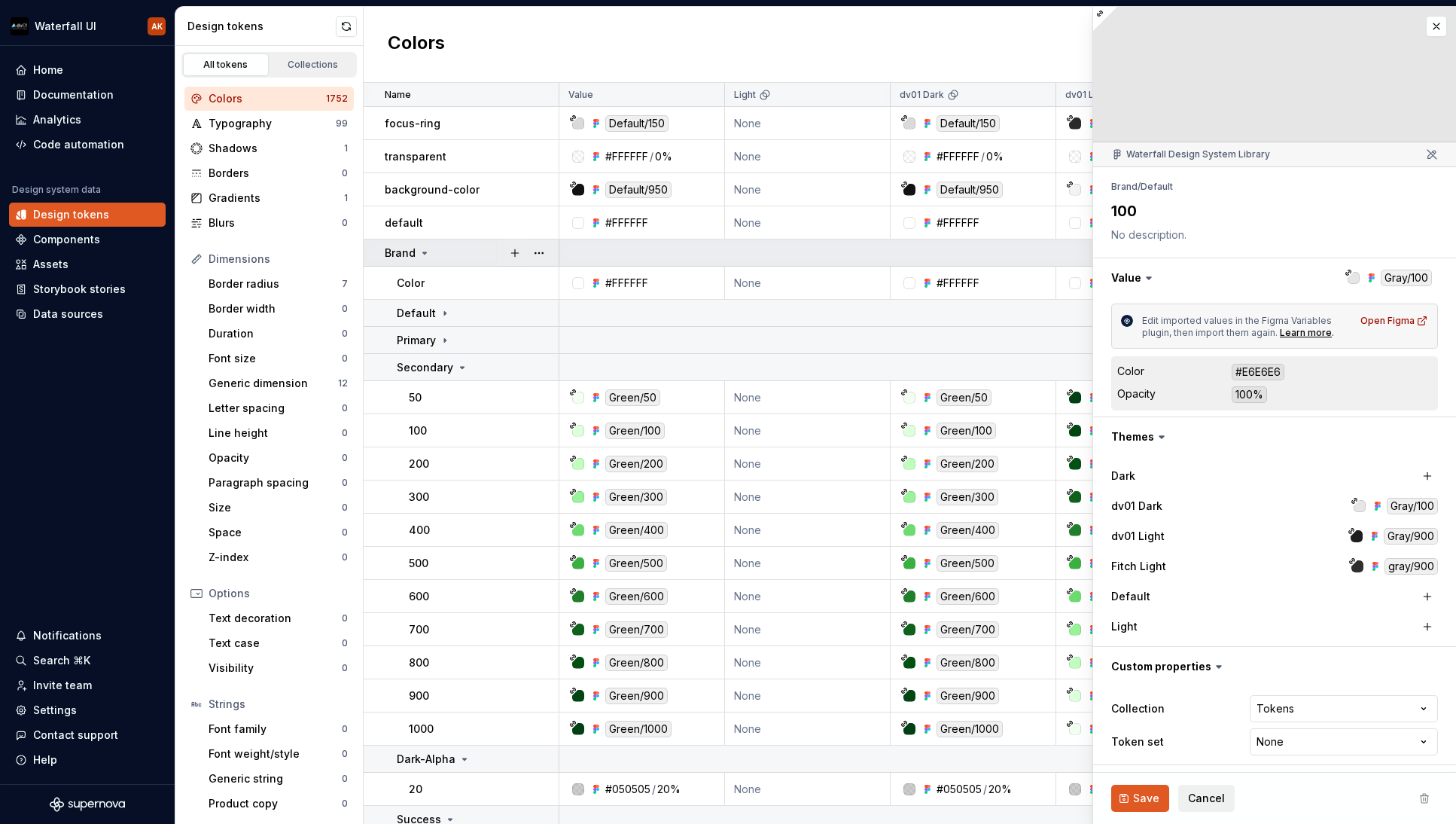
click at [424, 253] on icon at bounding box center [425, 253] width 4 height 2
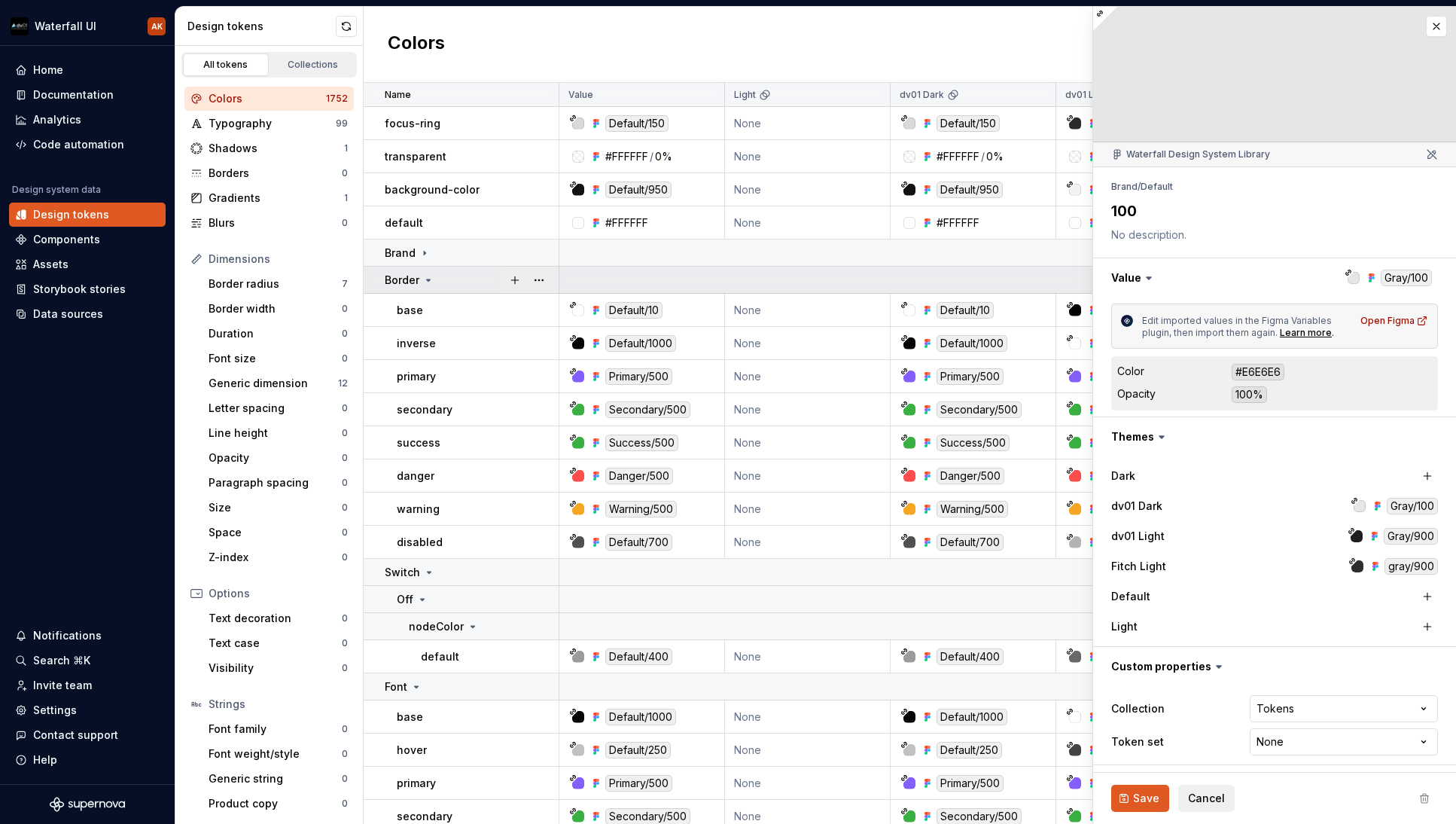
click at [427, 281] on icon at bounding box center [428, 279] width 12 height 12
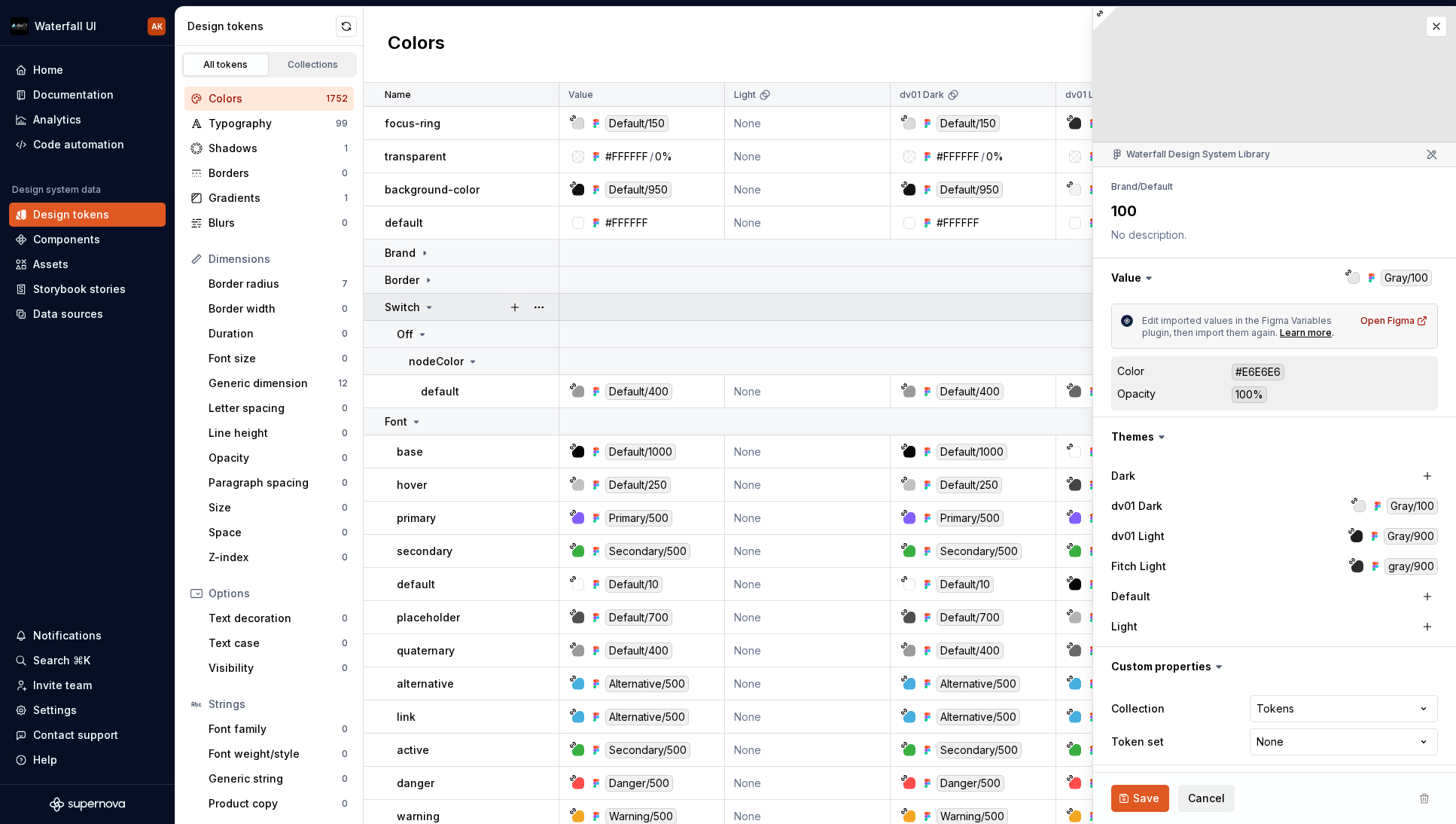
click at [429, 307] on icon at bounding box center [430, 307] width 4 height 2
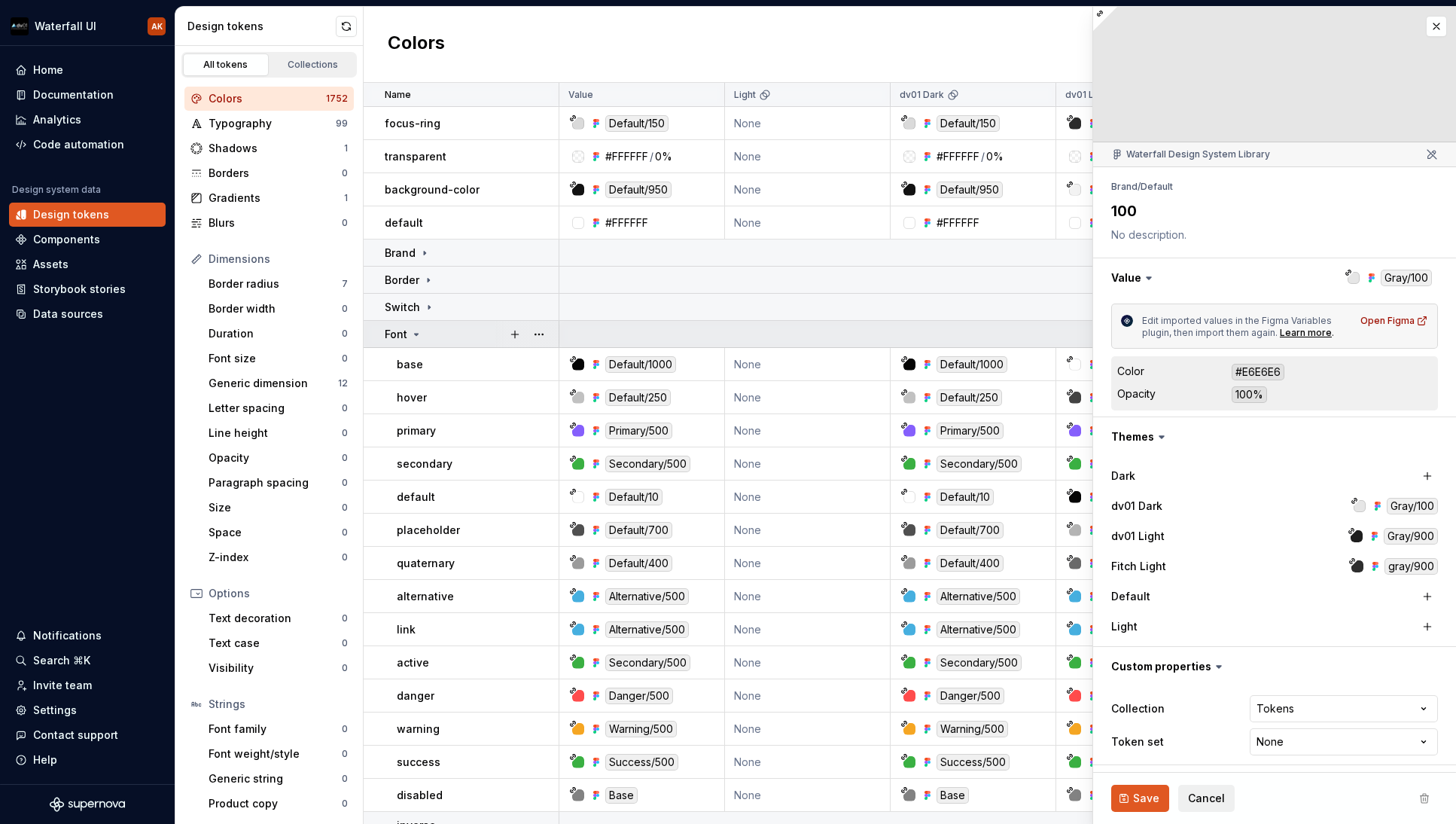
click at [418, 330] on icon at bounding box center [415, 334] width 12 height 12
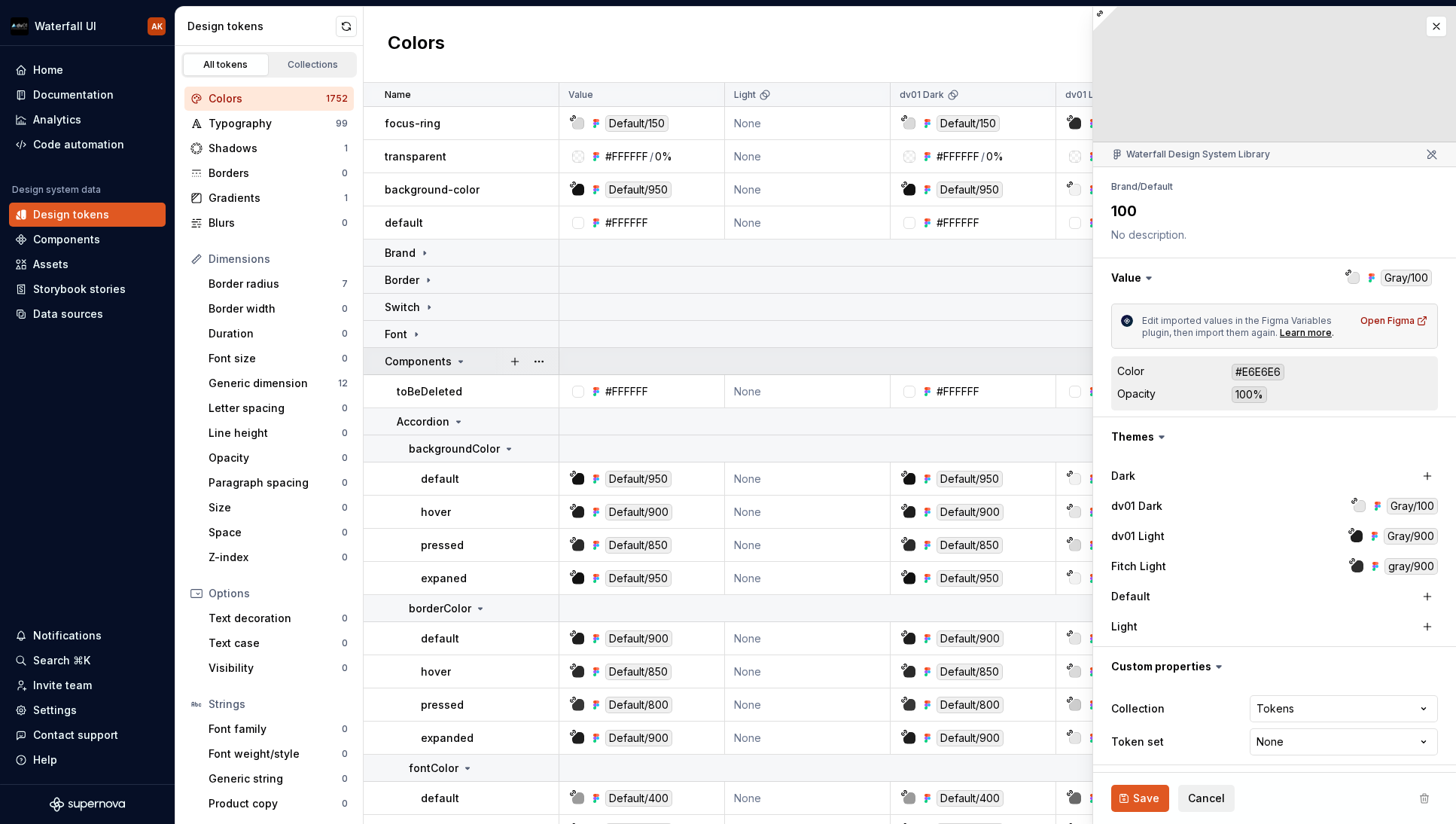
click at [457, 363] on icon at bounding box center [460, 361] width 12 height 12
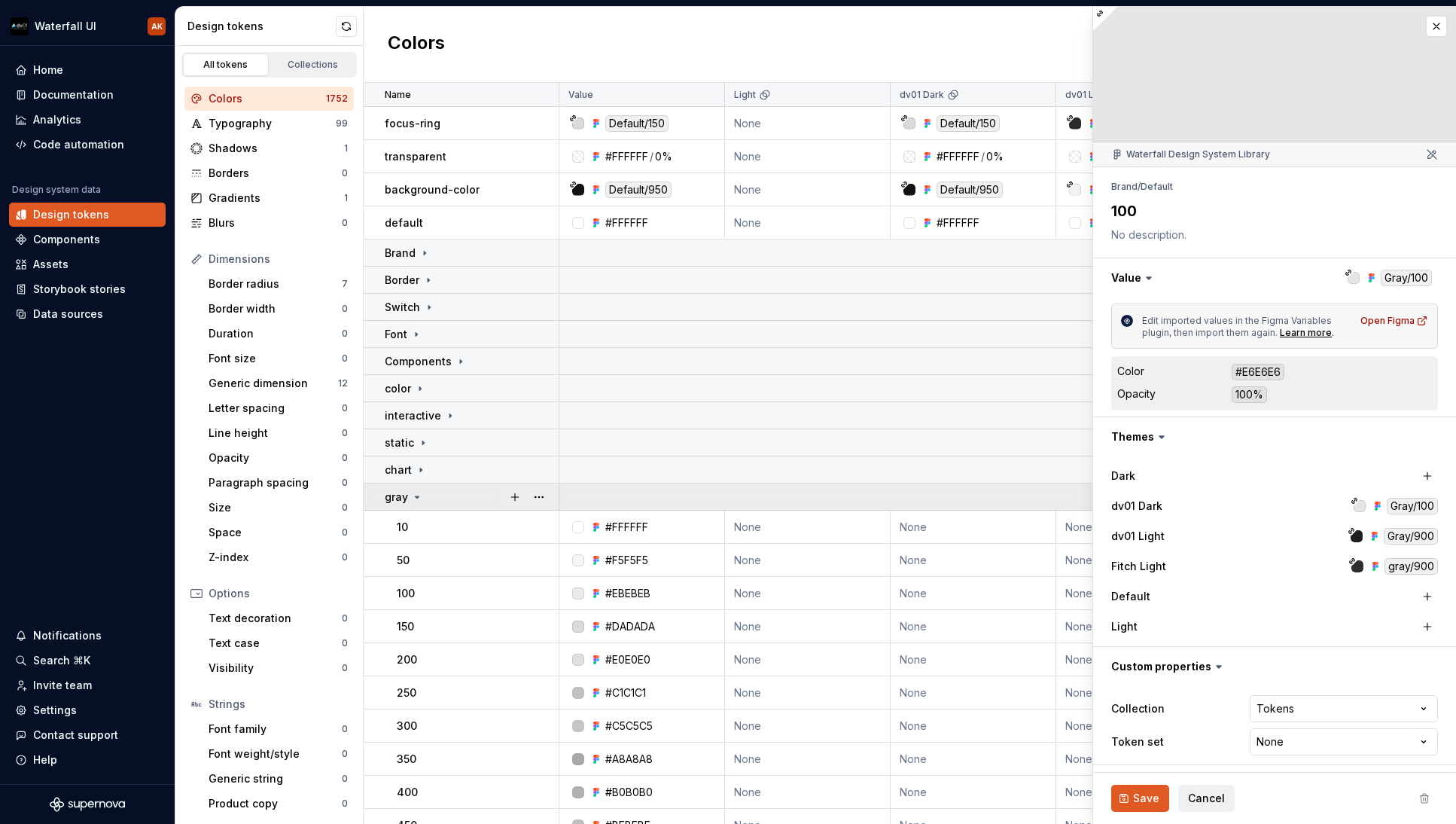
click at [416, 498] on icon at bounding box center [417, 498] width 4 height 2
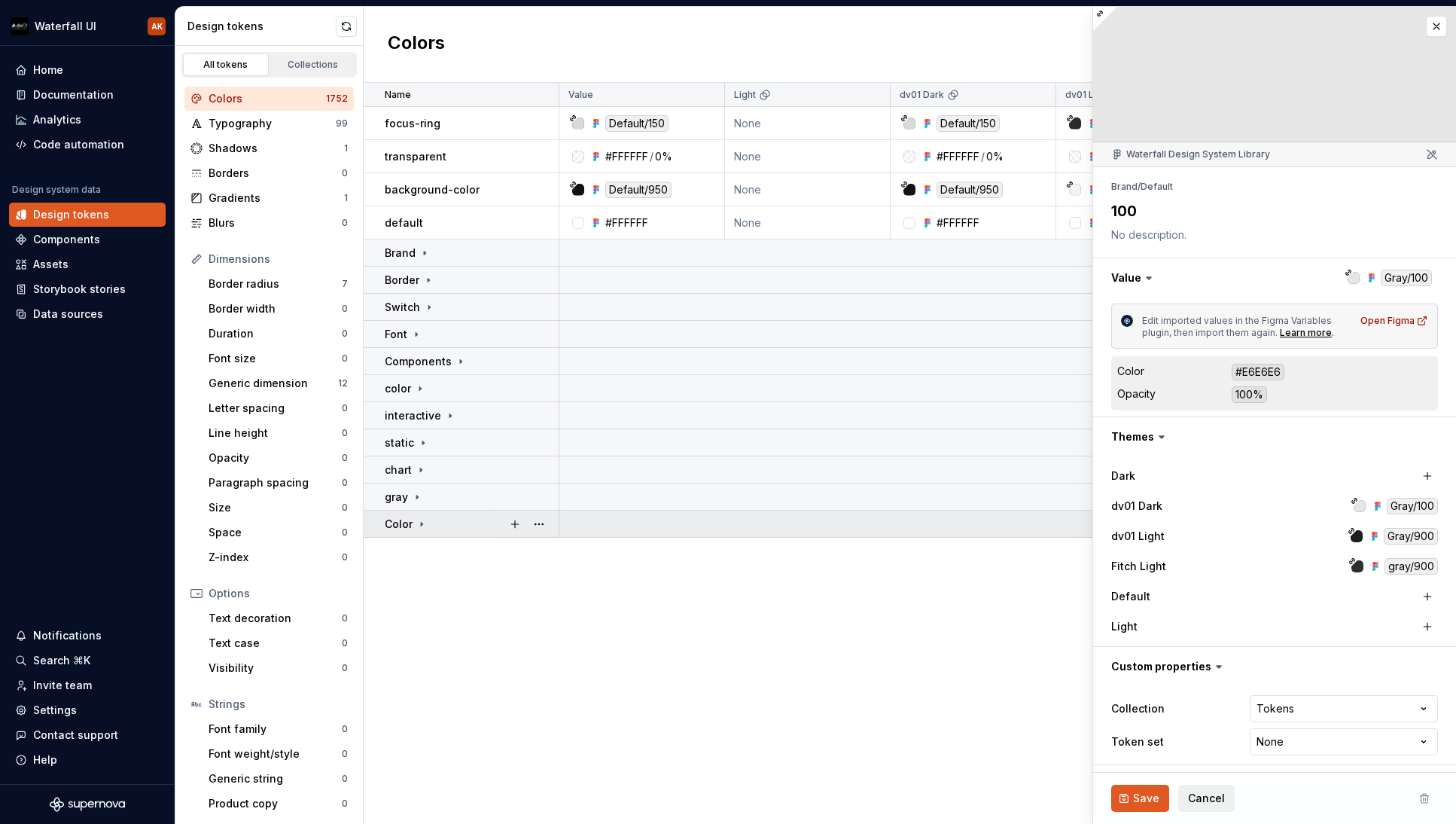
click at [421, 525] on icon at bounding box center [422, 524] width 2 height 4
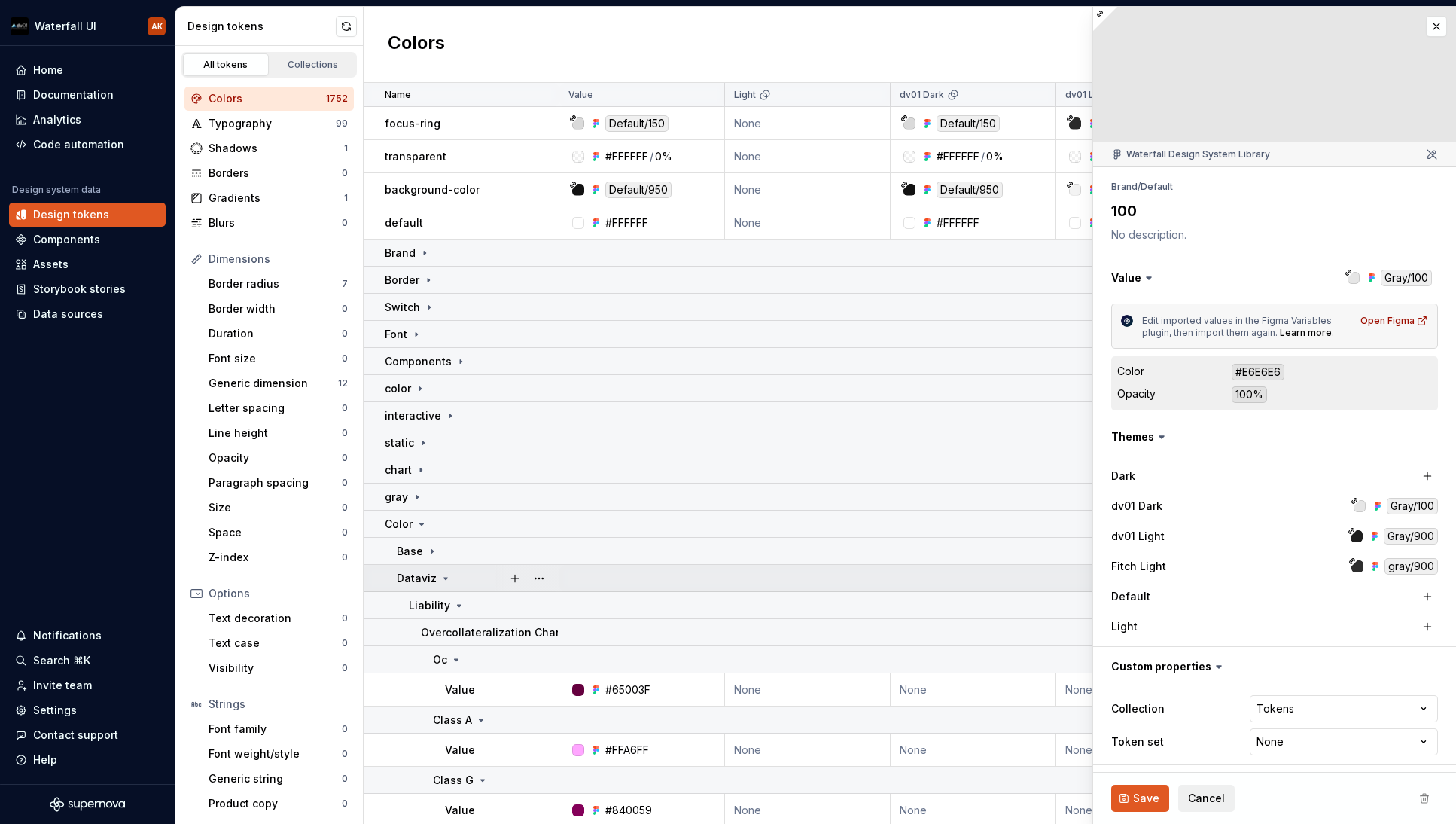
click at [441, 579] on icon at bounding box center [445, 578] width 12 height 12
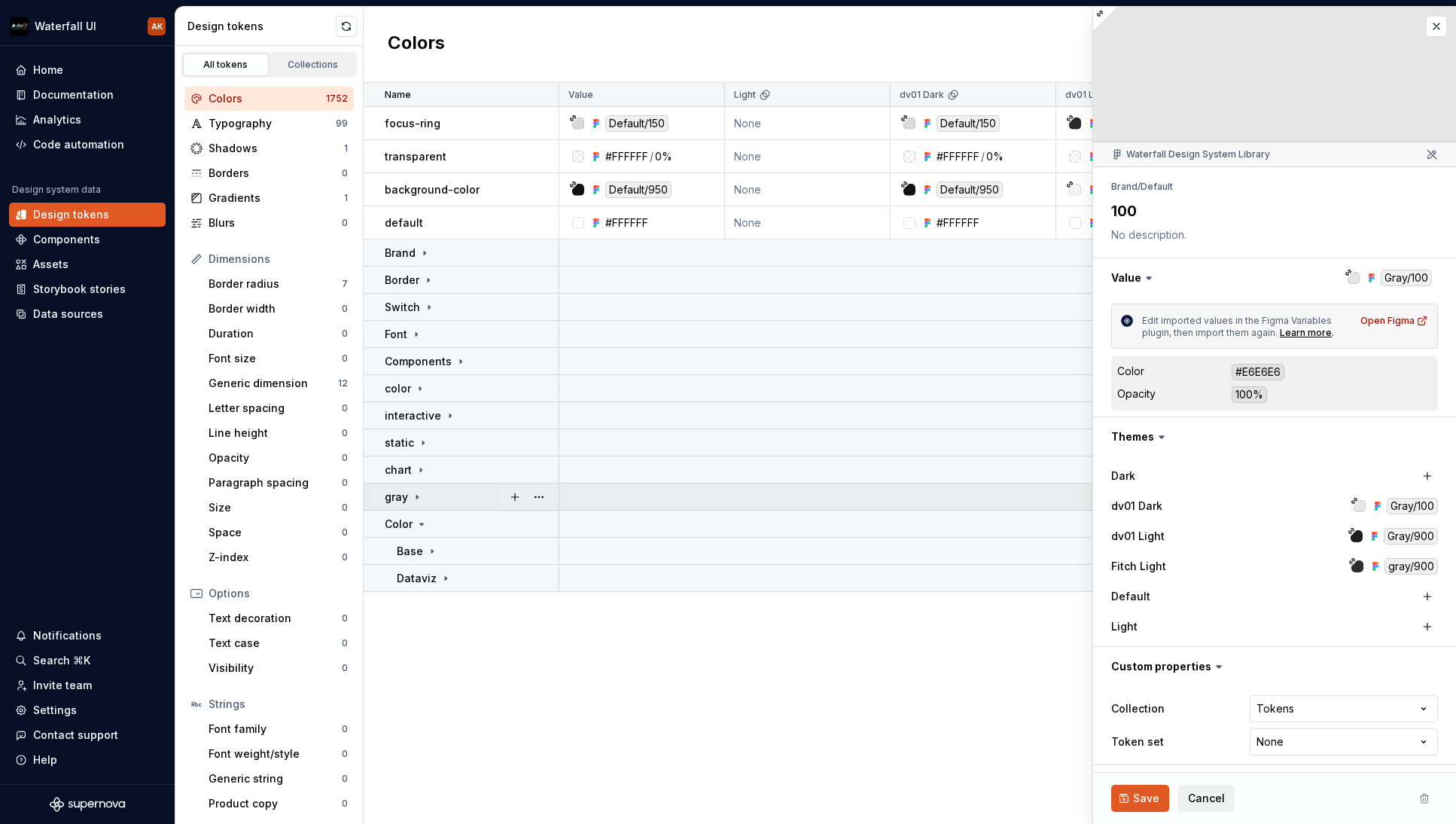
click at [449, 500] on div "gray" at bounding box center [471, 497] width 173 height 15
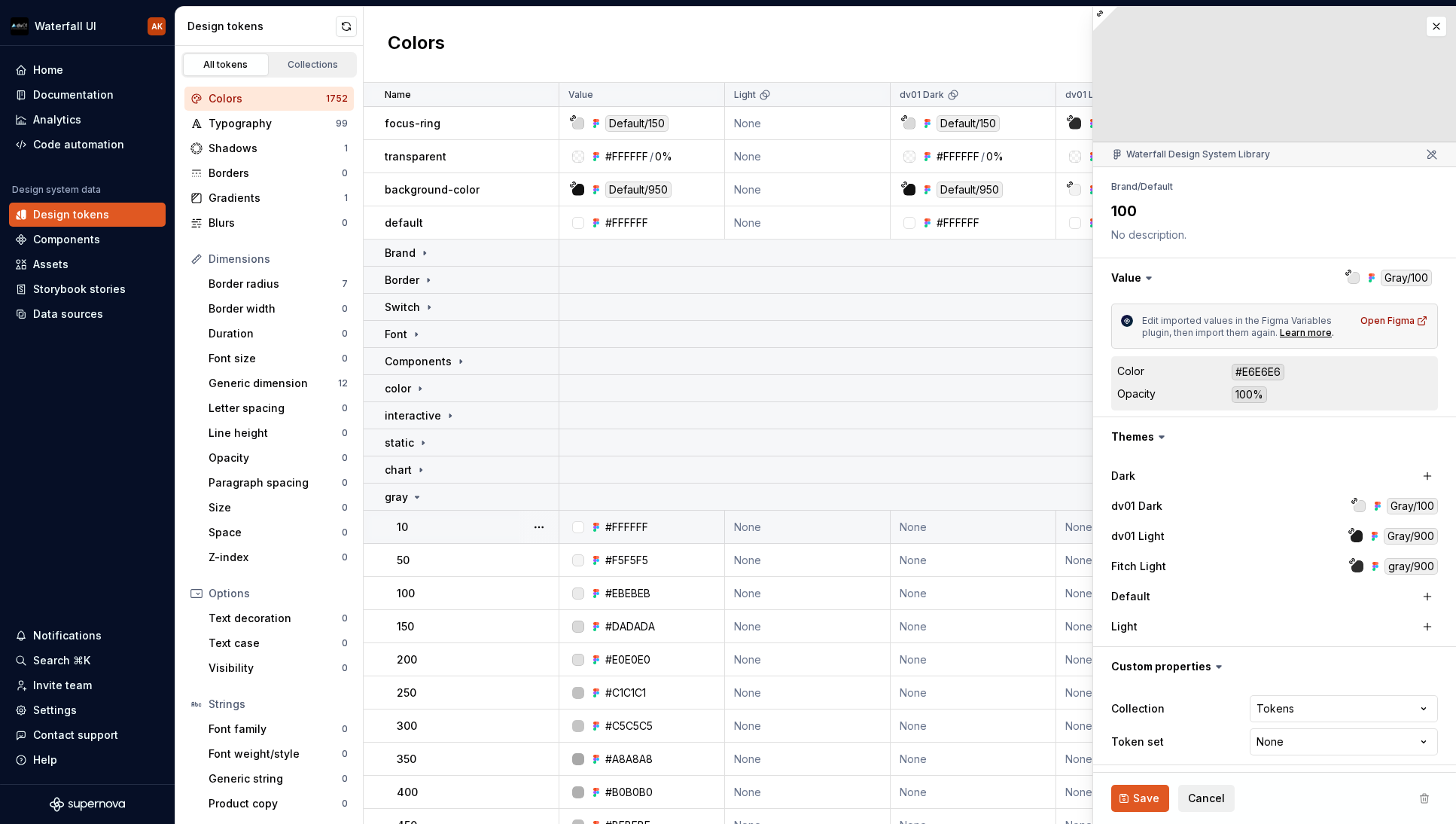
click at [440, 537] on td "10" at bounding box center [461, 527] width 196 height 33
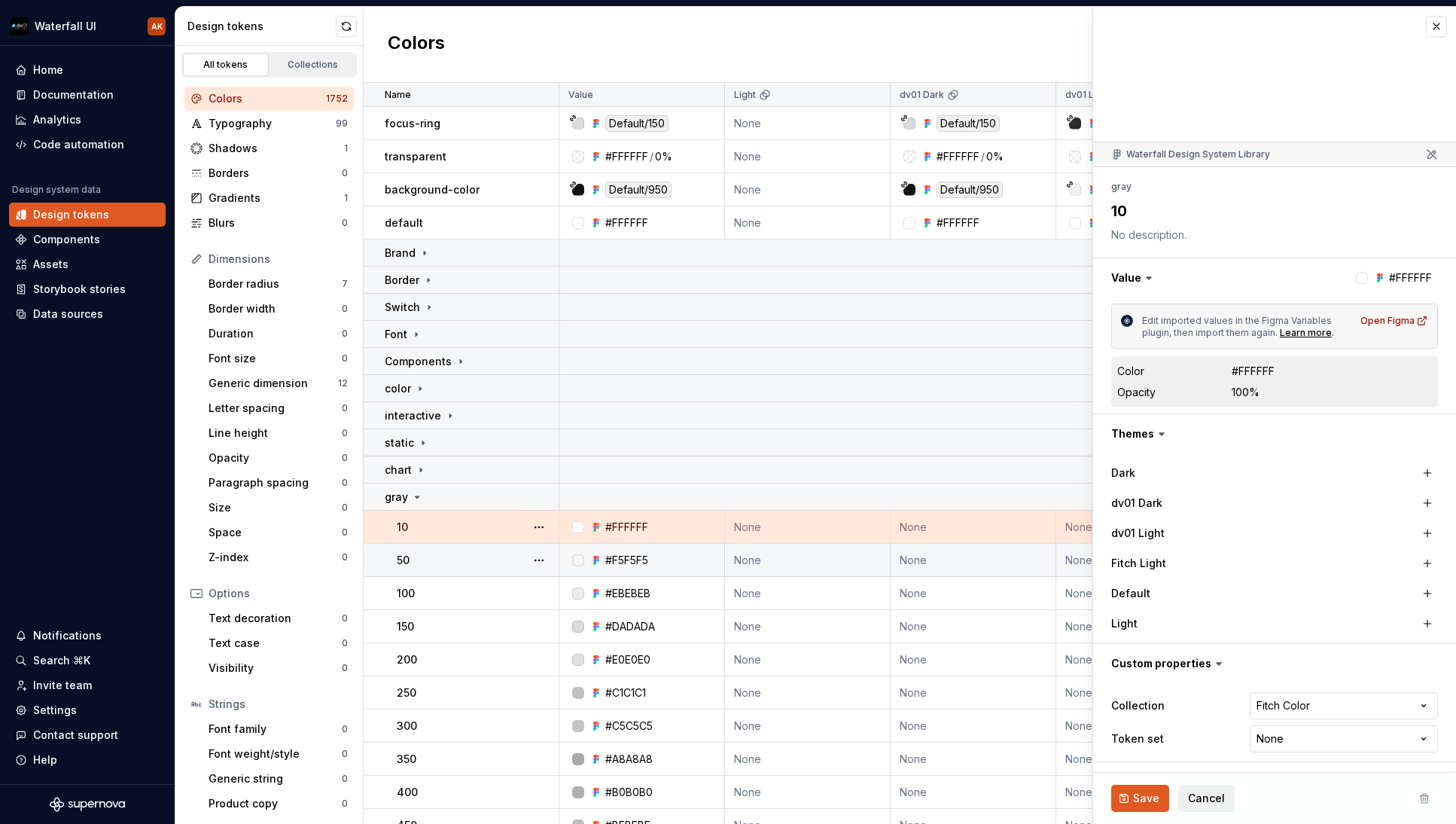
click at [438, 563] on div "50" at bounding box center [477, 560] width 161 height 15
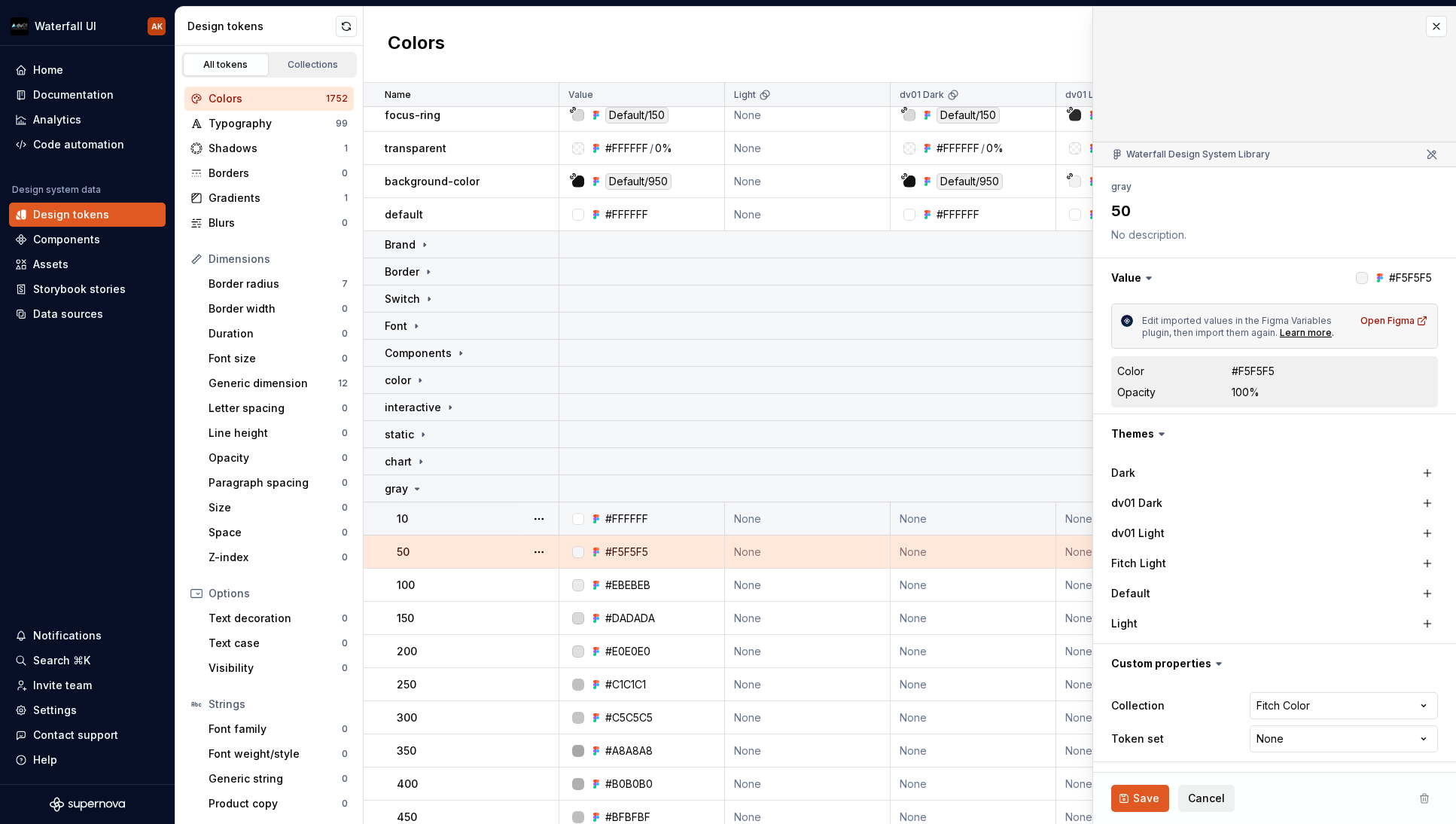
scroll to position [8, 0]
type textarea "*"
click at [85, 311] on div "Data sources" at bounding box center [68, 314] width 70 height 15
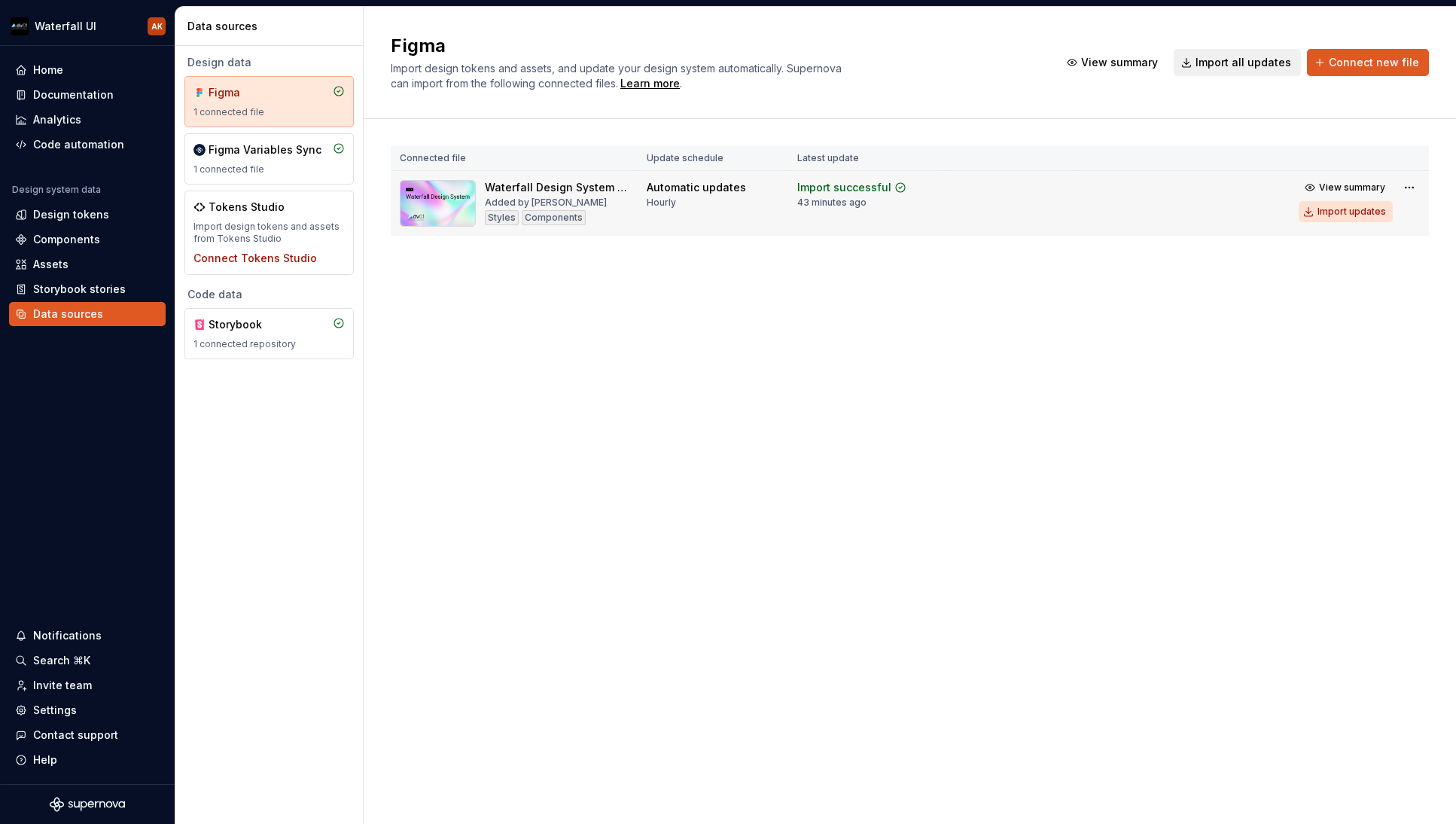
click at [1370, 206] on div "Import updates" at bounding box center [1351, 211] width 68 height 12
click at [275, 151] on div "Figma Variables Sync" at bounding box center [264, 150] width 113 height 15
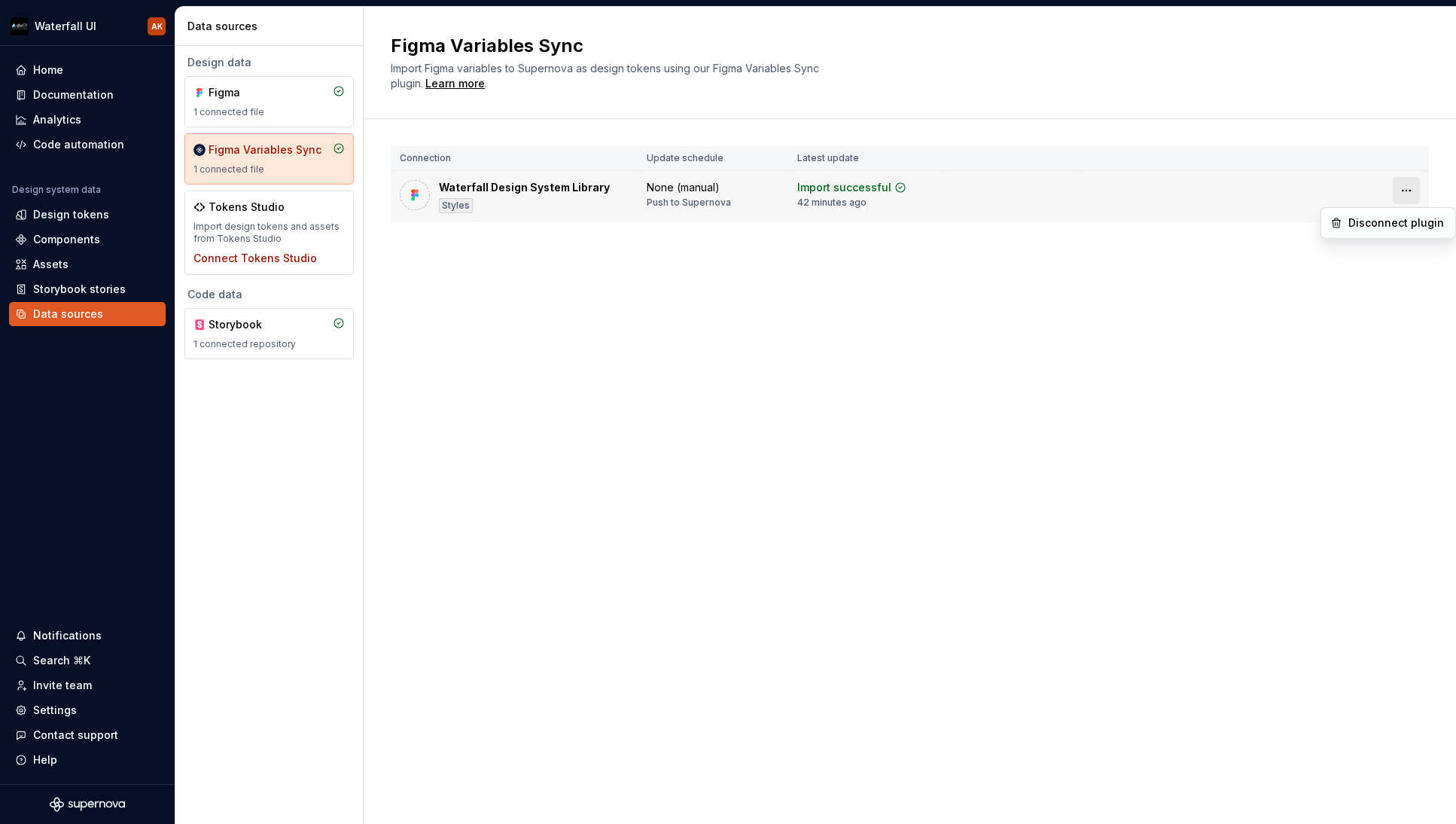
click at [1402, 188] on html "Waterfall UI AK Home Documentation Analytics Code automation Design system data…" at bounding box center [728, 412] width 1456 height 824
click at [1272, 263] on html "Waterfall UI AK Home Documentation Analytics Code automation Design system data…" at bounding box center [728, 412] width 1456 height 824
click at [57, 217] on div "Design tokens" at bounding box center [71, 215] width 76 height 15
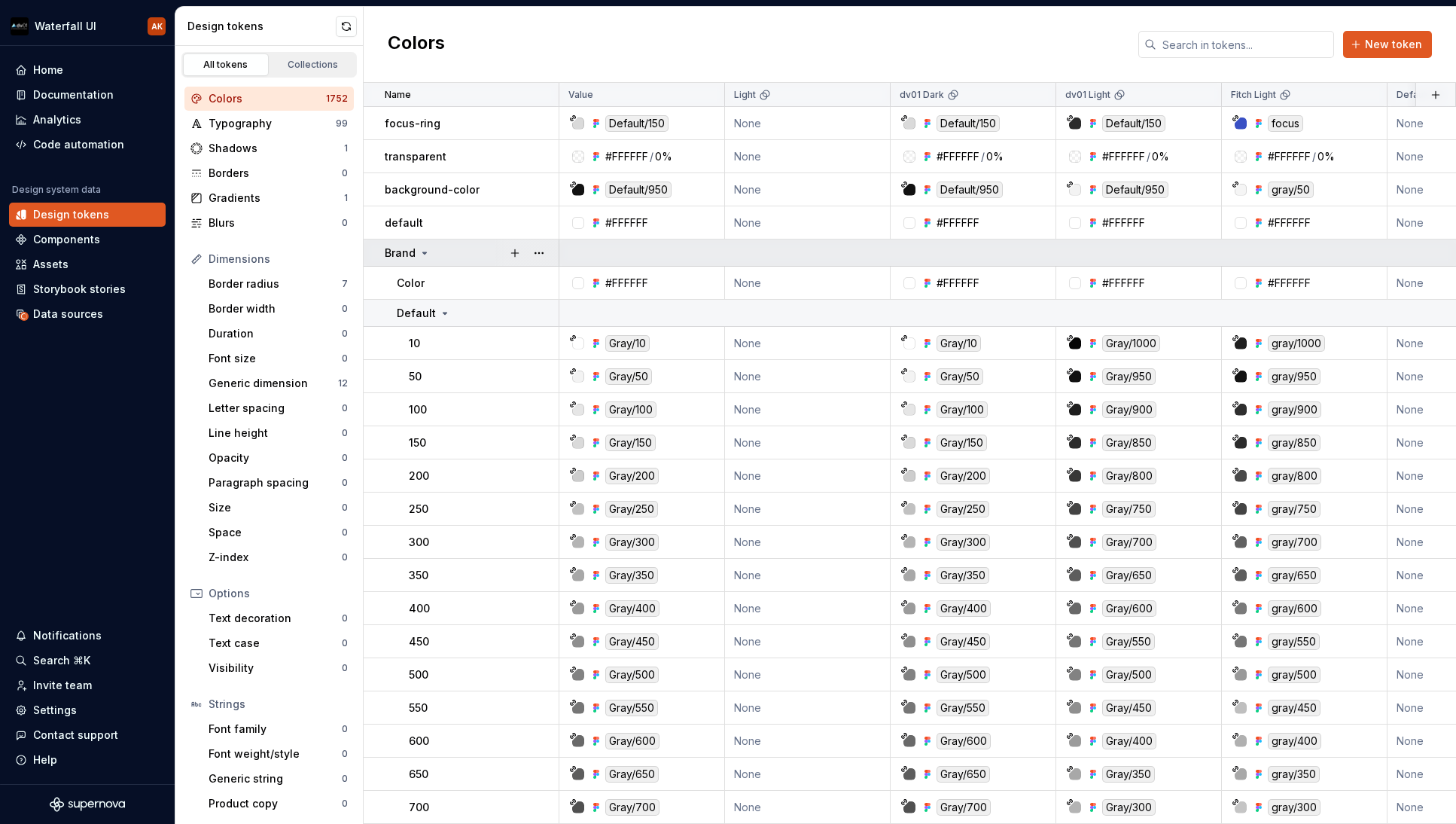
click at [430, 253] on div "Brand" at bounding box center [471, 252] width 173 height 15
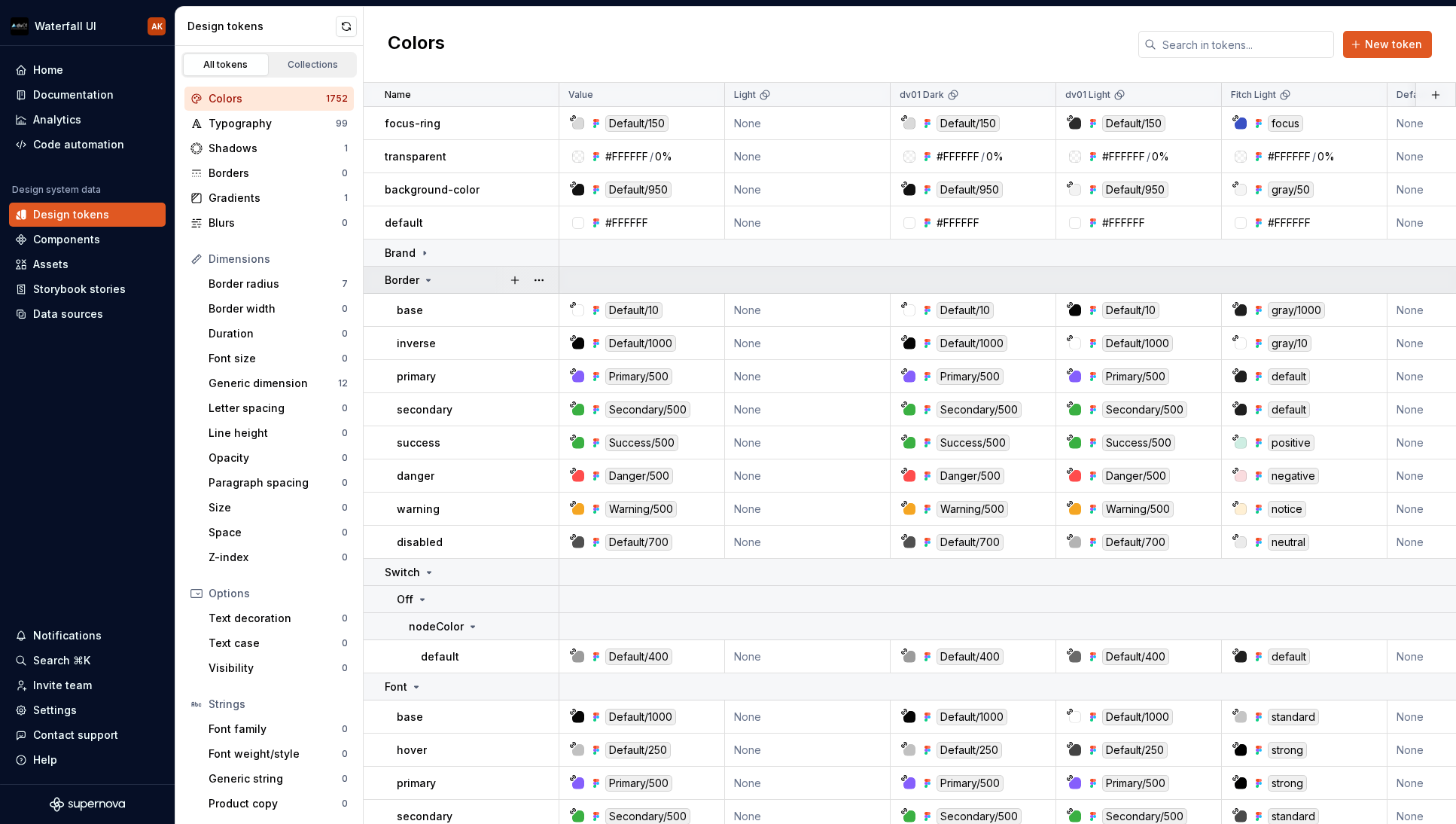
click at [430, 287] on div "Border" at bounding box center [409, 280] width 50 height 15
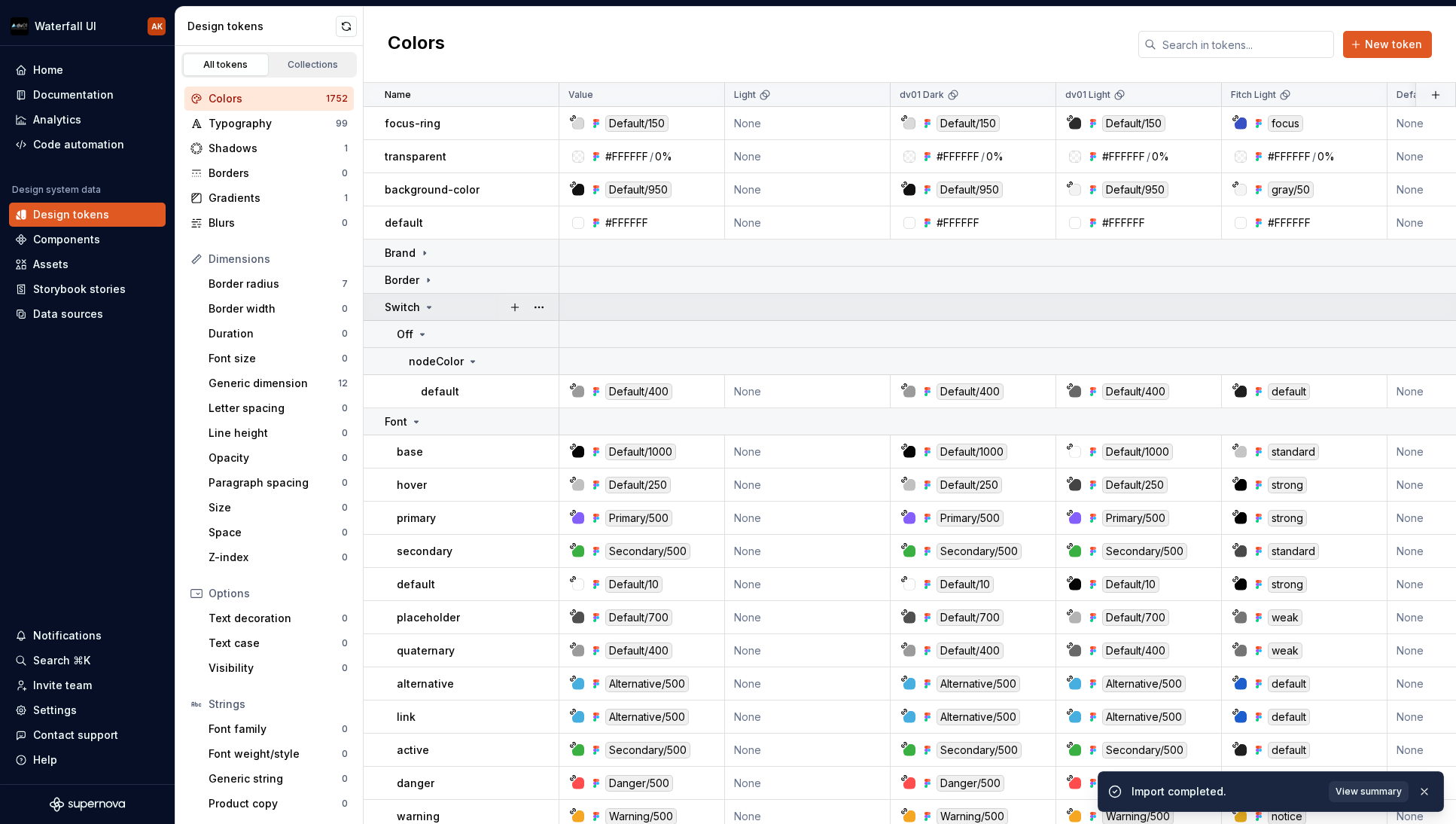
click at [429, 309] on icon at bounding box center [429, 307] width 12 height 12
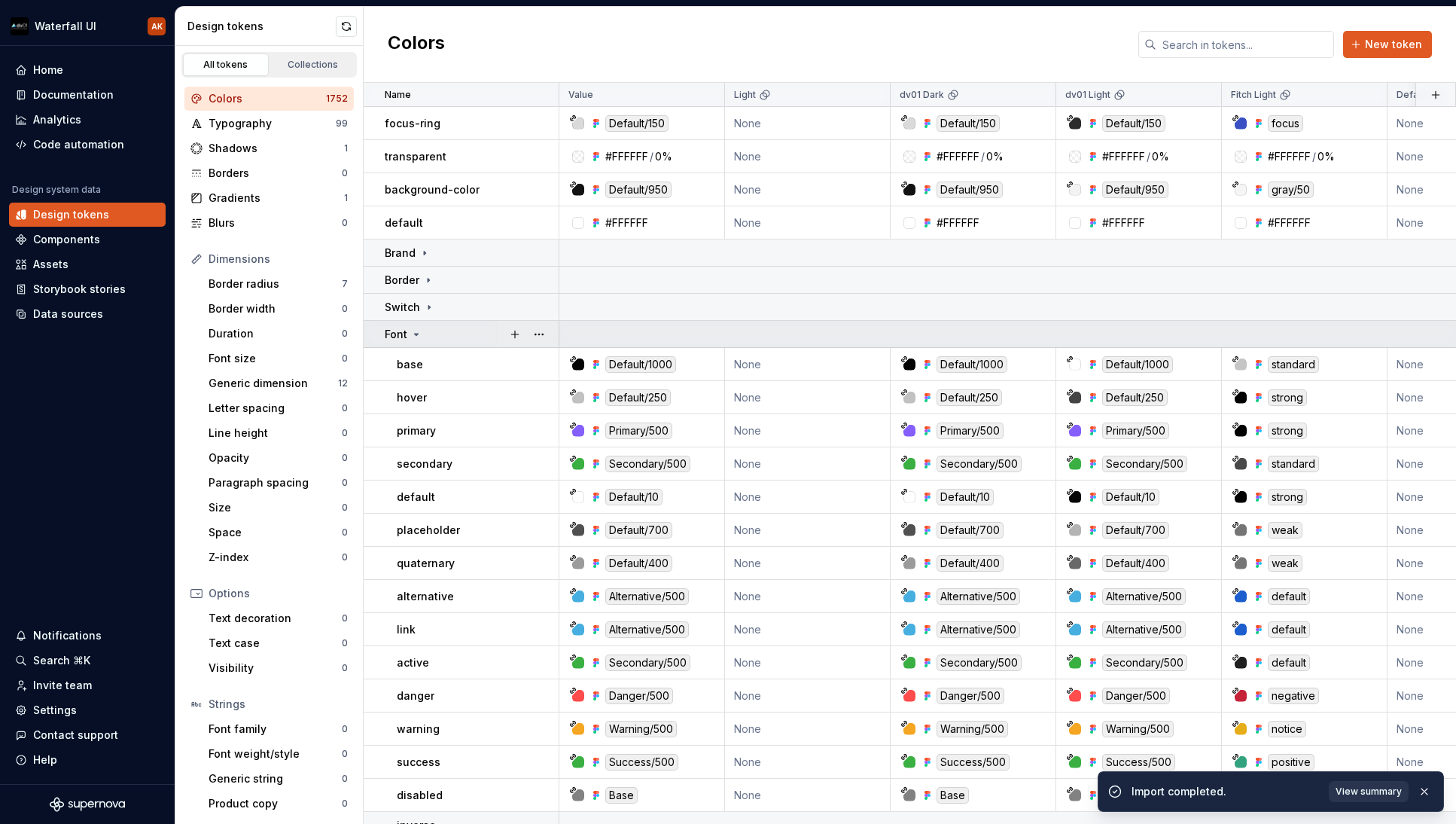
click at [422, 330] on icon at bounding box center [415, 334] width 12 height 12
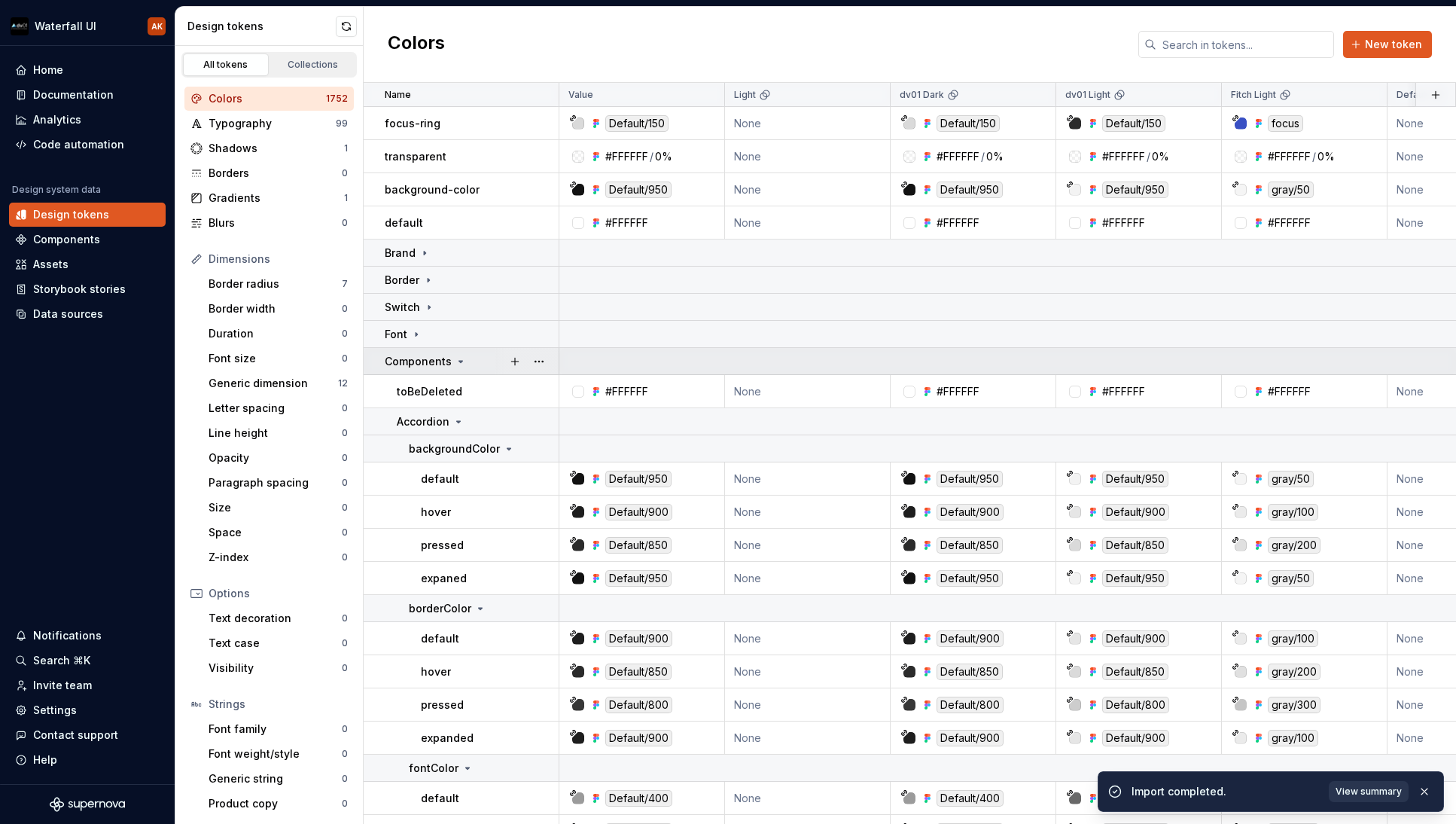
click at [460, 362] on icon at bounding box center [461, 362] width 4 height 2
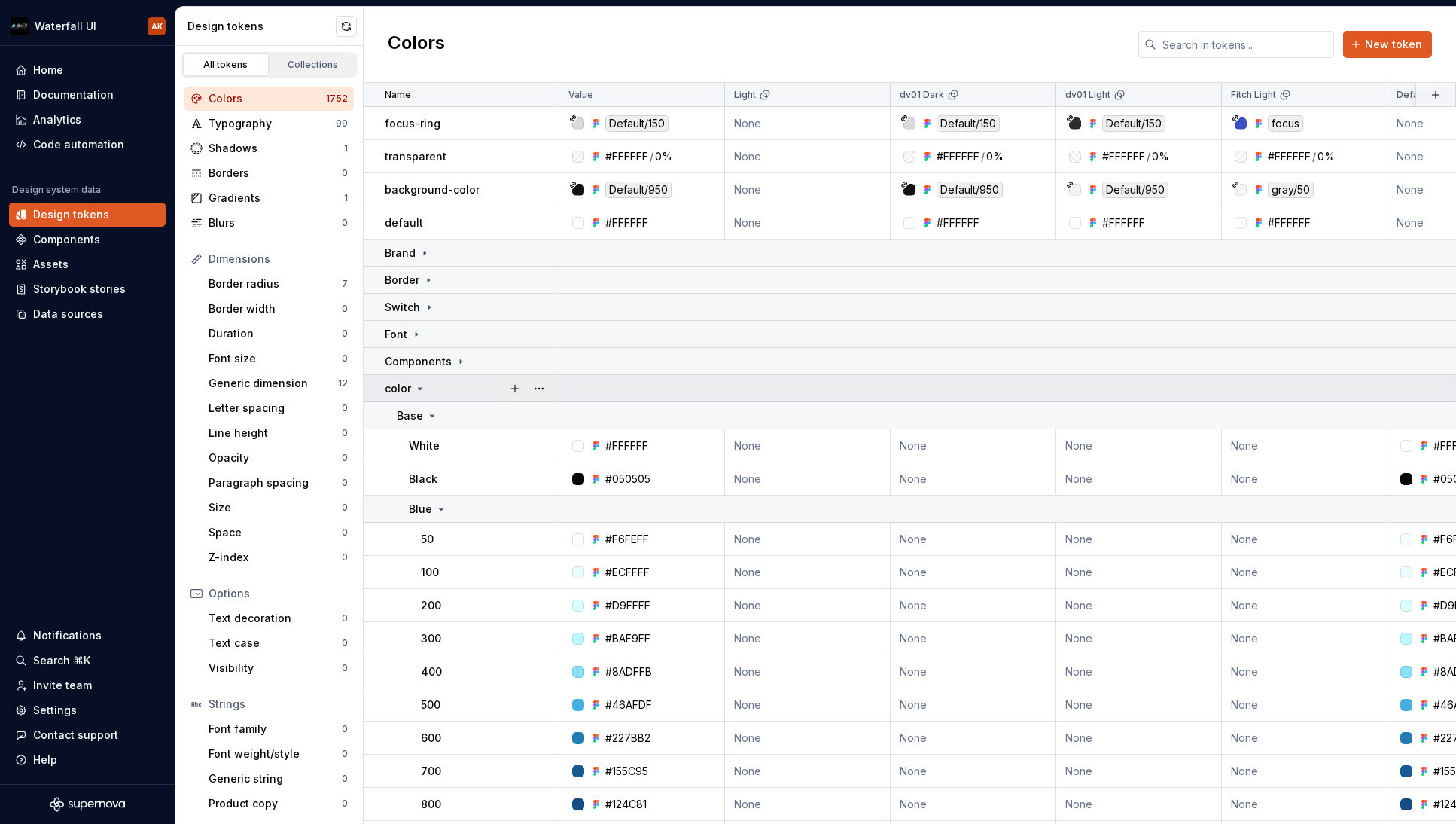
click at [418, 386] on icon at bounding box center [420, 389] width 12 height 12
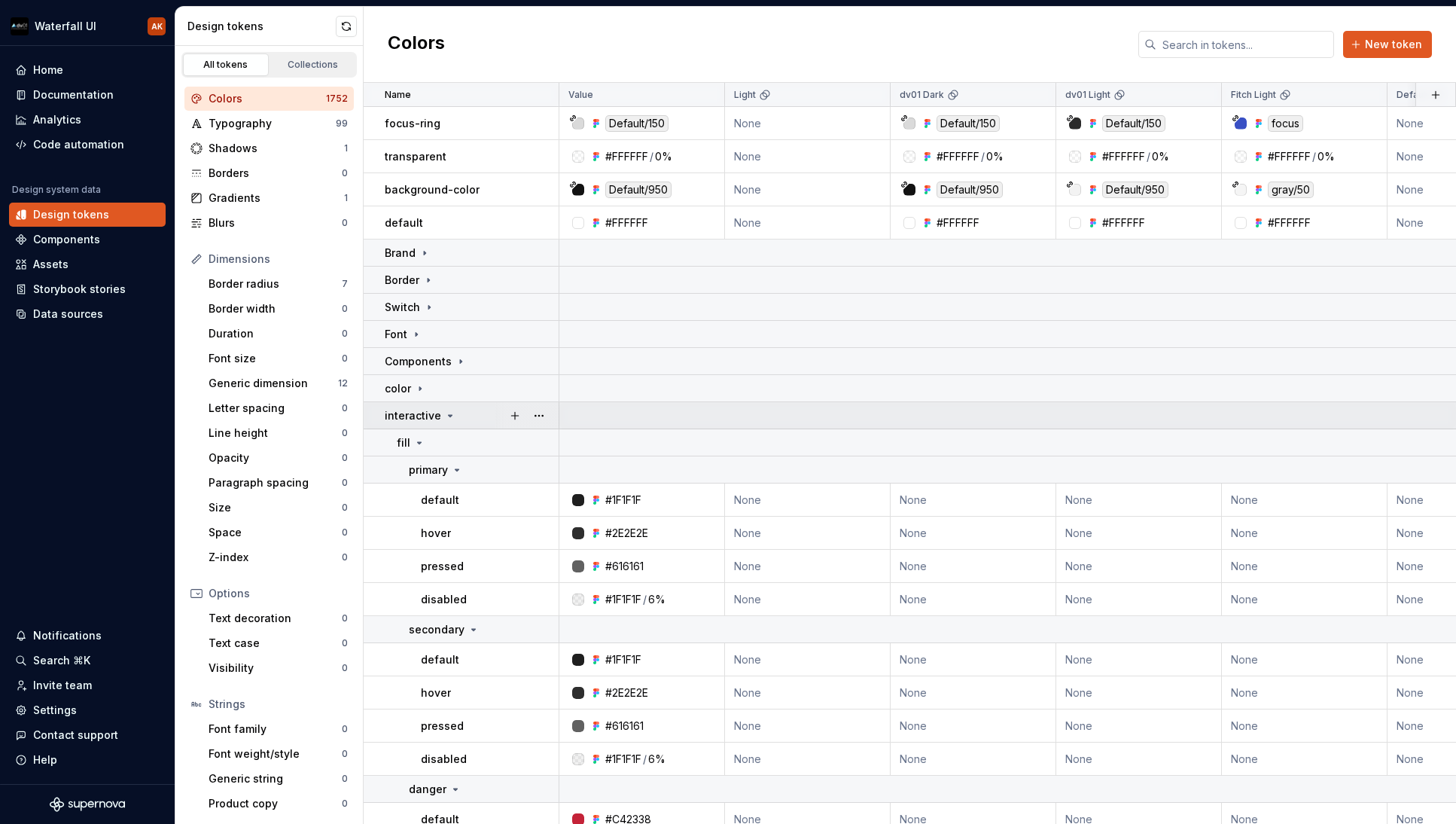
click at [444, 415] on icon at bounding box center [450, 416] width 12 height 12
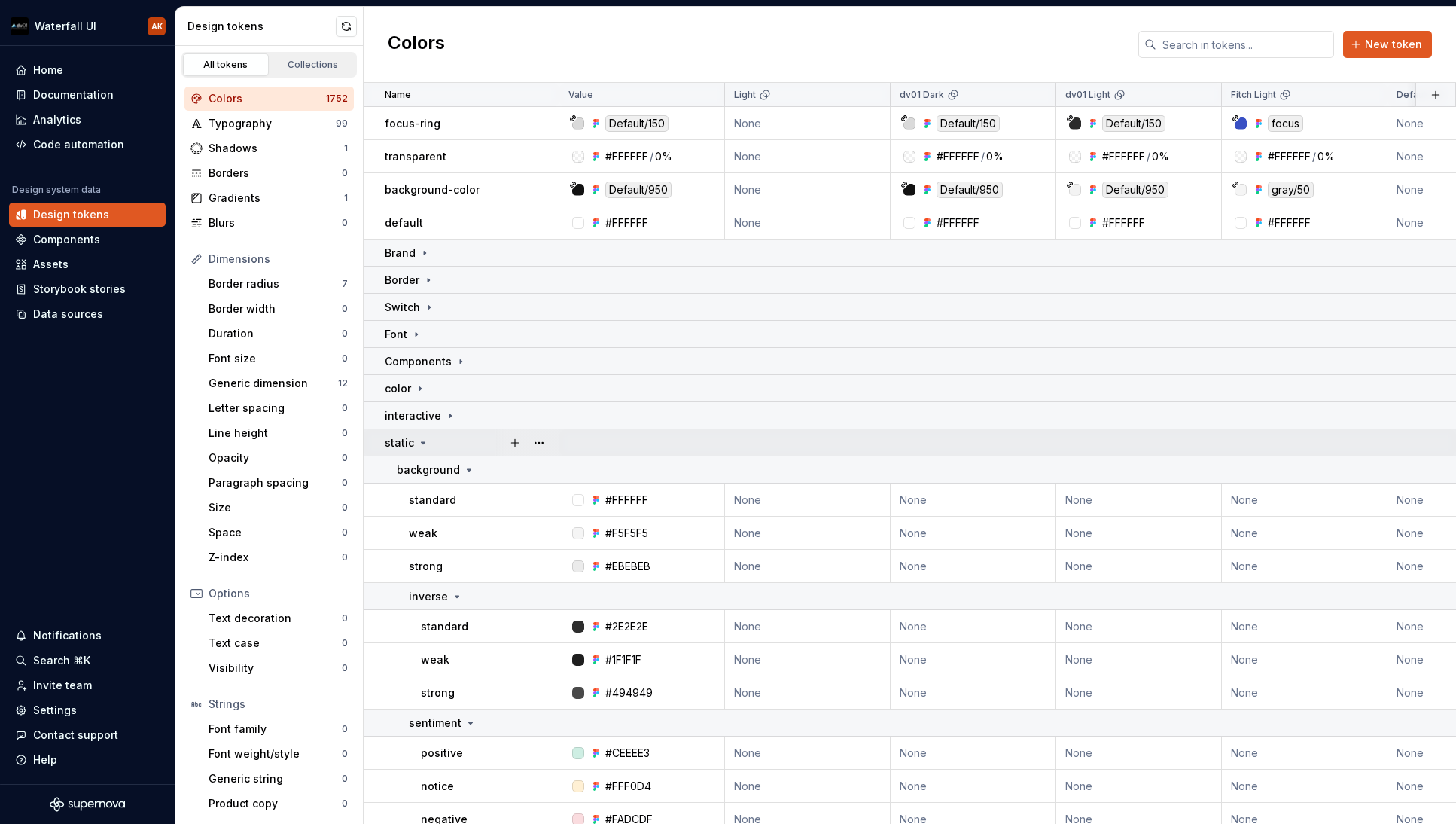
click at [417, 442] on icon at bounding box center [423, 443] width 12 height 12
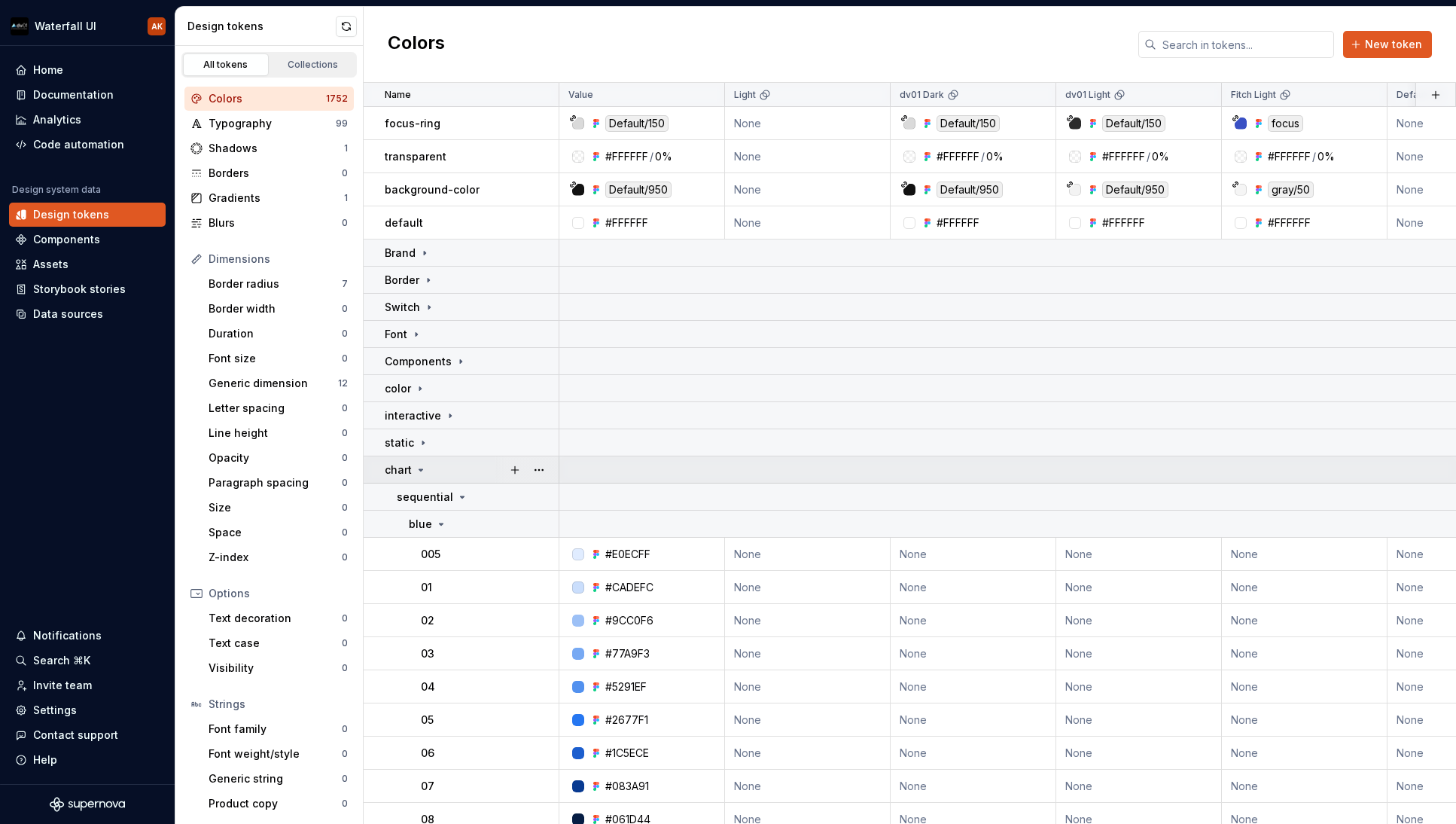
click at [415, 468] on icon at bounding box center [420, 470] width 12 height 12
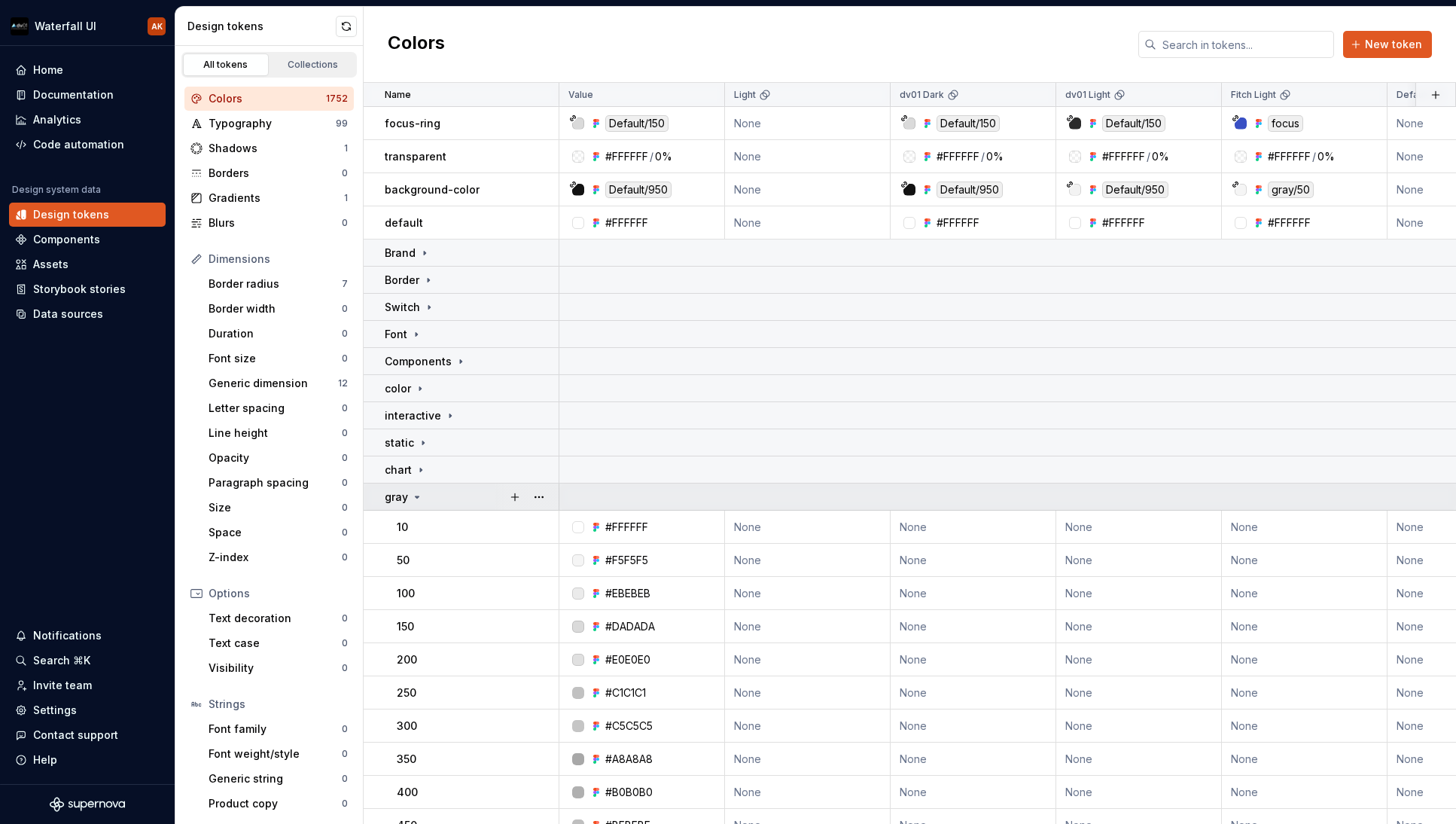
click at [419, 494] on icon at bounding box center [416, 497] width 12 height 12
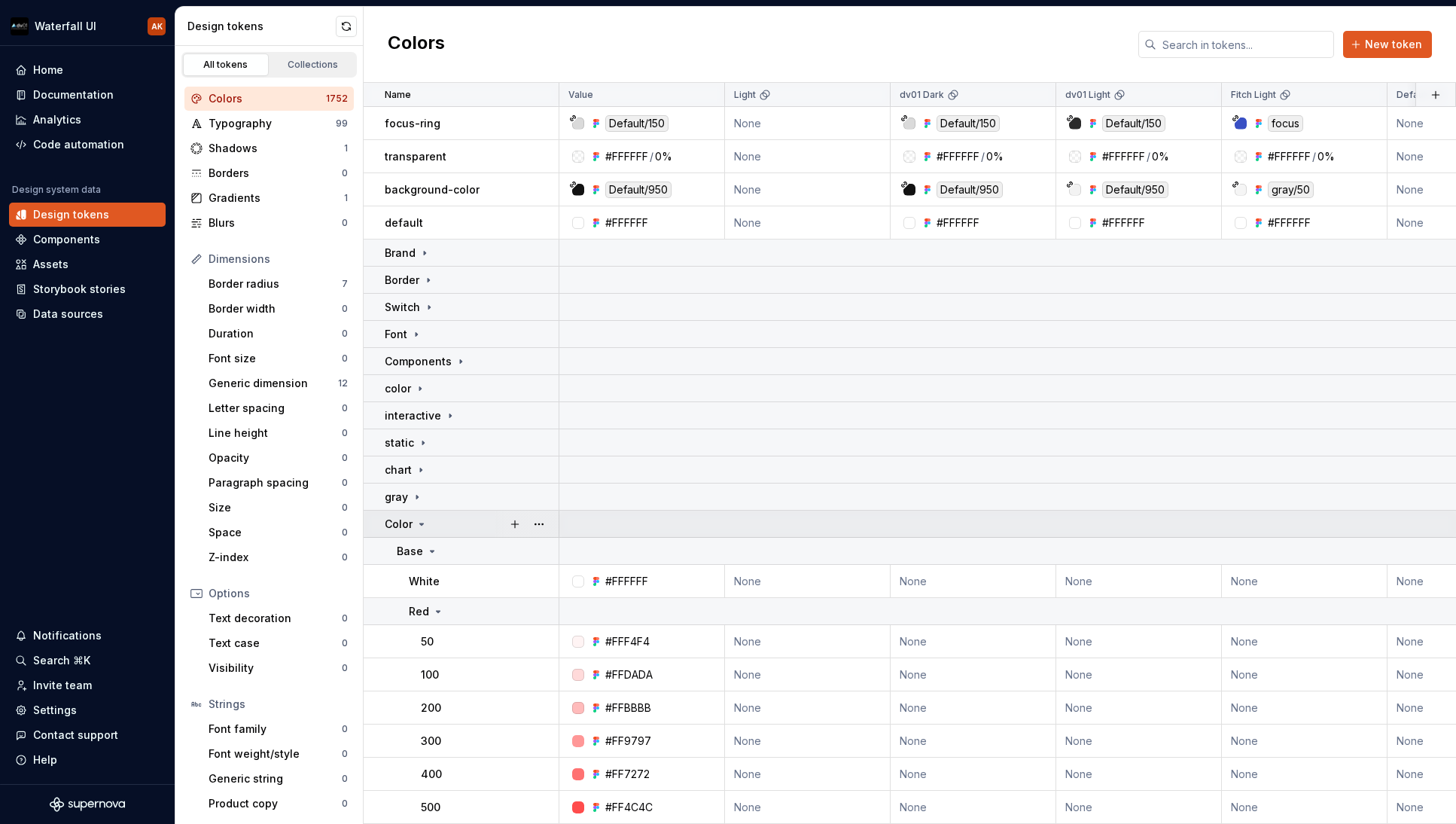
click at [423, 526] on icon at bounding box center [421, 524] width 12 height 12
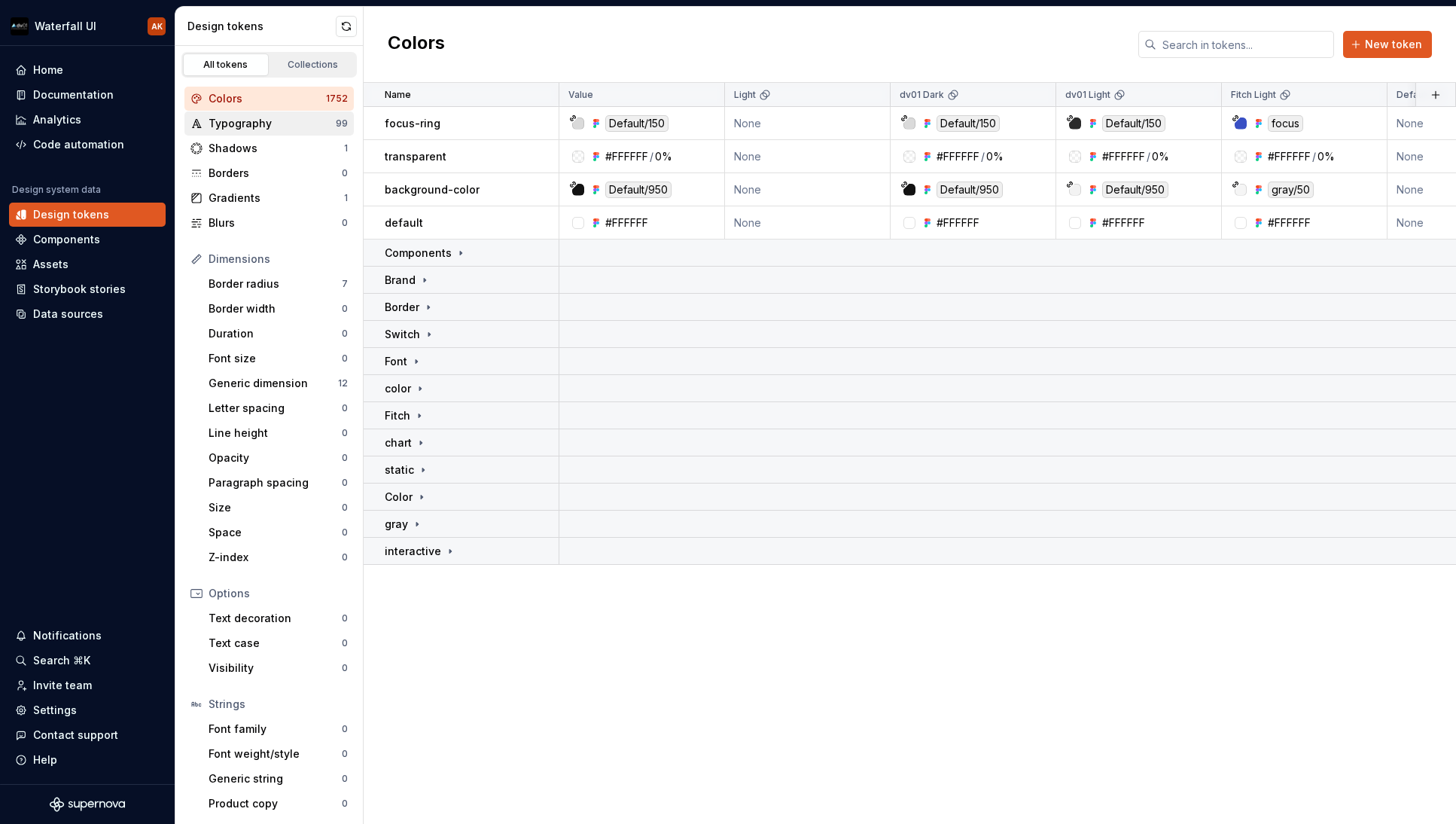
click at [231, 130] on div "Typography" at bounding box center [271, 124] width 127 height 15
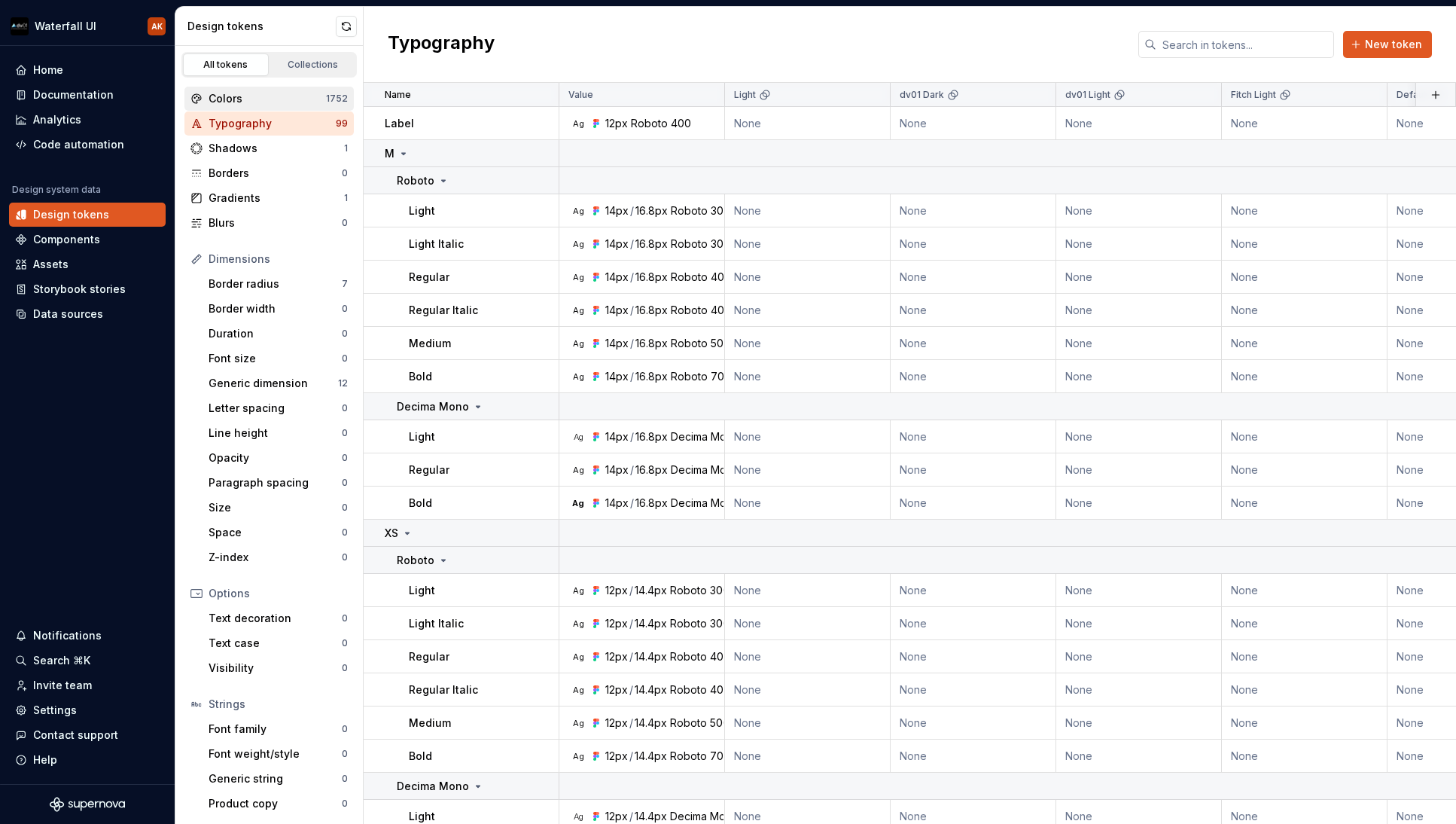
click at [240, 108] on div "Colors 1752" at bounding box center [269, 98] width 169 height 24
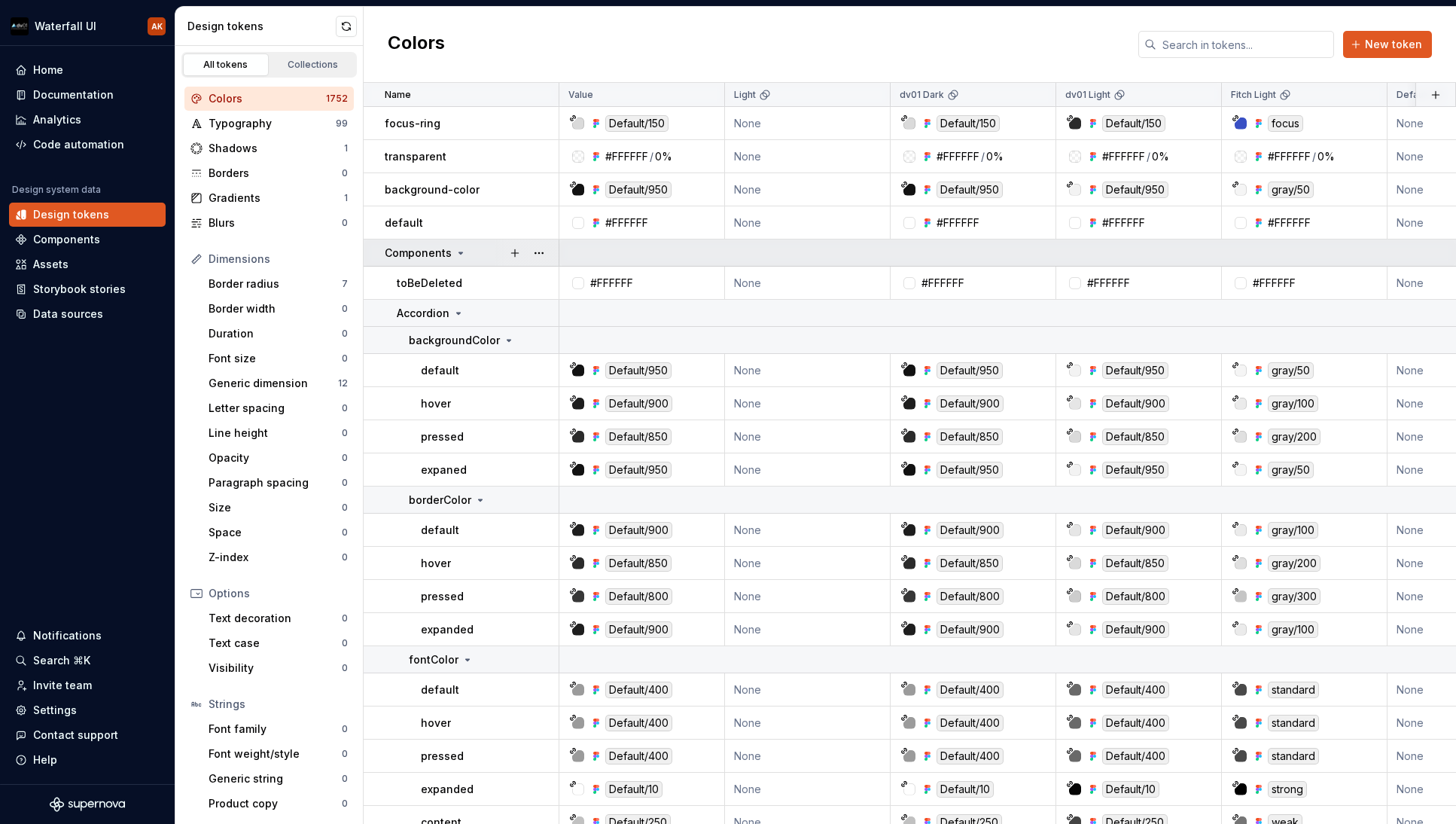
click at [460, 252] on icon at bounding box center [460, 252] width 12 height 12
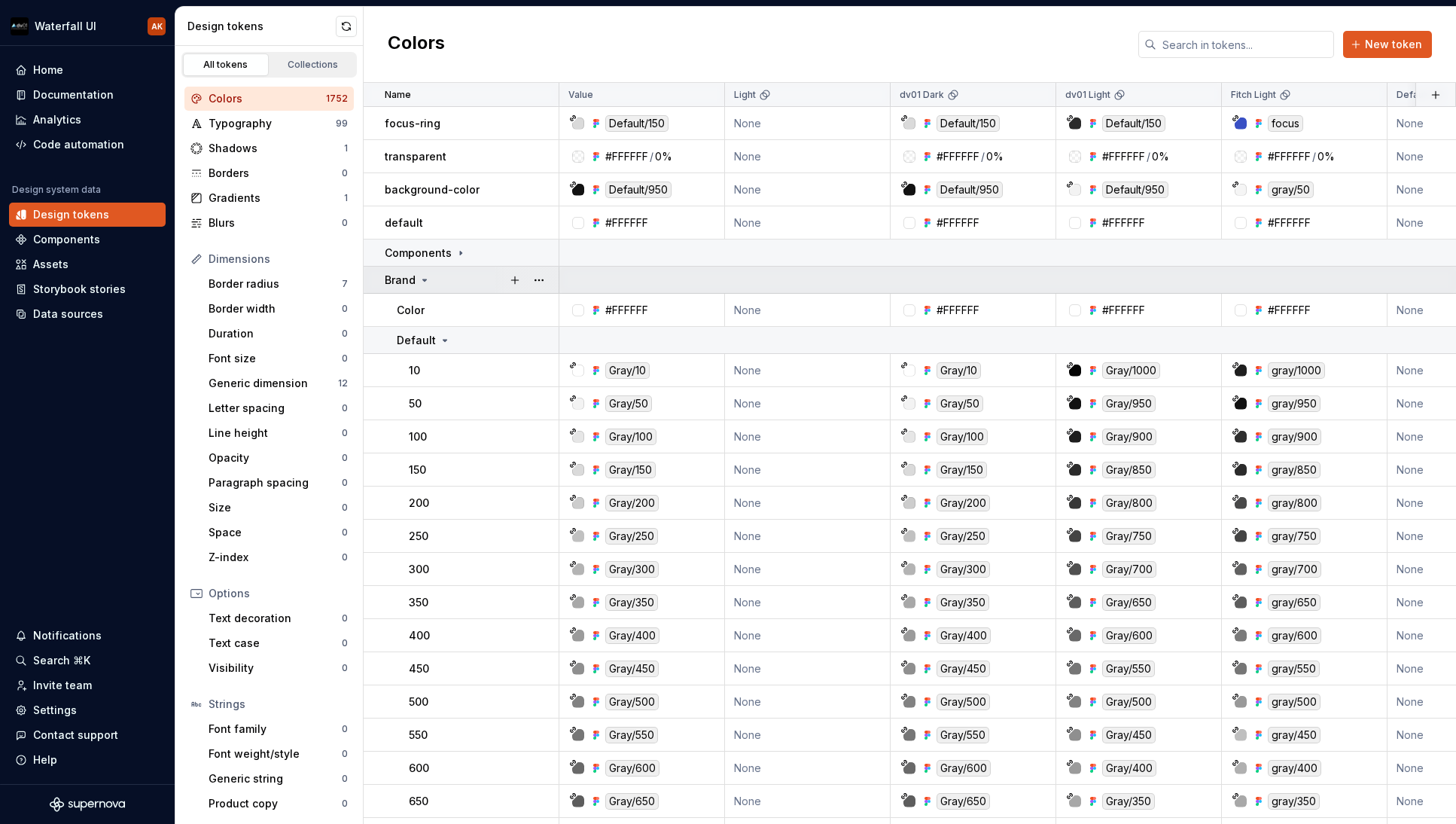
click at [427, 279] on icon at bounding box center [424, 279] width 12 height 12
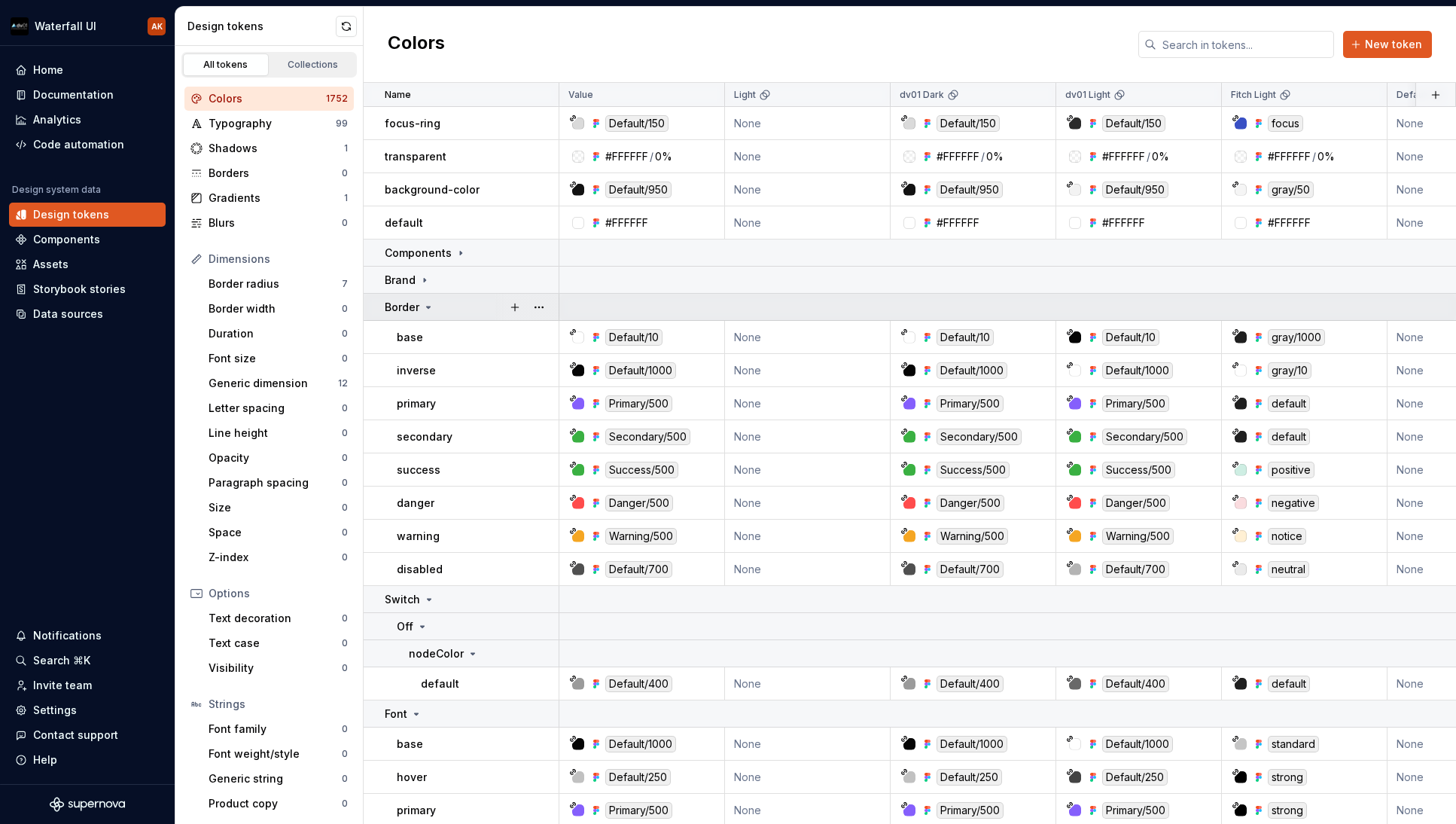
click at [429, 309] on icon at bounding box center [428, 307] width 12 height 12
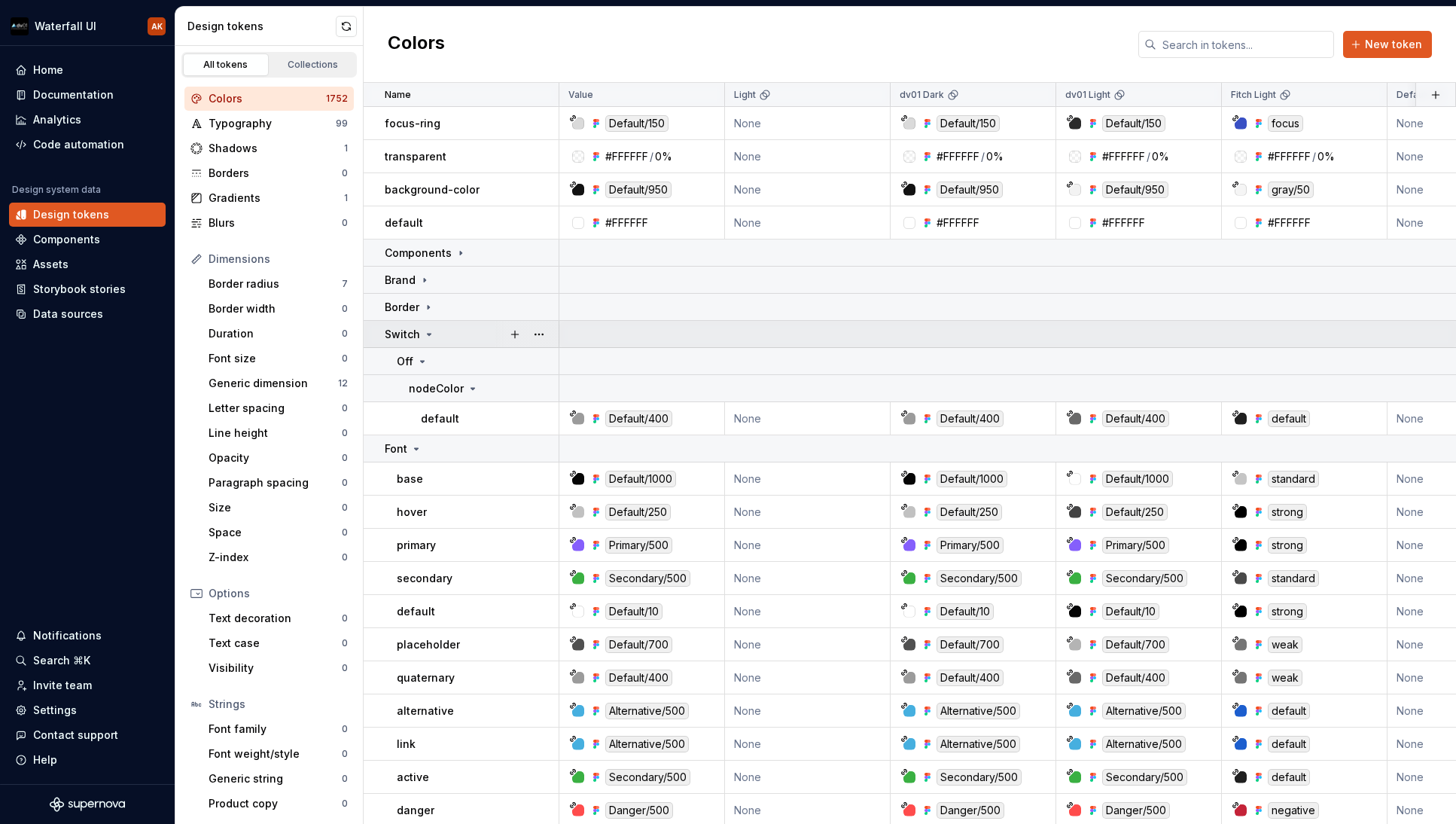
click at [428, 337] on icon at bounding box center [429, 334] width 12 height 12
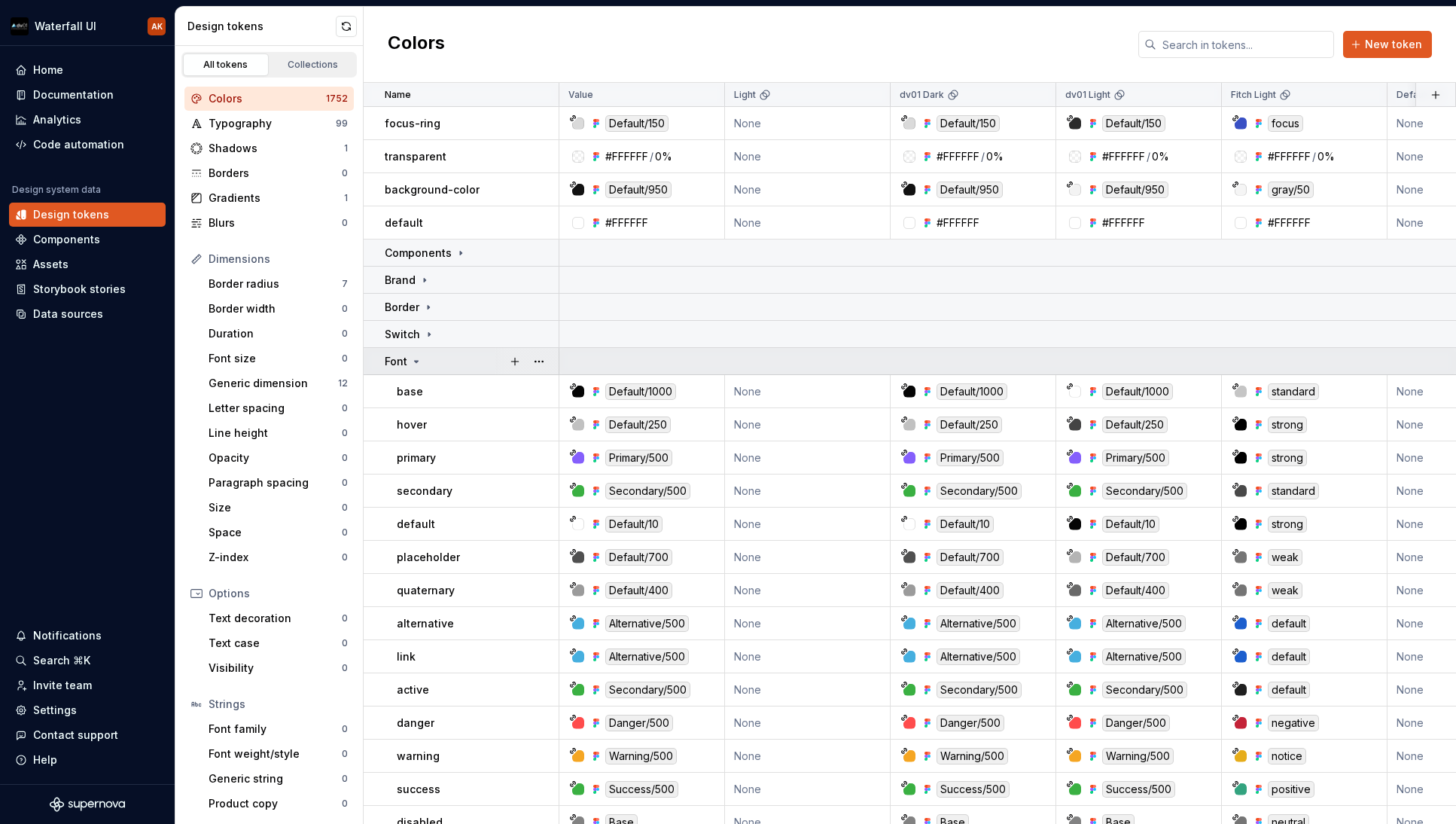
click at [422, 360] on icon at bounding box center [415, 361] width 12 height 12
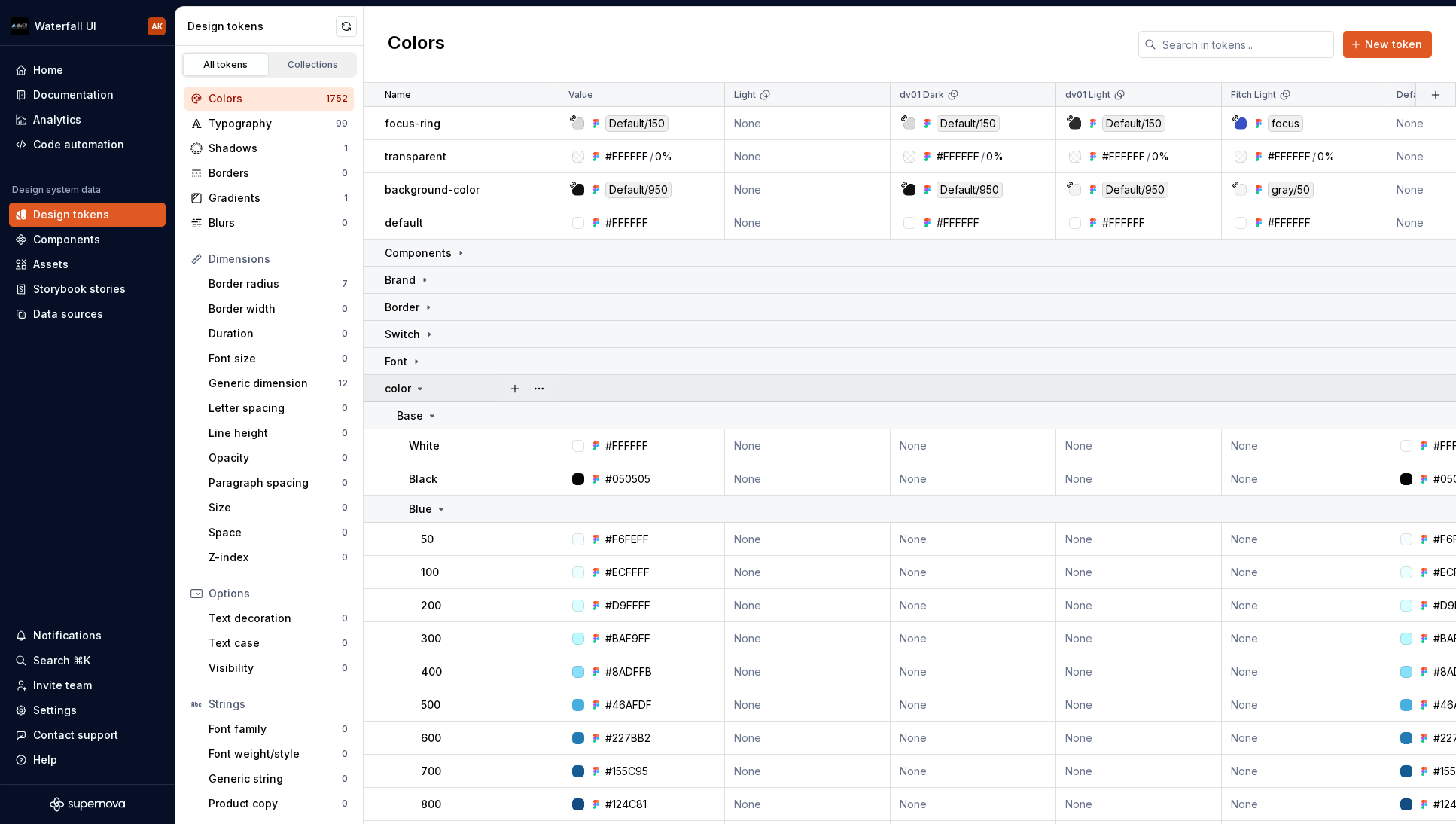
click at [417, 389] on icon at bounding box center [420, 389] width 12 height 12
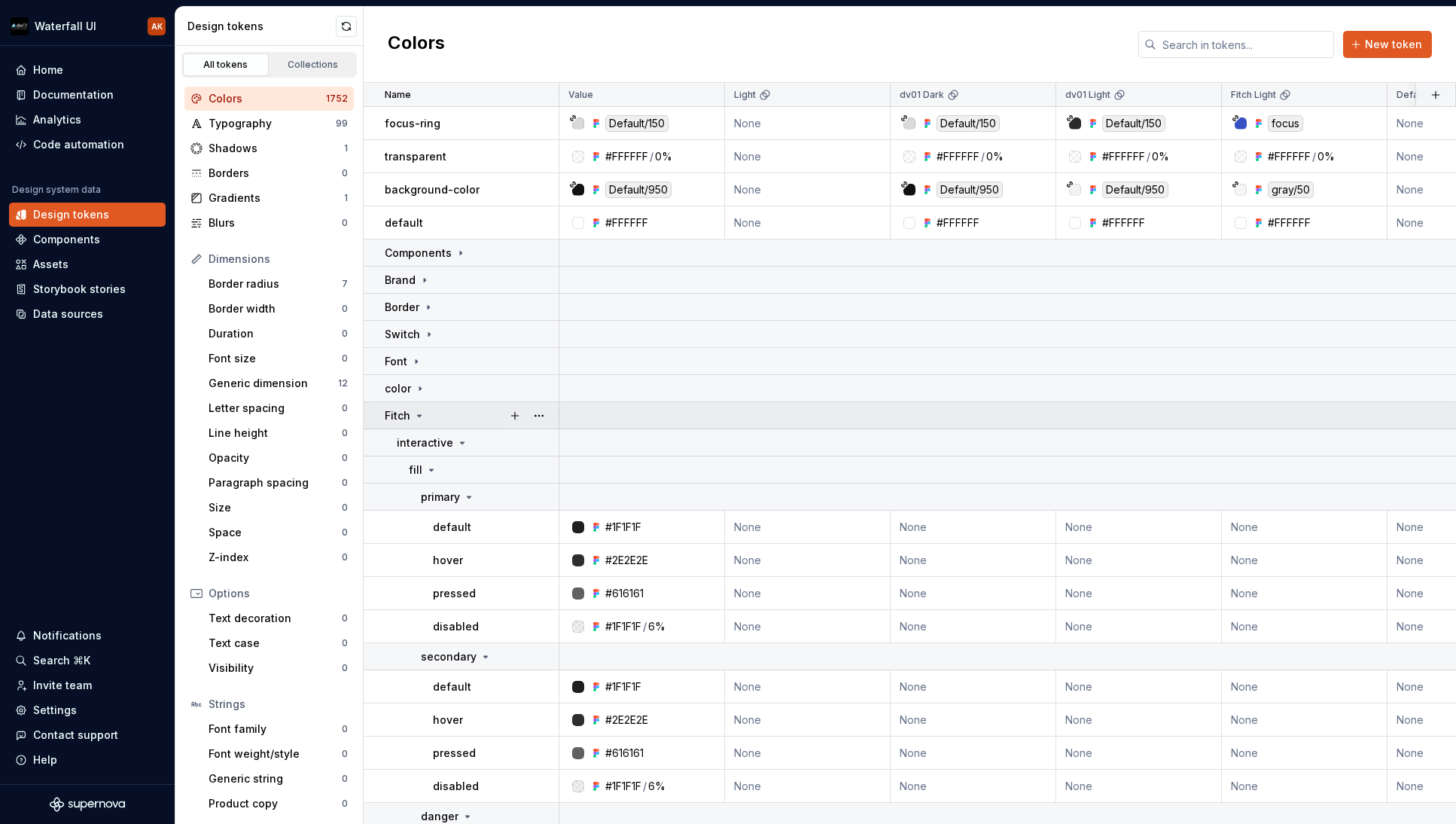
click at [416, 411] on icon at bounding box center [419, 416] width 12 height 12
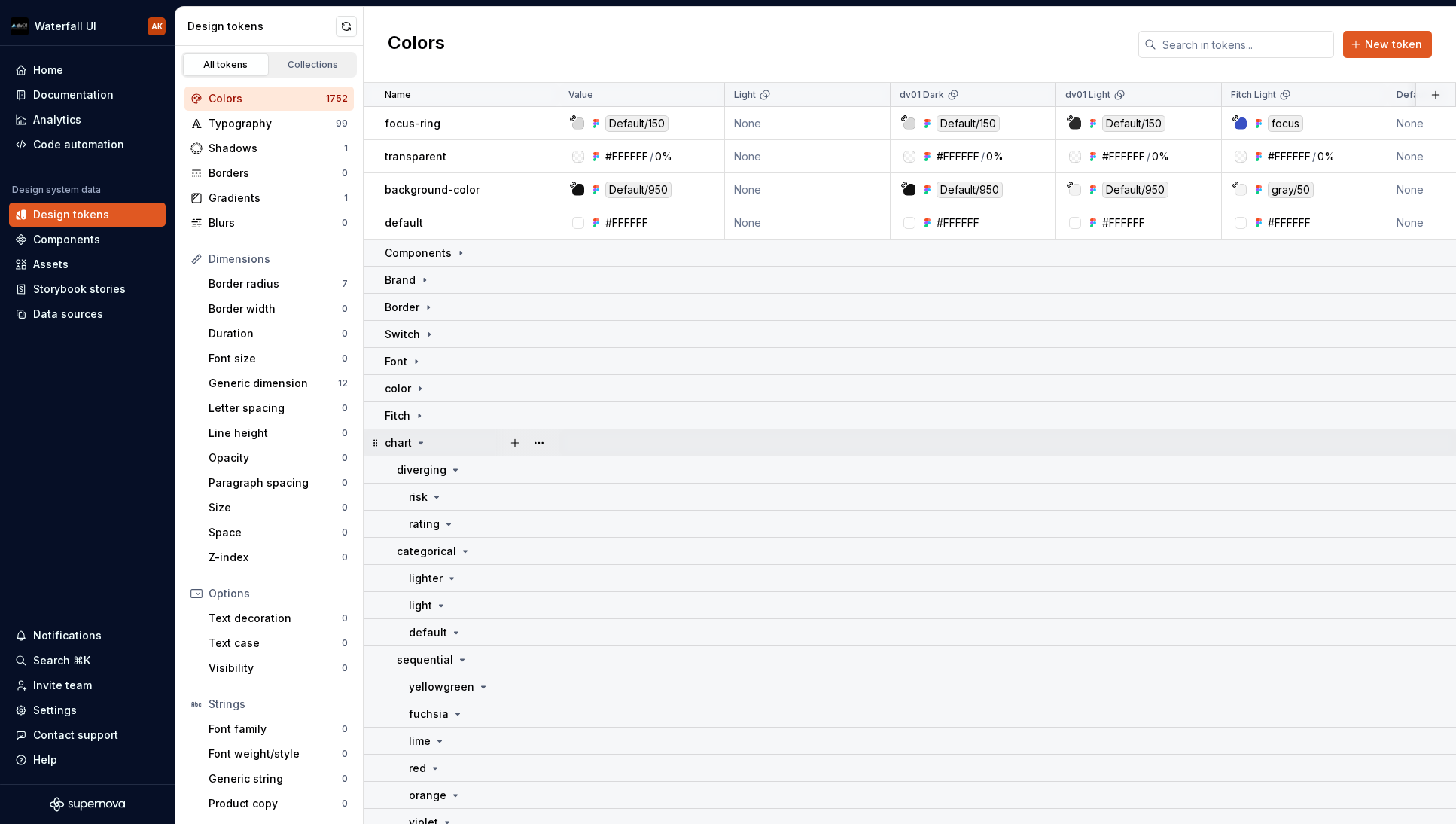
click at [414, 442] on div "chart" at bounding box center [405, 443] width 42 height 15
click at [419, 467] on icon at bounding box center [423, 470] width 12 height 12
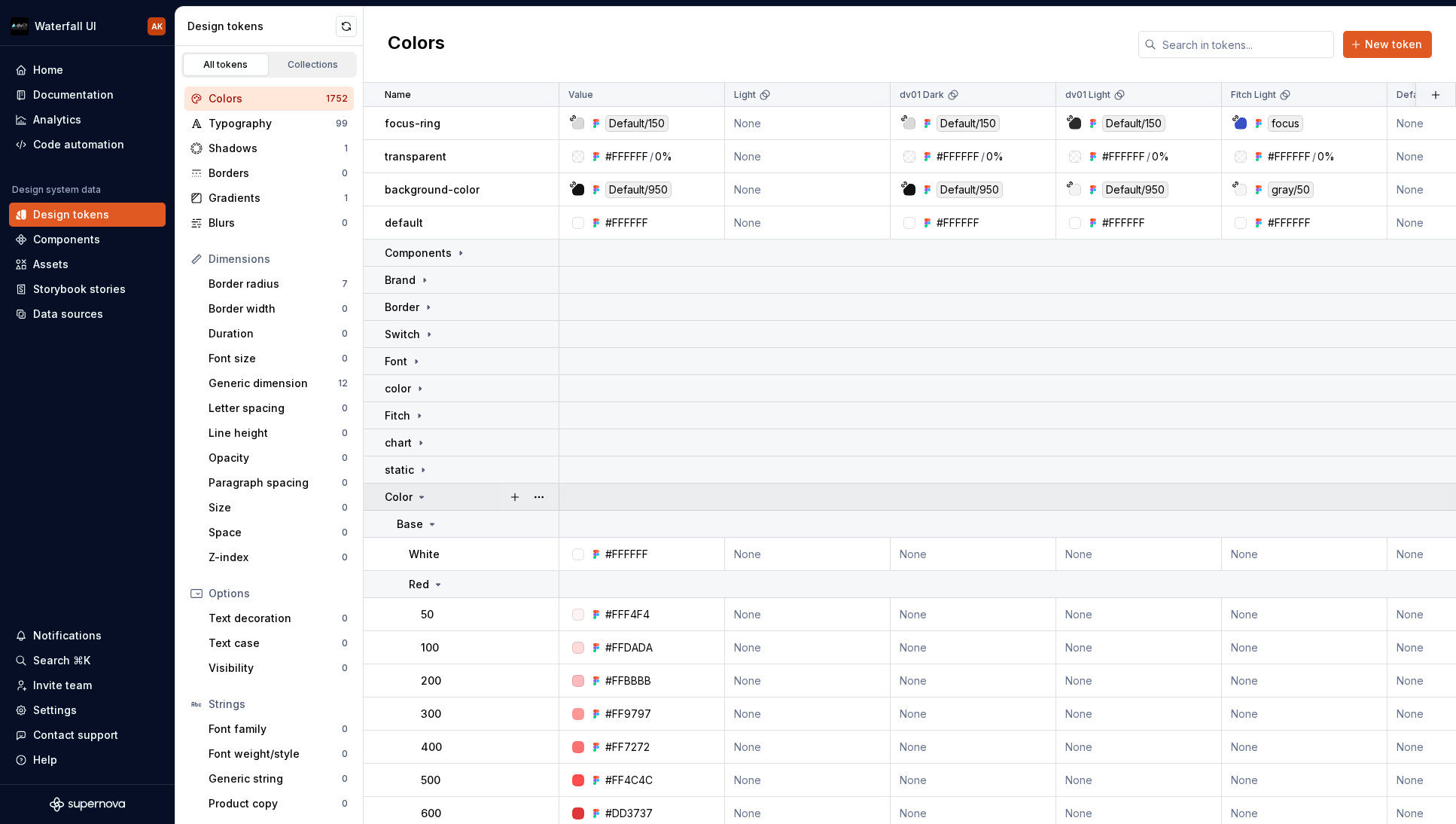
click at [420, 493] on icon at bounding box center [421, 497] width 12 height 12
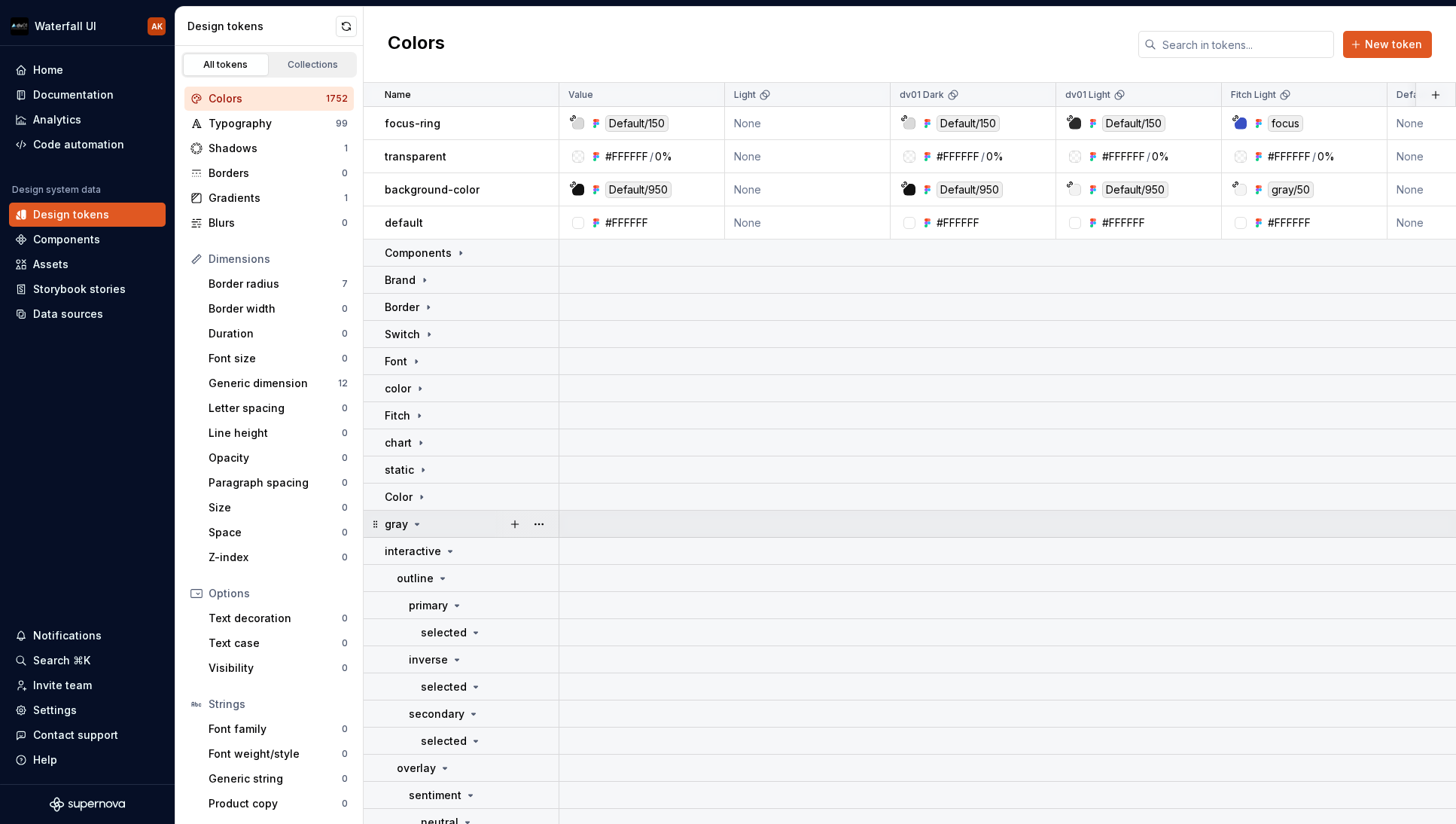
click at [416, 525] on icon at bounding box center [417, 525] width 4 height 2
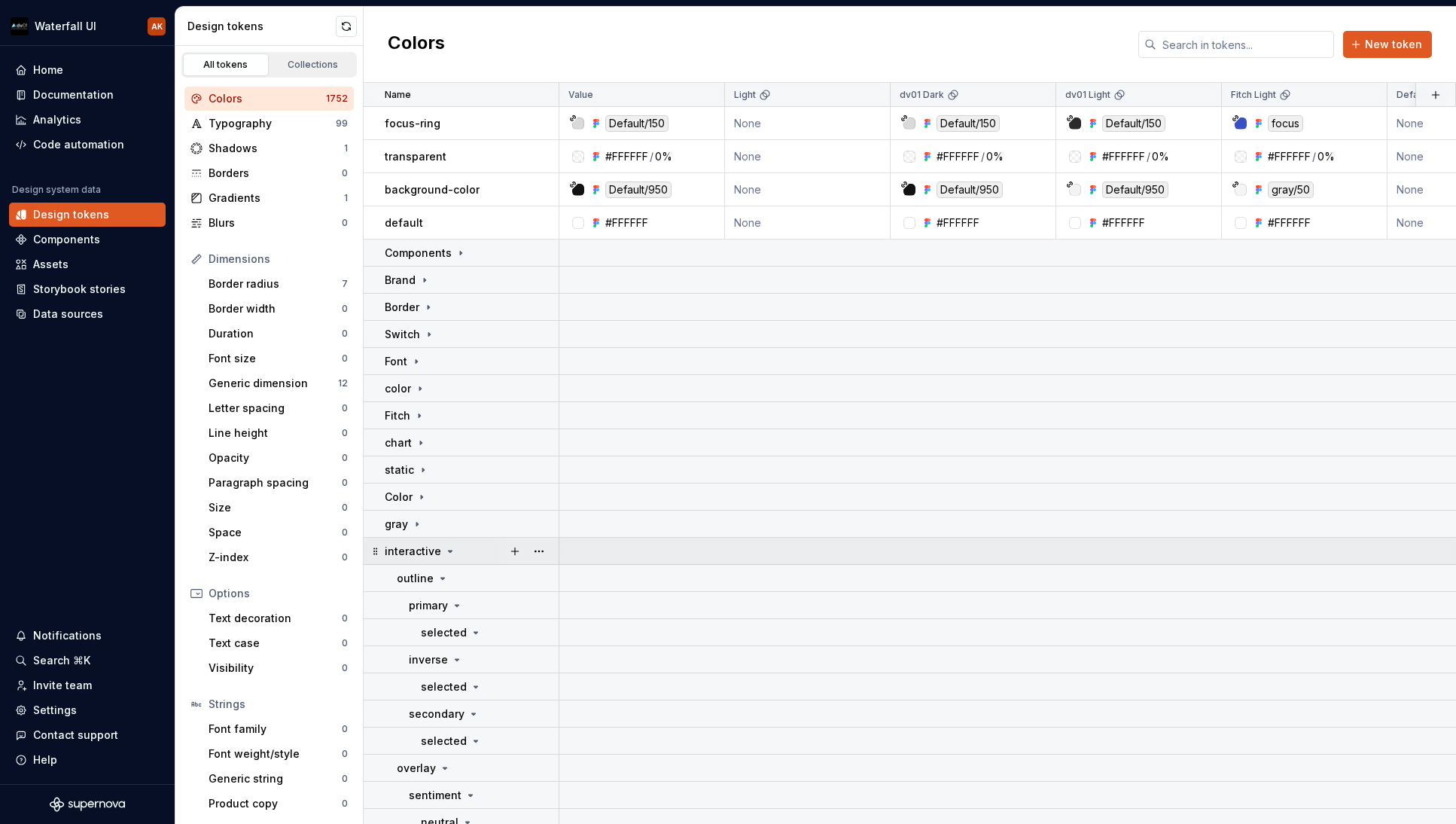
click at [445, 553] on icon at bounding box center [450, 551] width 12 height 12
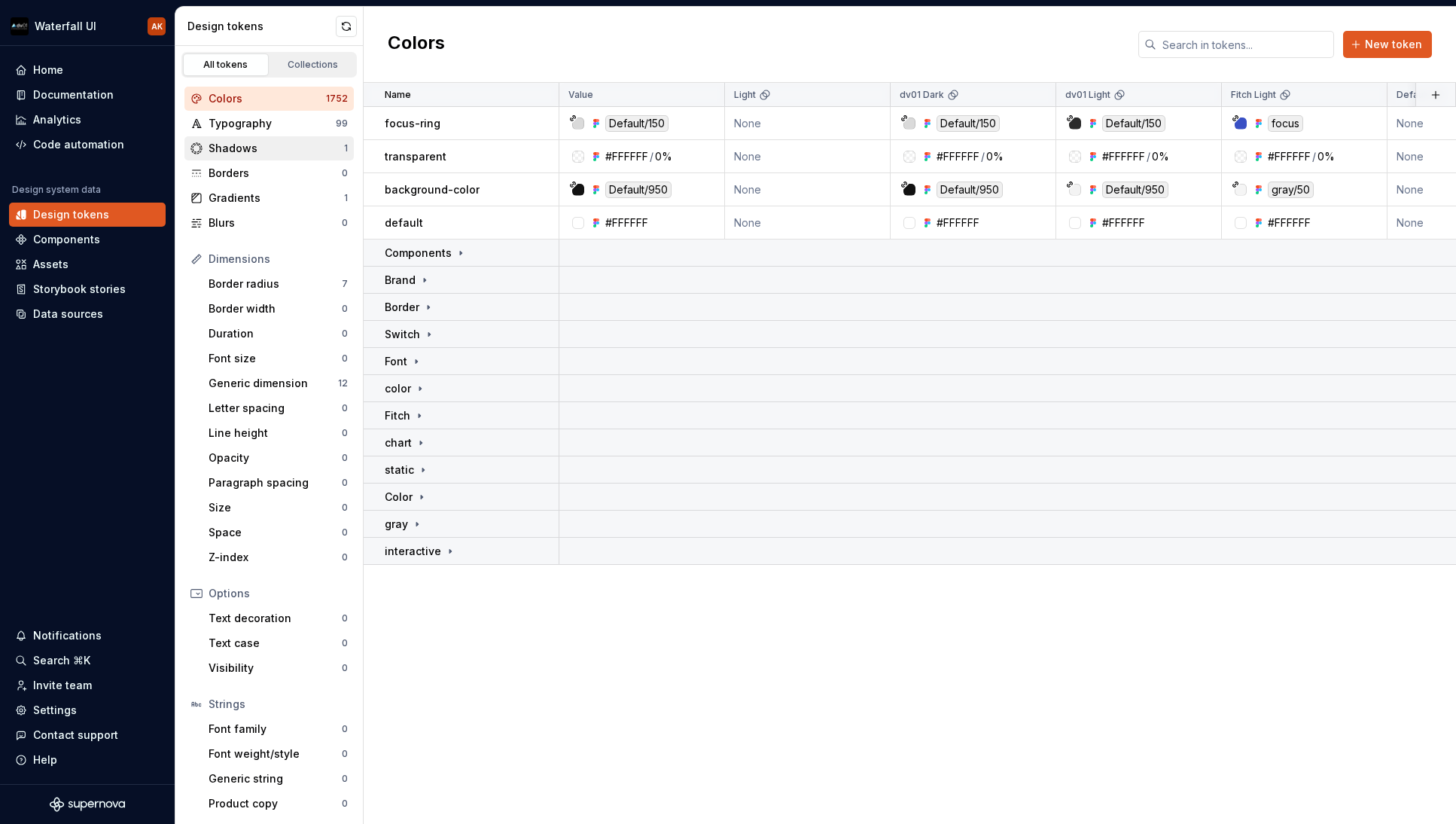
click at [241, 144] on div "Shadows" at bounding box center [276, 148] width 135 height 15
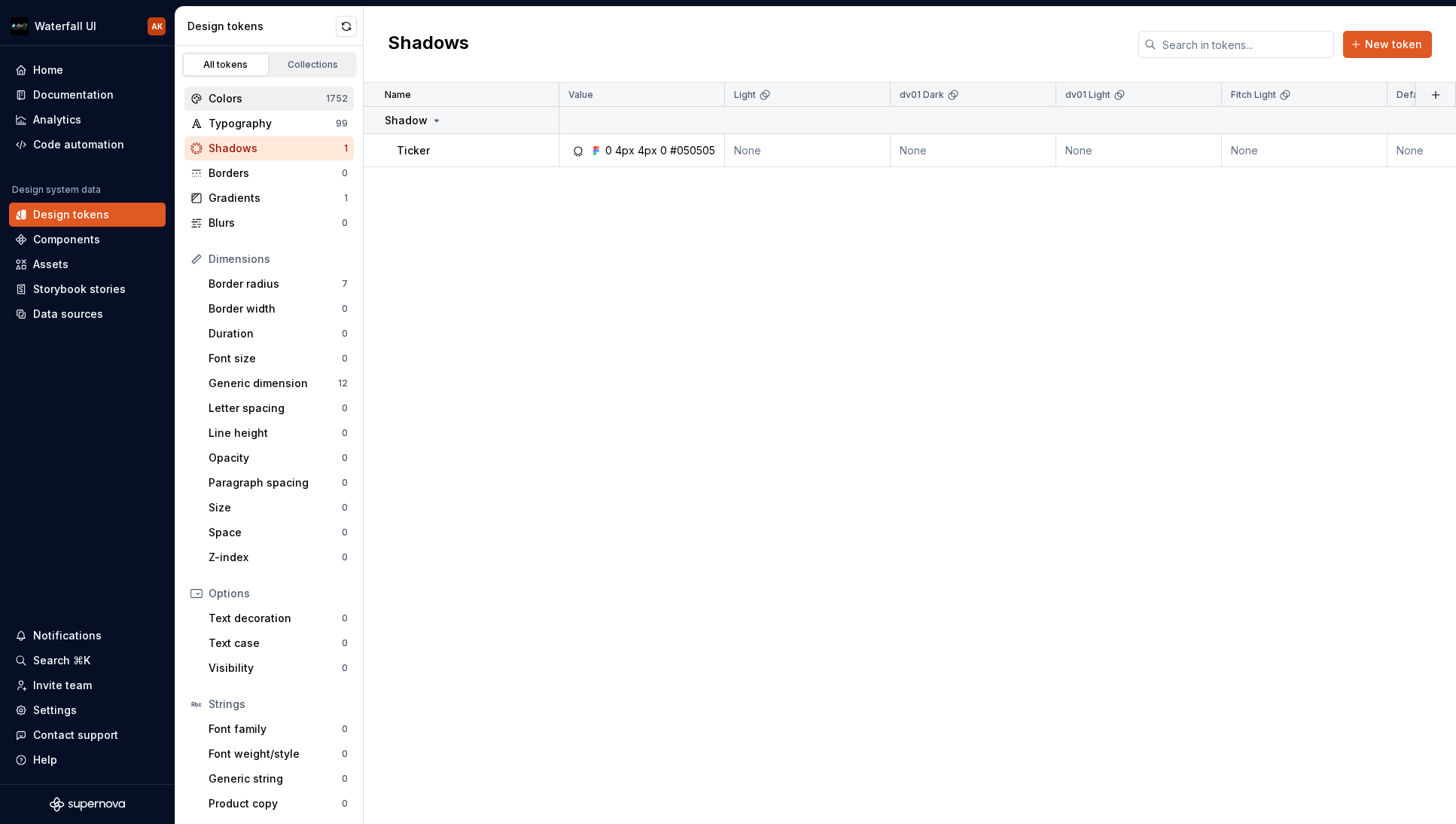
click at [244, 108] on div "Colors 1752" at bounding box center [269, 98] width 169 height 24
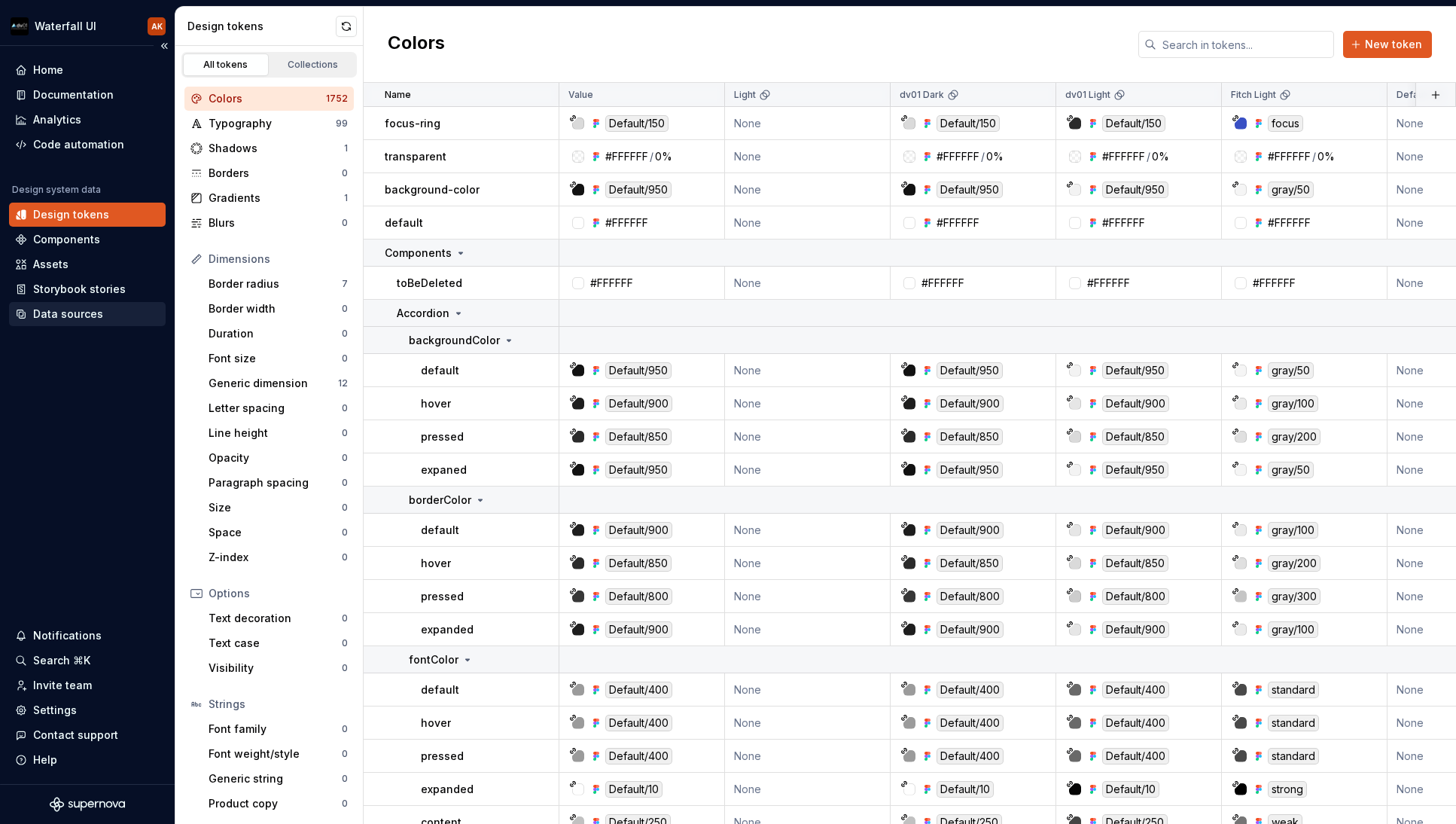
click at [60, 307] on div "Data sources" at bounding box center [68, 314] width 70 height 15
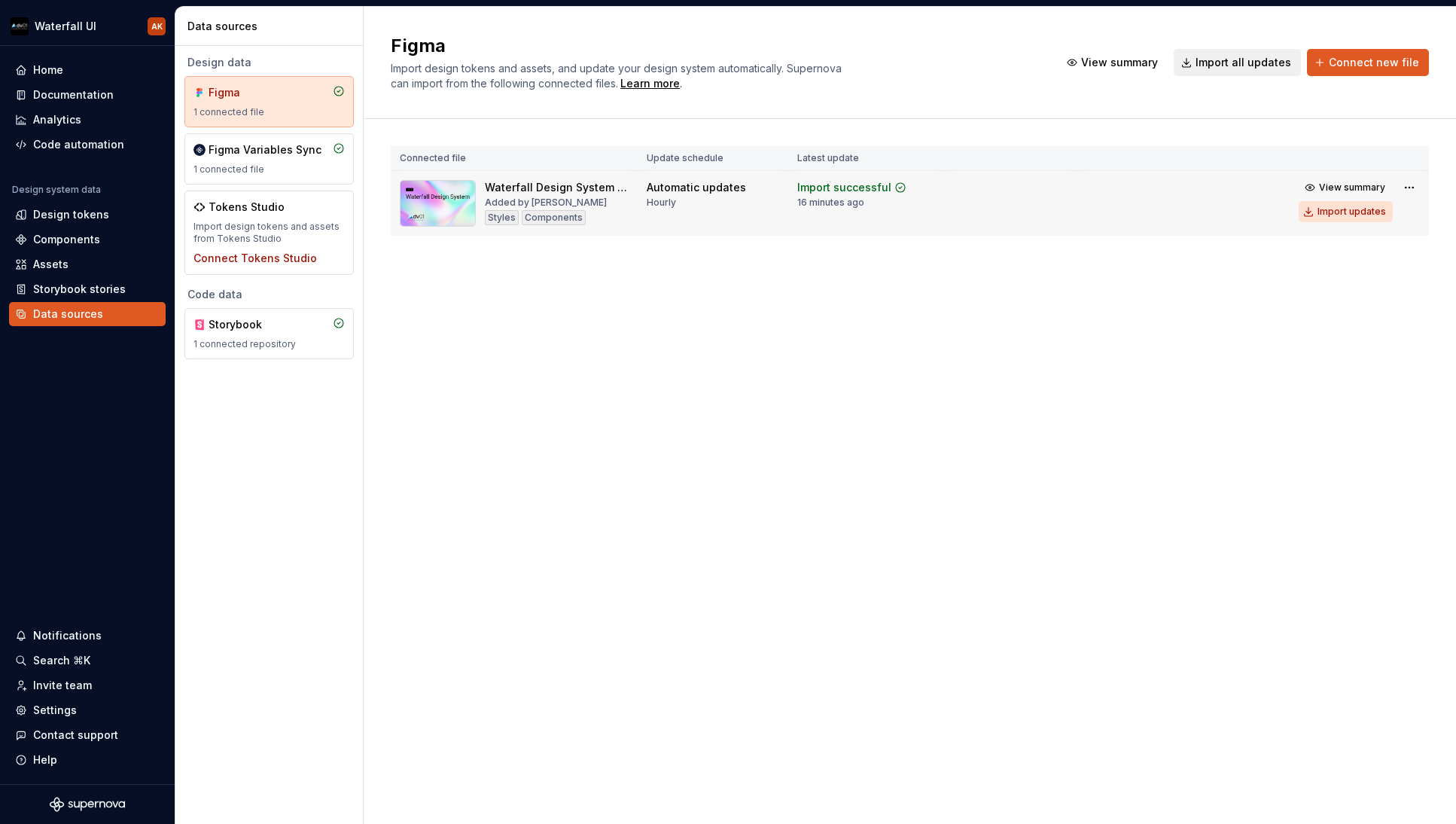
click at [1334, 220] on button "Import updates" at bounding box center [1346, 211] width 94 height 21
click at [310, 168] on div "1 connected file" at bounding box center [269, 169] width 151 height 12
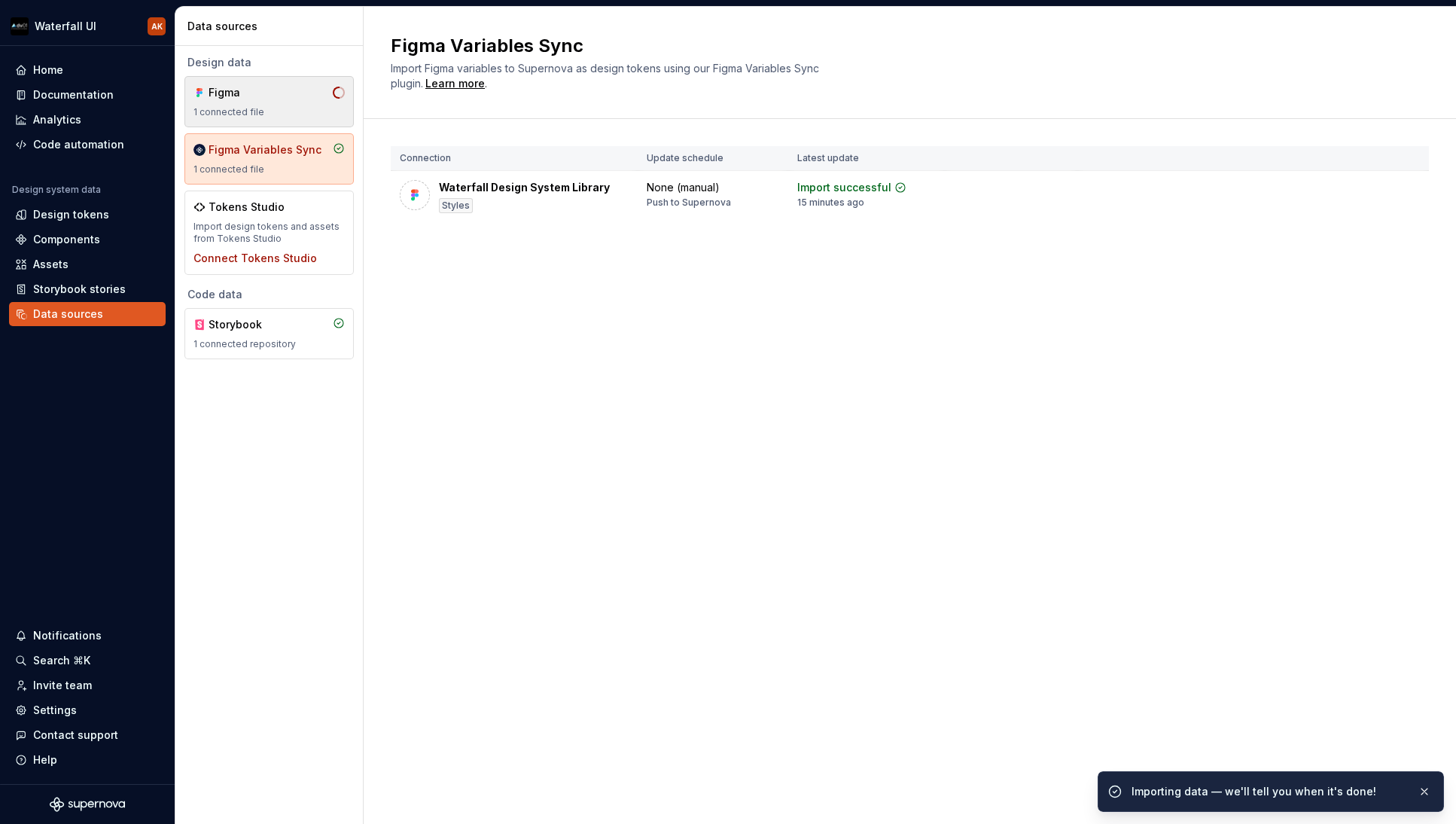
click at [253, 109] on div "1 connected file" at bounding box center [269, 112] width 151 height 12
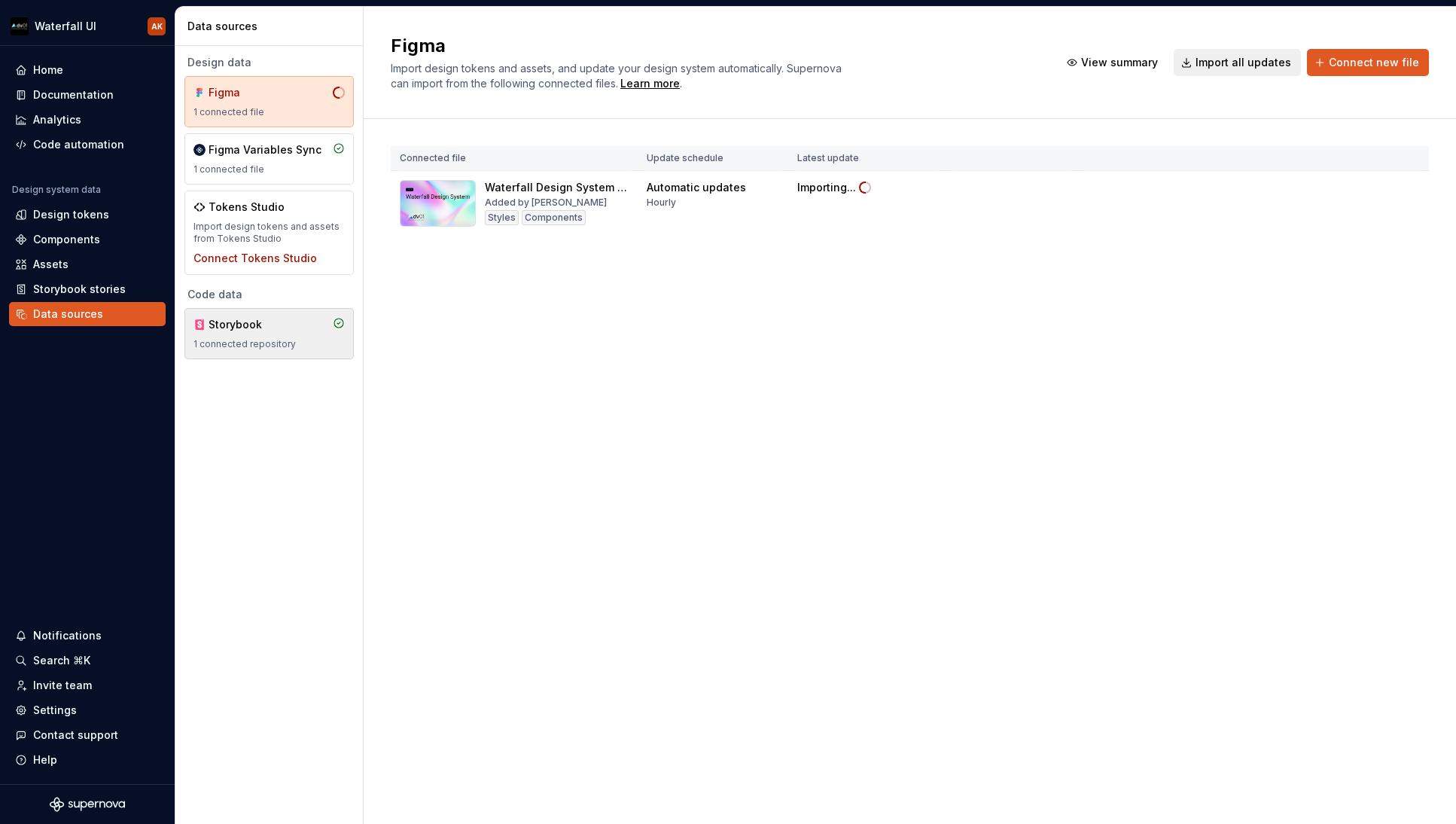
click at [223, 347] on div "1 connected repository" at bounding box center [269, 343] width 151 height 12
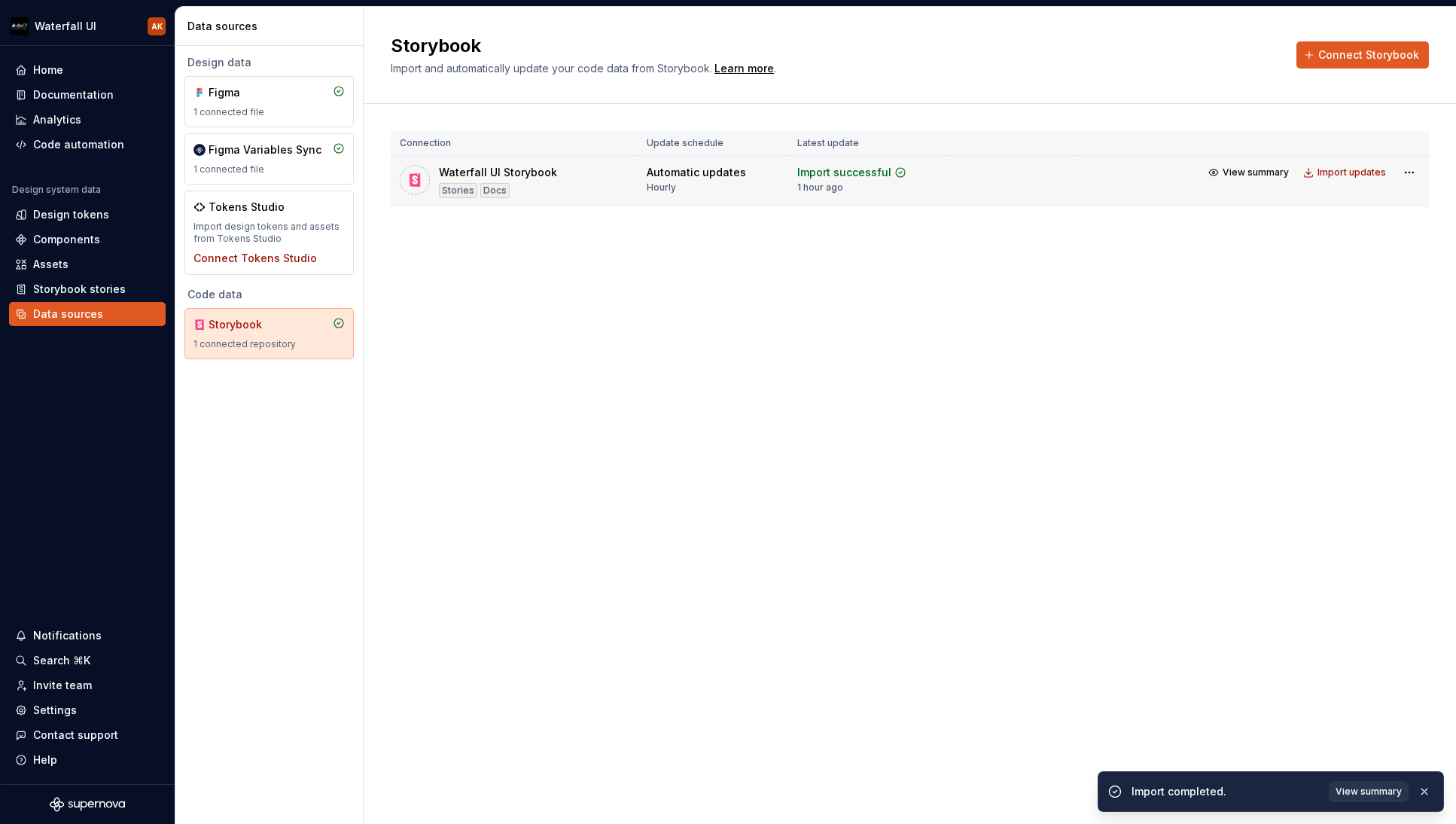
click at [566, 186] on div "Waterfall UI Storybook Stories Docs" at bounding box center [514, 181] width 229 height 33
click at [1251, 173] on span "View summary" at bounding box center [1256, 172] width 67 height 12
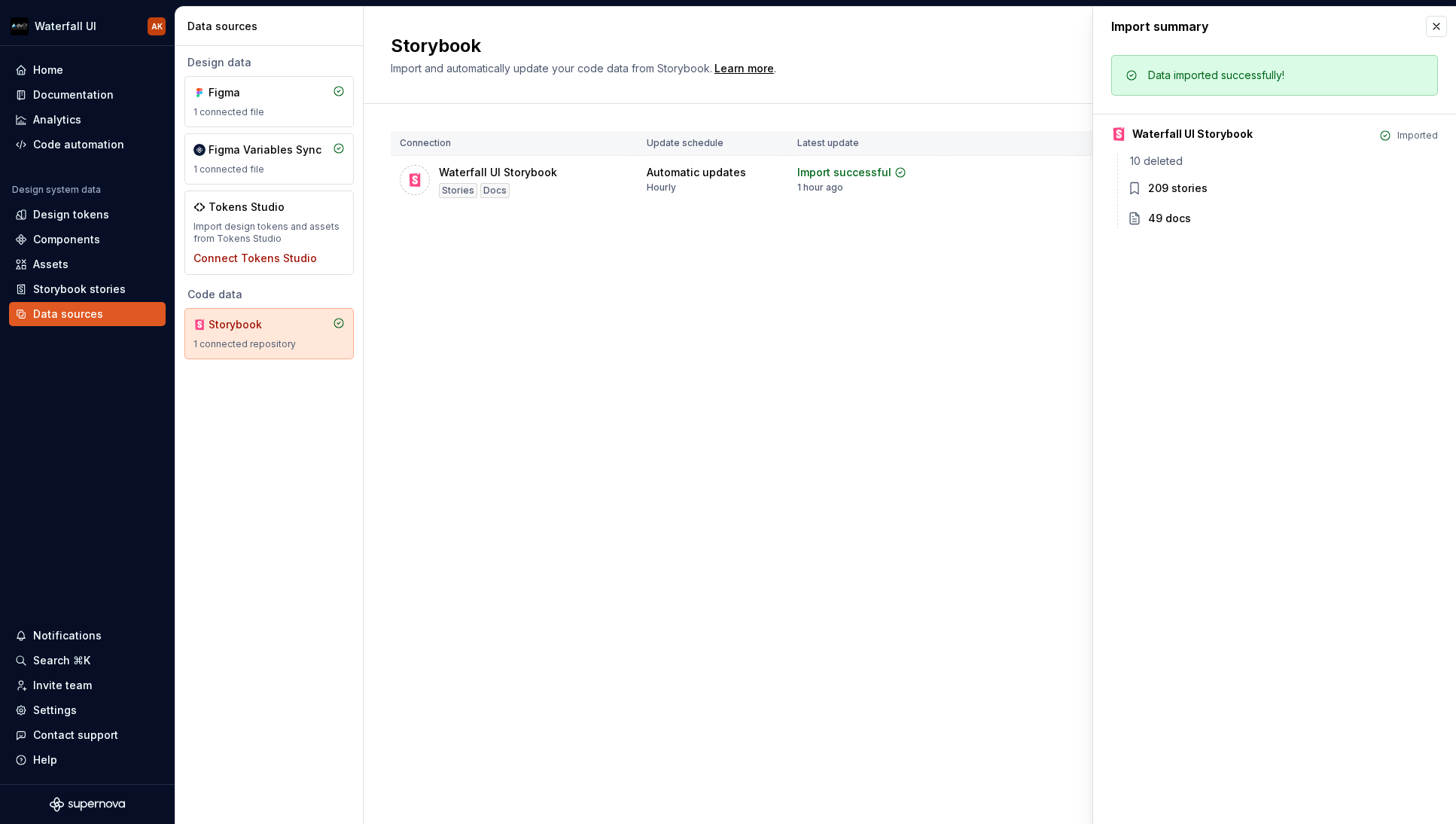
click at [930, 299] on div "Storybook Import and automatically update your code data from Storybook. Learn …" at bounding box center [910, 416] width 1093 height 818
click at [29, 208] on div "Design tokens" at bounding box center [87, 215] width 144 height 15
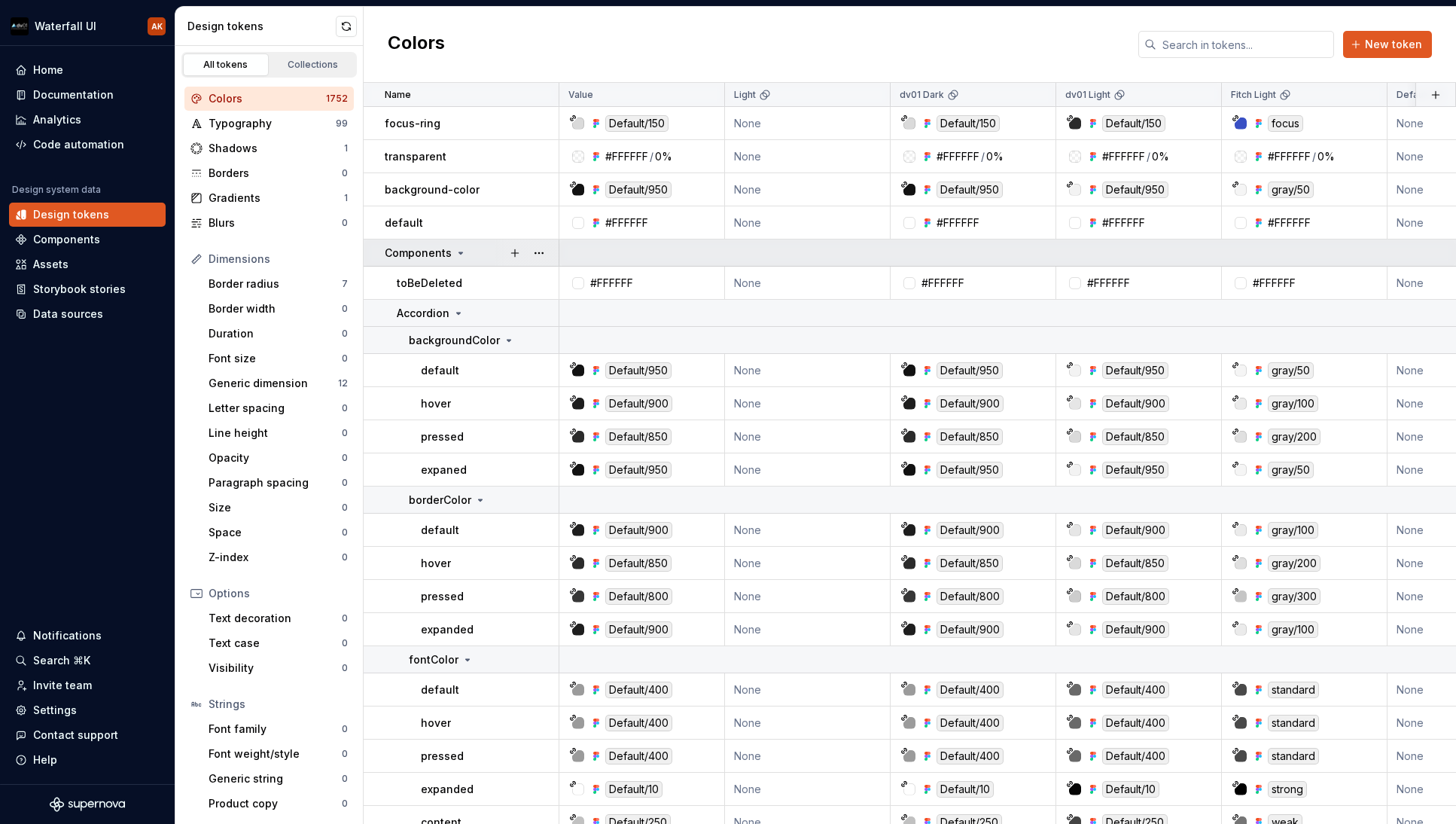
click at [455, 253] on icon at bounding box center [460, 252] width 12 height 12
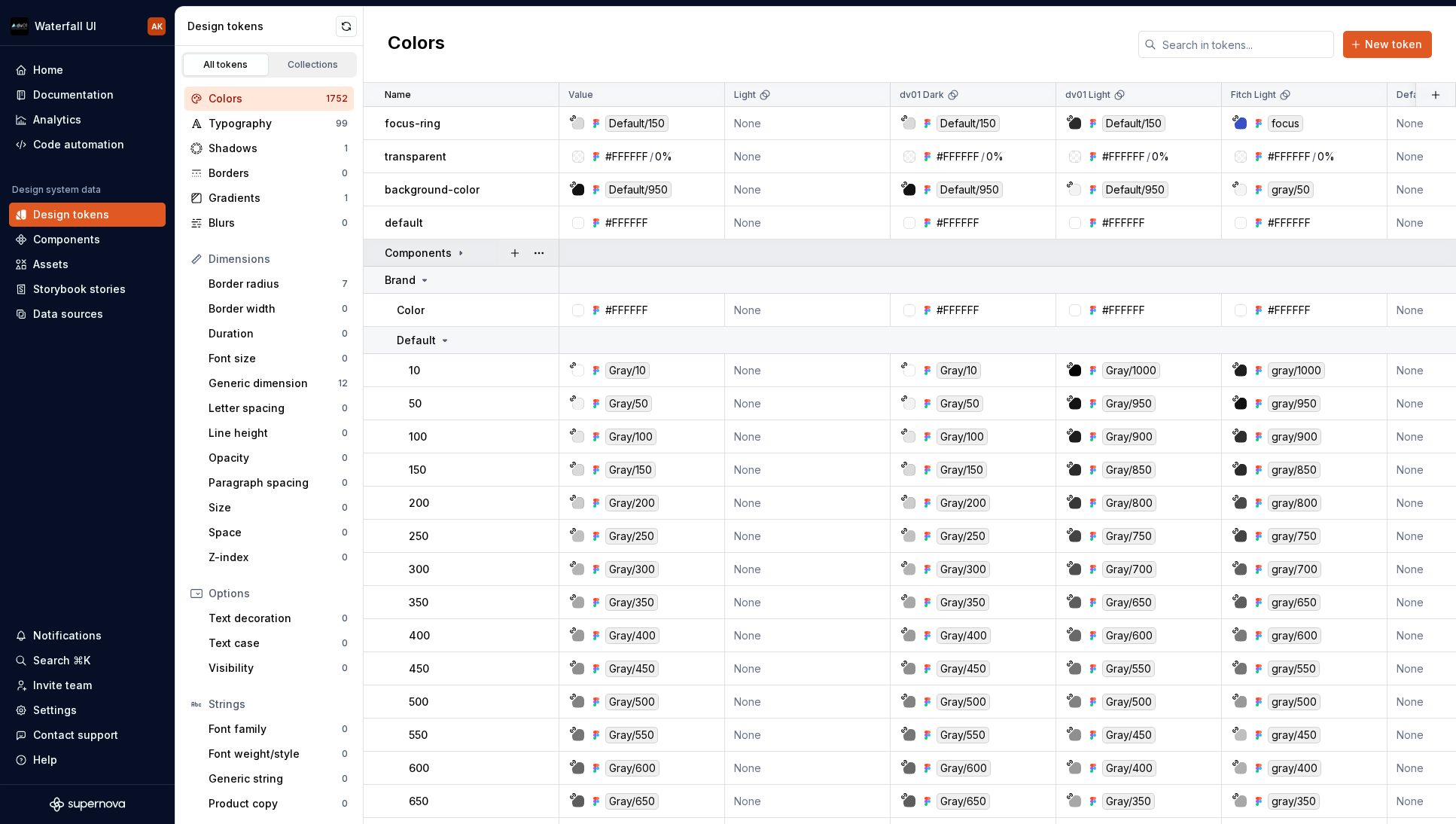
click at [455, 253] on icon at bounding box center [460, 252] width 12 height 12
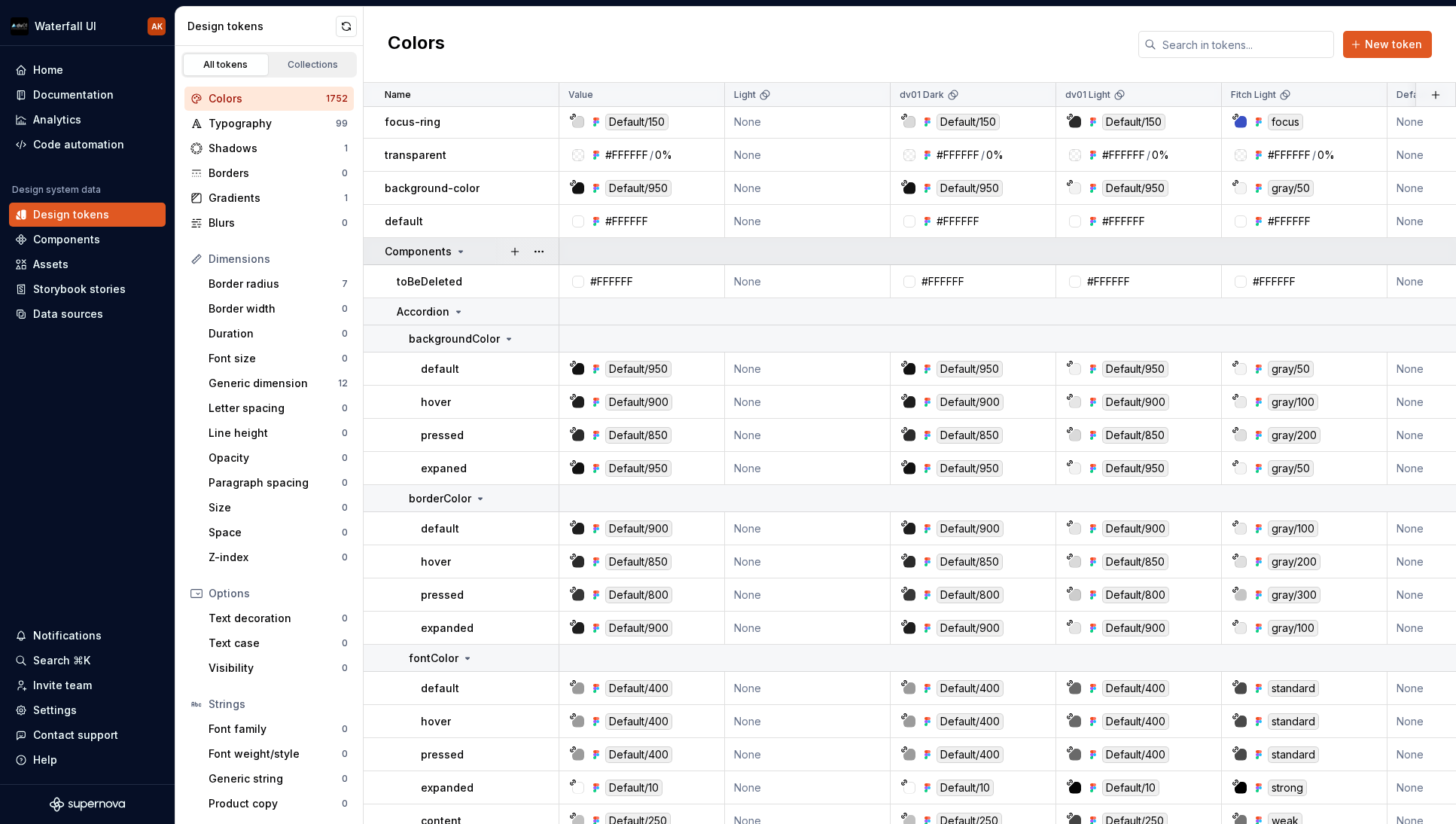
scroll to position [1, 0]
